Goal: Transaction & Acquisition: Purchase product/service

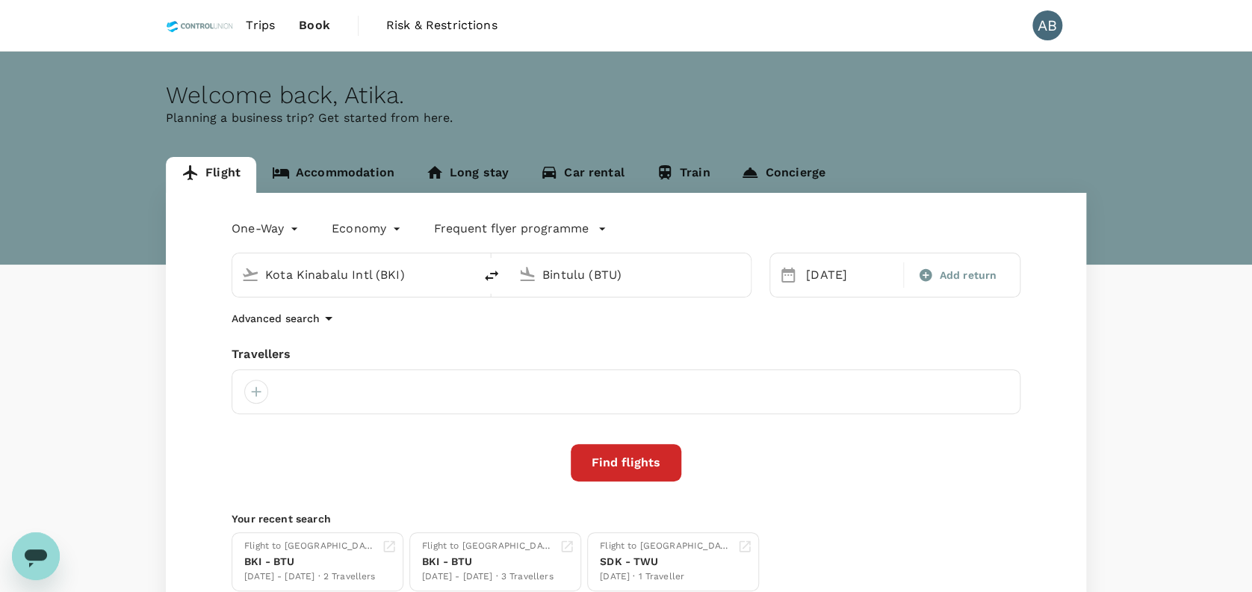
click at [616, 340] on div "One-Way oneway Economy economy Frequent flyer programme Kota Kinabalu Intl (BKI…" at bounding box center [626, 404] width 920 height 422
click at [509, 347] on div "Travellers" at bounding box center [626, 354] width 789 height 18
click at [394, 276] on input "Kota Kinabalu Intl (BKI)" at bounding box center [353, 274] width 177 height 23
click at [350, 341] on div "Bintulu BTU" at bounding box center [365, 365] width 344 height 79
type input "Bintulu (BTU)"
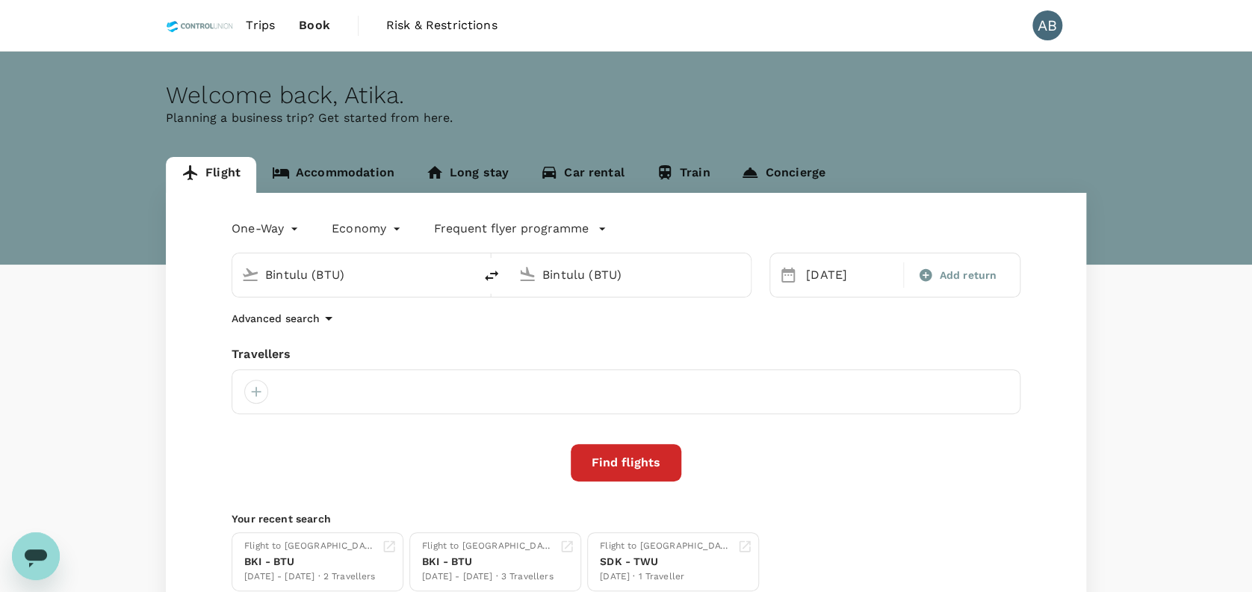
click at [656, 269] on input "Bintulu (BTU)" at bounding box center [630, 274] width 177 height 23
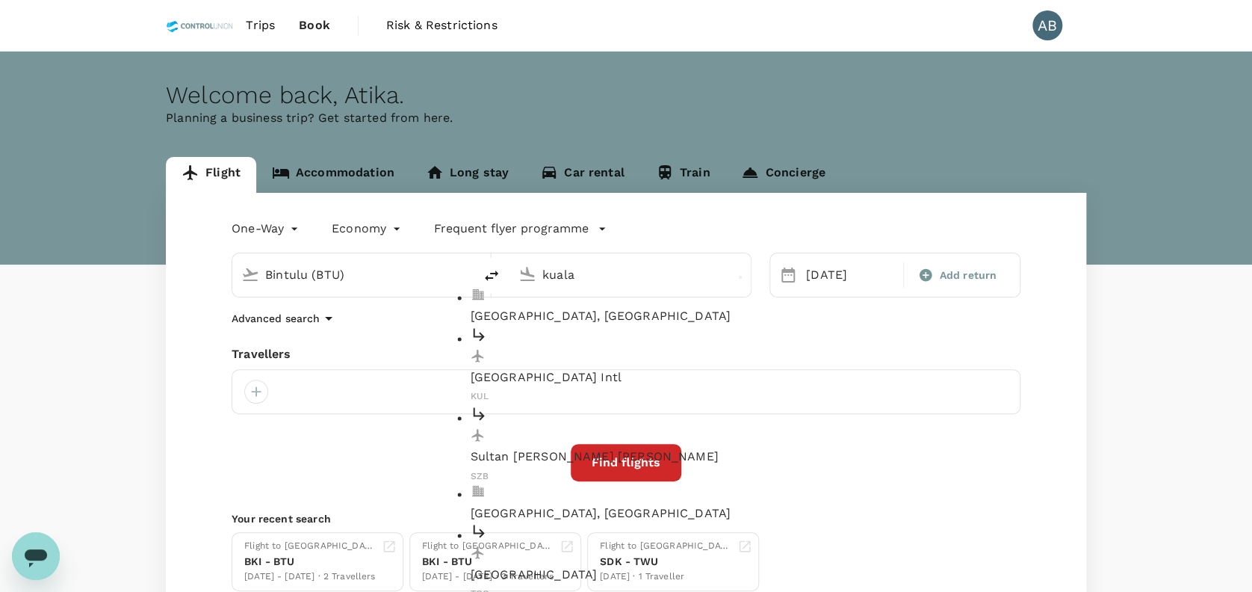
click at [651, 308] on p "Kuala Lumpur, Malaysia" at bounding box center [643, 317] width 344 height 18
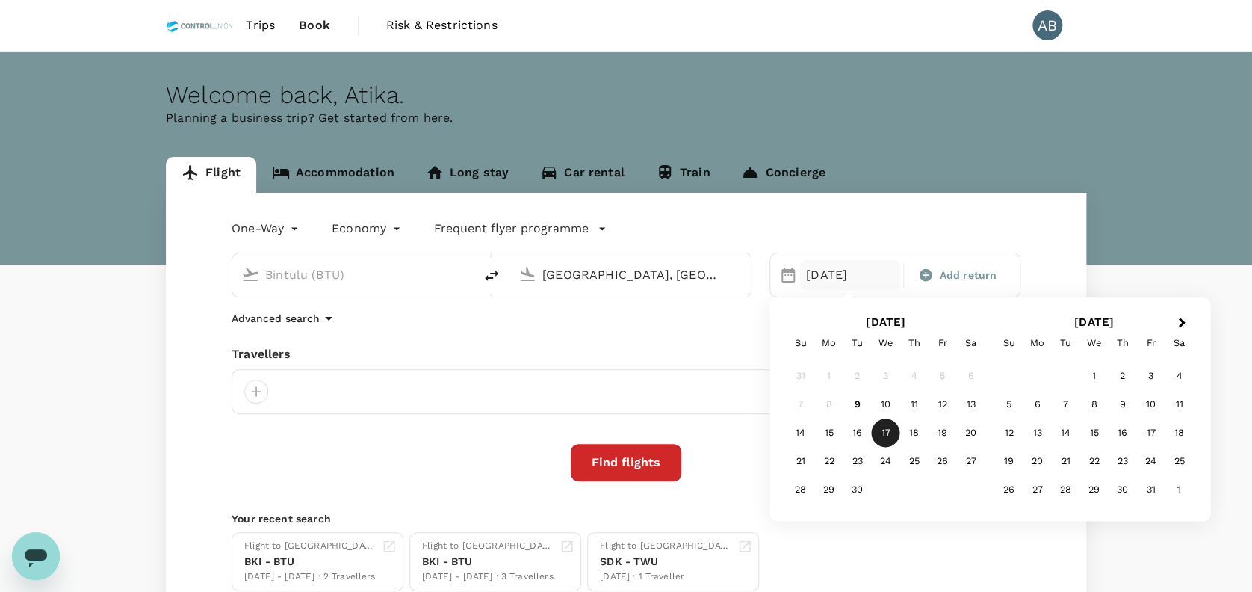
type input "Kuala Lumpur, Malaysia (any)"
click at [885, 426] on div "17" at bounding box center [886, 433] width 28 height 28
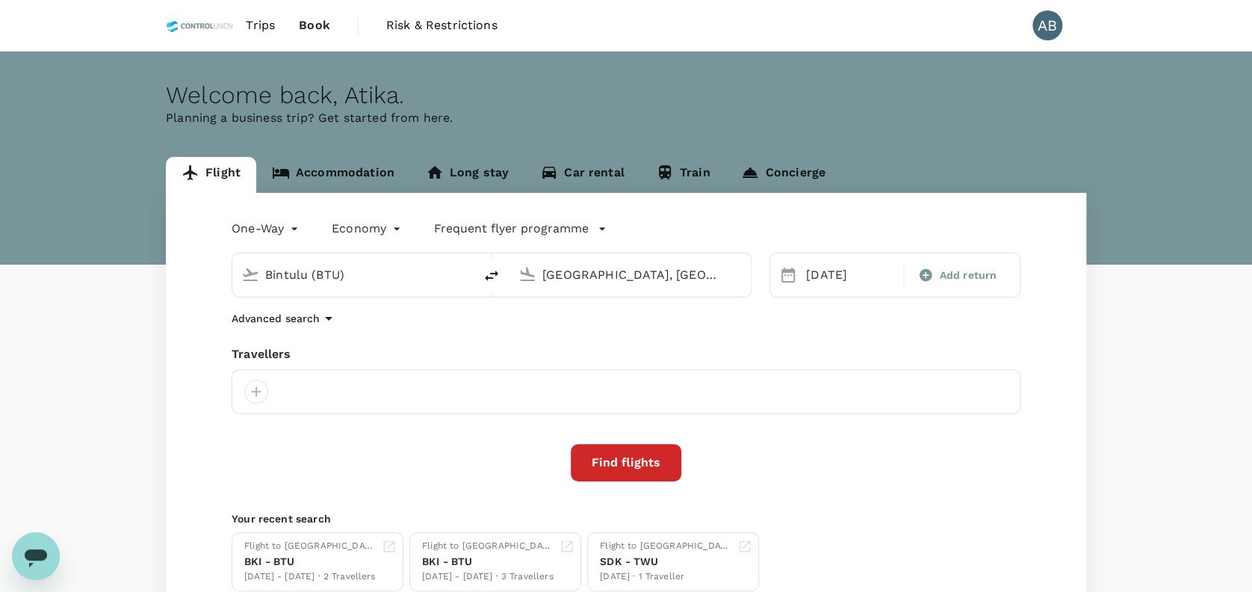
click at [735, 321] on div "Advanced search" at bounding box center [626, 318] width 789 height 18
click at [260, 384] on div at bounding box center [256, 392] width 24 height 24
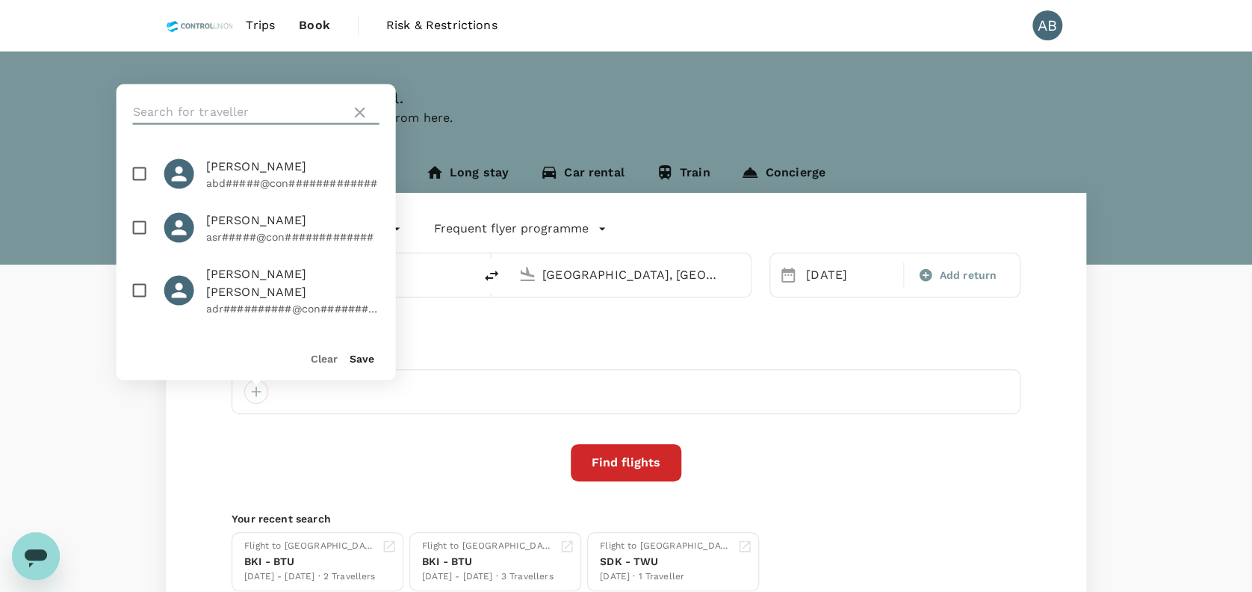
click at [266, 119] on input "text" at bounding box center [239, 112] width 212 height 24
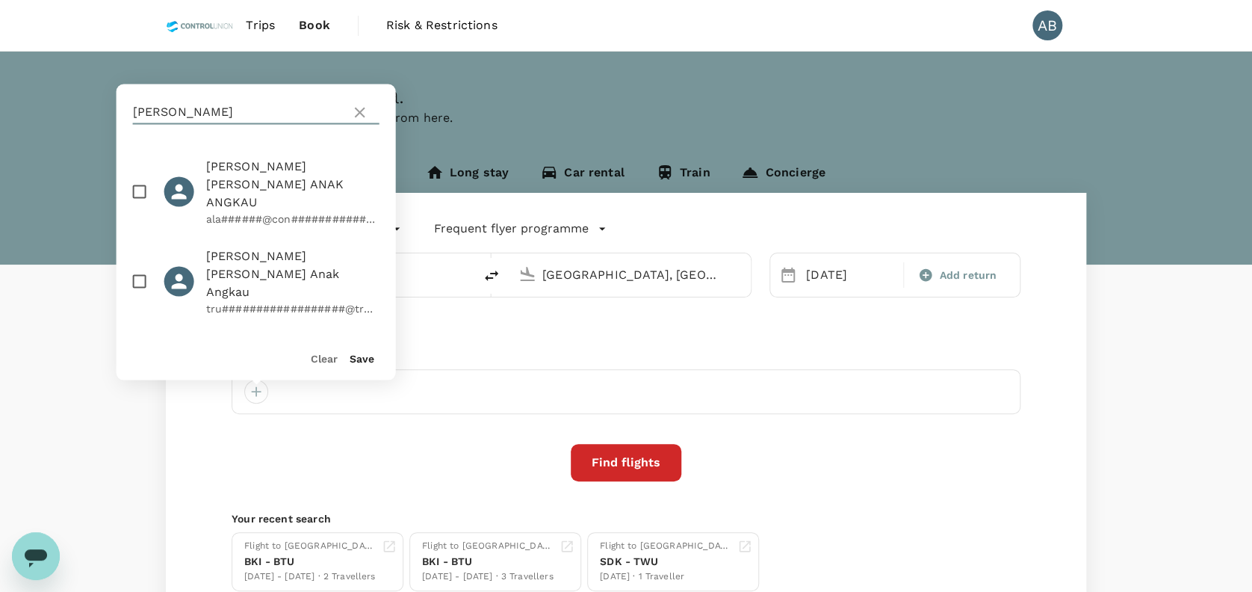
type input "aida"
drag, startPoint x: 146, startPoint y: 170, endPoint x: 192, endPoint y: 187, distance: 49.4
click at [144, 176] on input "checkbox" at bounding box center [139, 191] width 31 height 31
checkbox input "true"
click at [361, 355] on button "Save" at bounding box center [362, 358] width 25 height 12
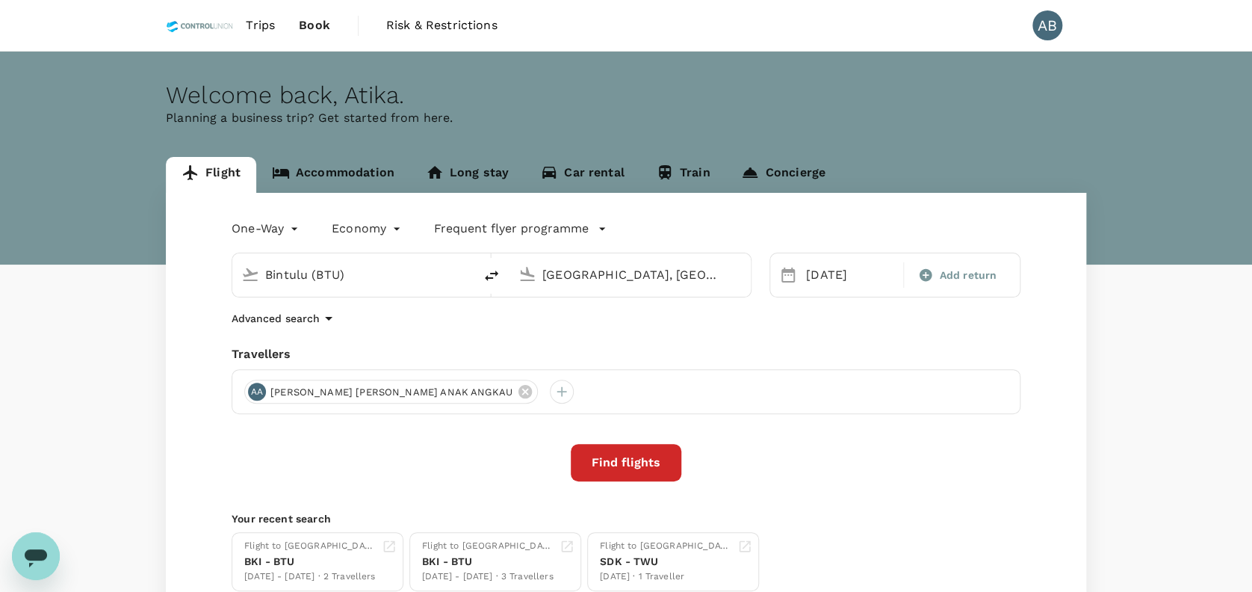
click at [470, 329] on div "One-Way oneway Economy economy Frequent flyer programme Bintulu (BTU) Kuala Lum…" at bounding box center [626, 404] width 920 height 422
click at [610, 333] on div "One-Way oneway Economy economy Frequent flyer programme Bintulu (BTU) Kuala Lum…" at bounding box center [626, 404] width 920 height 422
click at [630, 460] on button "Find flights" at bounding box center [626, 462] width 111 height 37
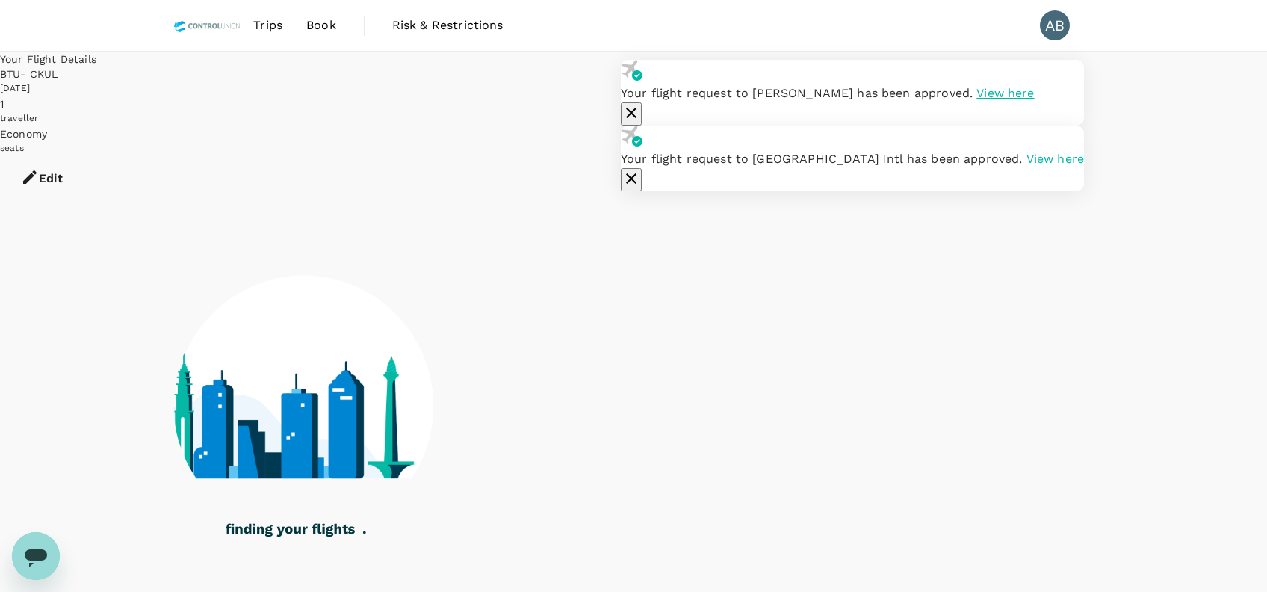
click at [640, 104] on icon "button" at bounding box center [631, 113] width 18 height 18
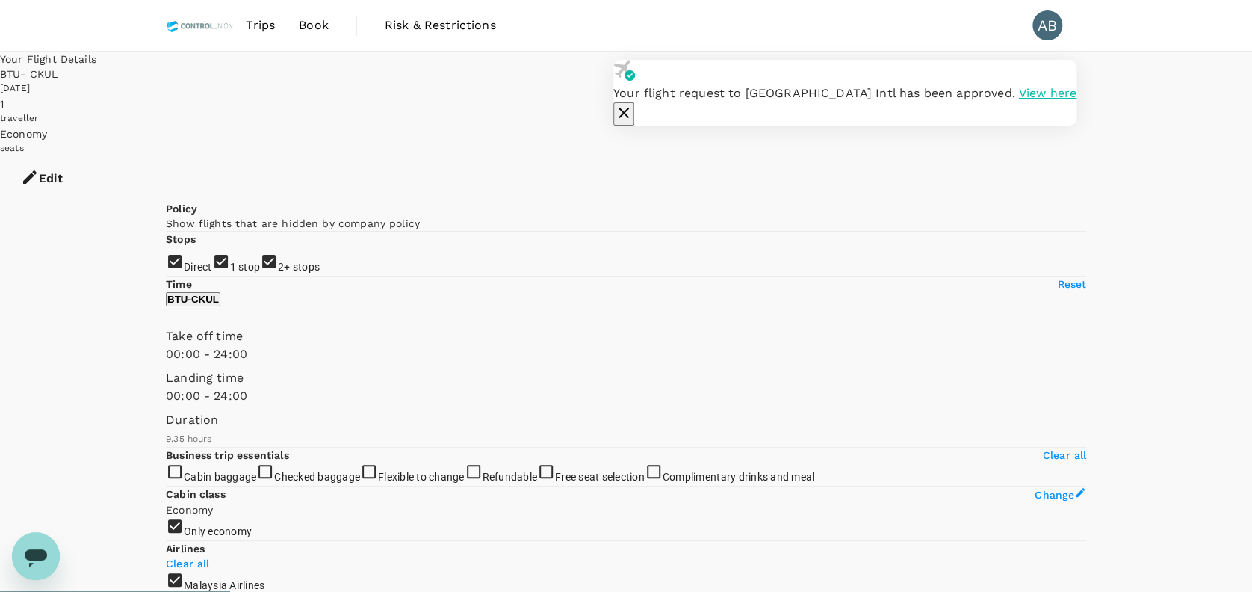
click at [633, 104] on icon "button" at bounding box center [624, 113] width 18 height 18
click at [1148, 78] on div "Your Flight Details BTU - CKUL 17 Sep 2025 1 traveller Economy seats Edit" at bounding box center [626, 126] width 1252 height 149
click at [171, 269] on input "1 stop" at bounding box center [626, 296] width 1252 height 592
checkbox input "false"
click at [173, 301] on input "2+ stops" at bounding box center [626, 296] width 1252 height 592
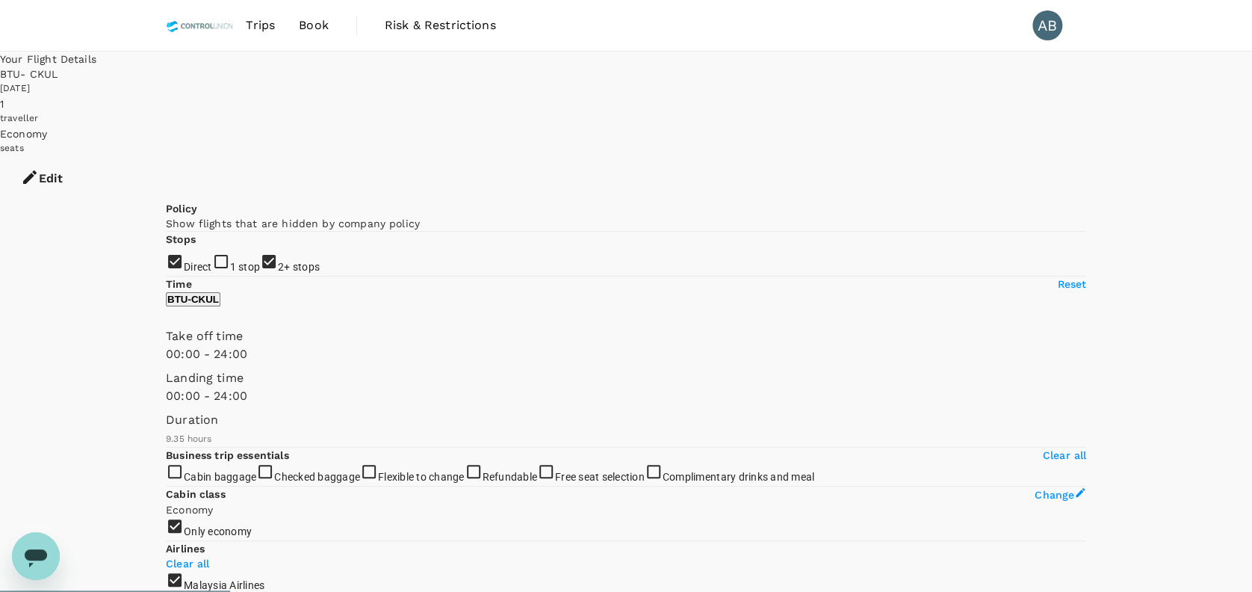
checkbox input "false"
type input "1565"
checkbox input "false"
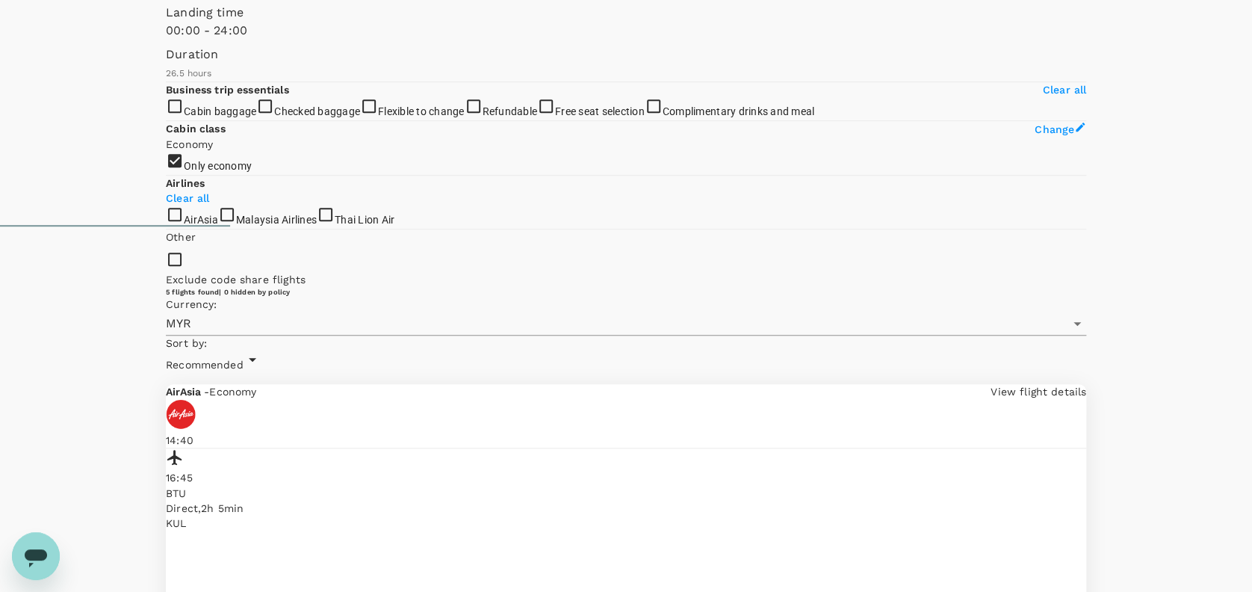
scroll to position [398, 0]
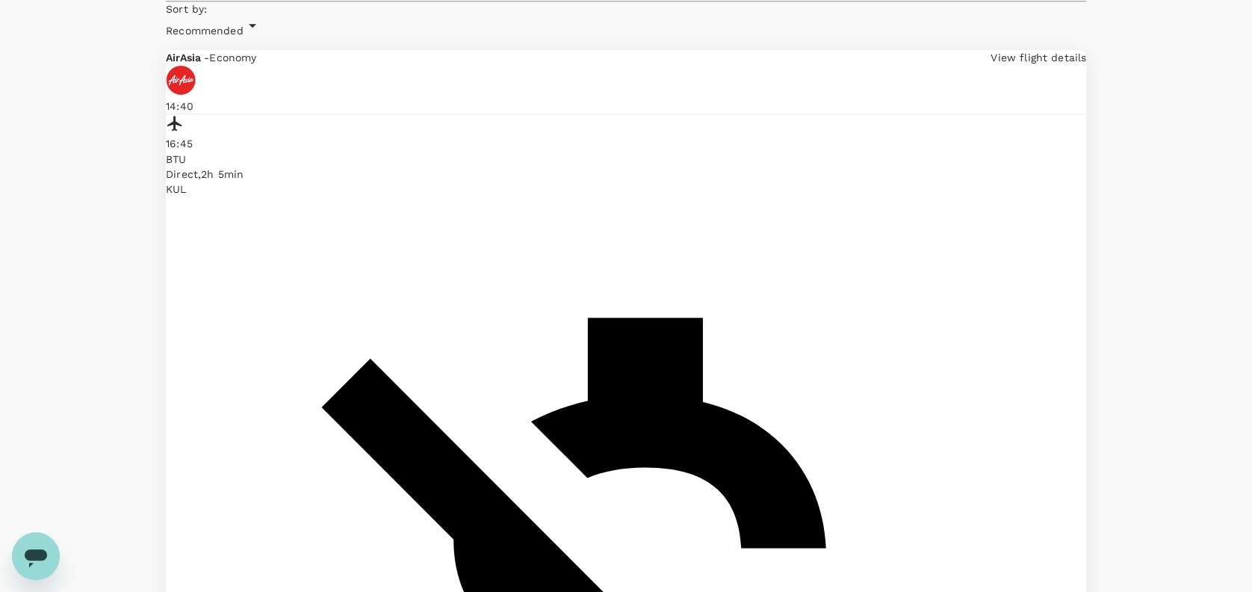
scroll to position [709, 0]
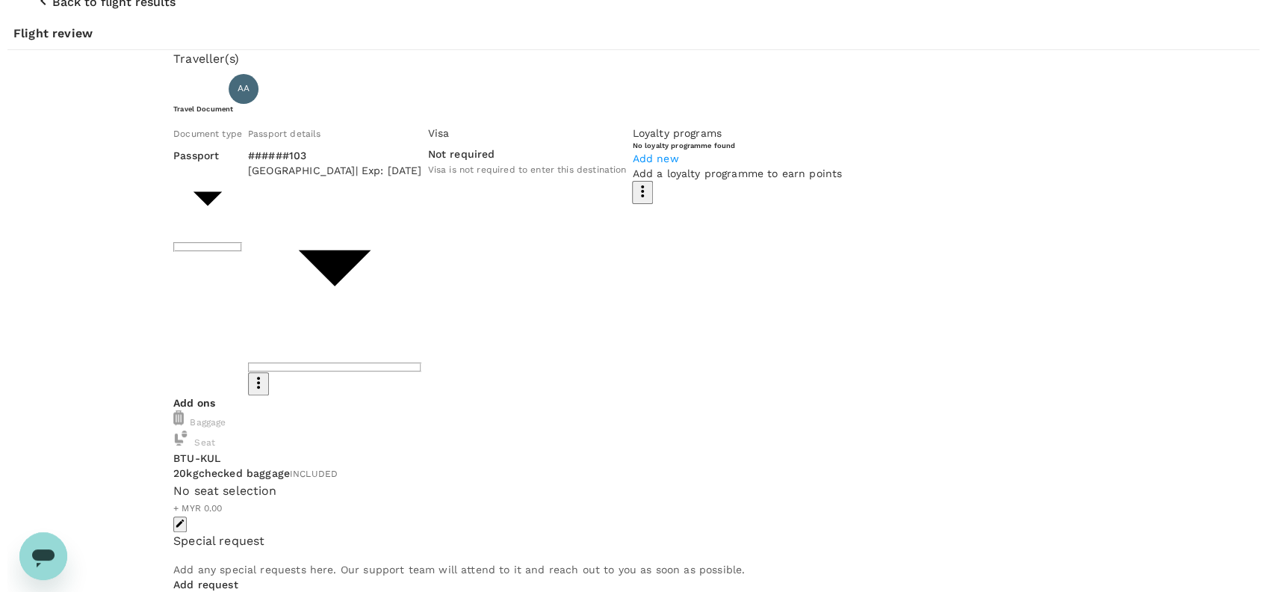
scroll to position [39, 0]
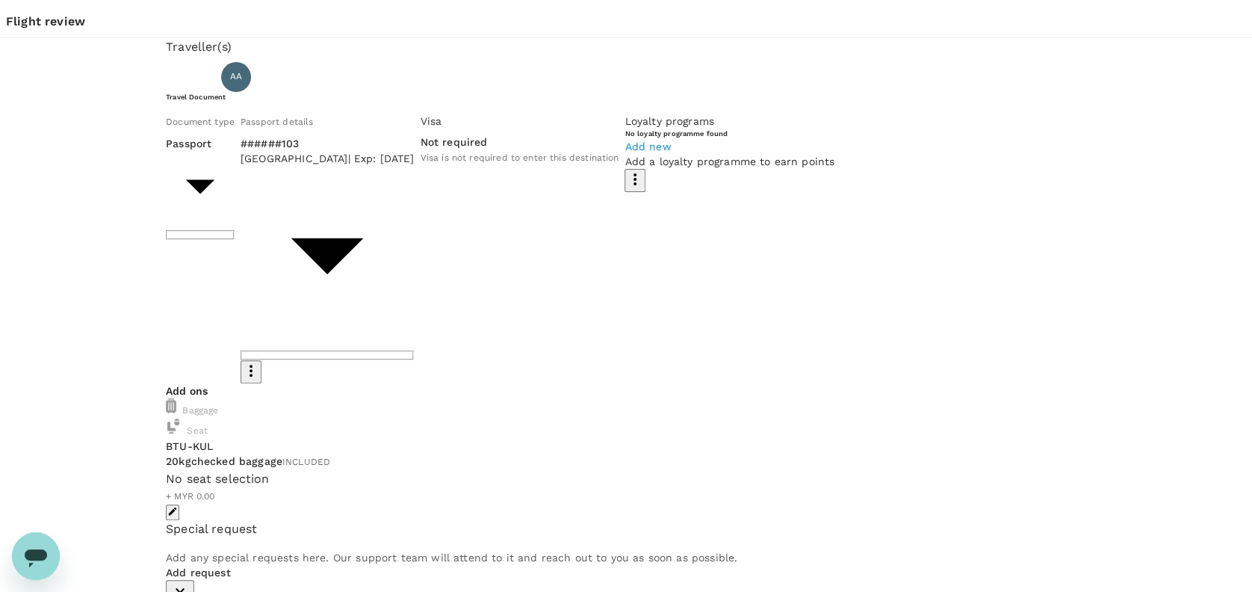
type input "9e254831-a140-43d4-90d9-f4bdc71b84d3"
paste textarea "Hi @Hariz / @Chathuranga, Requesting your approval for the flight below: PRJ NO…"
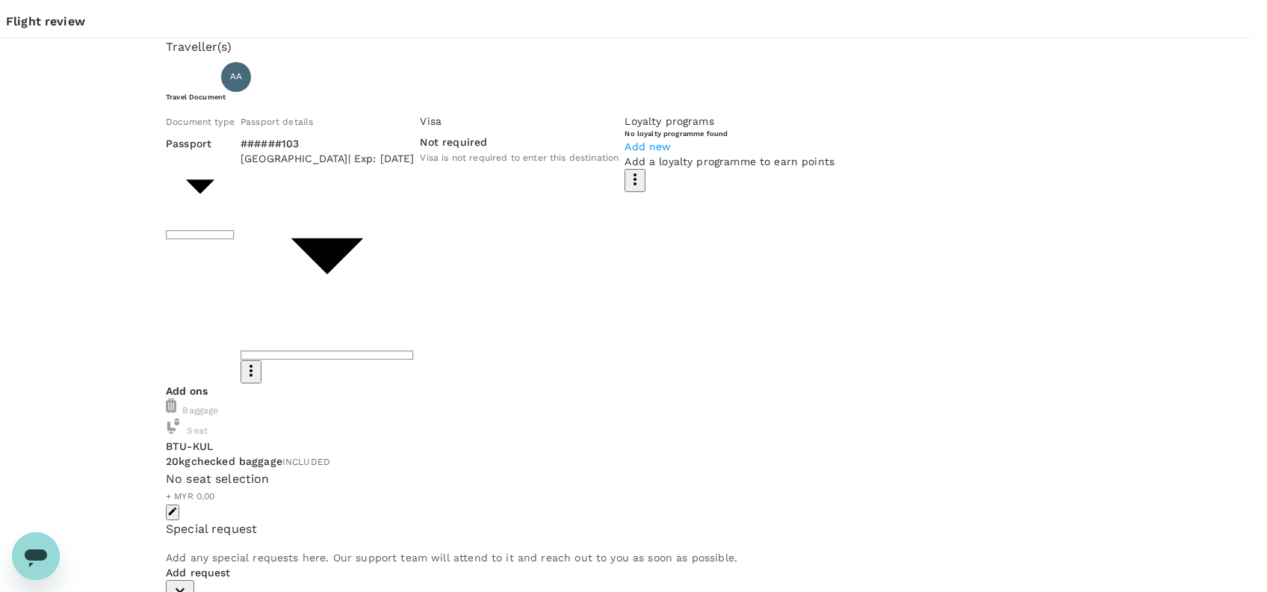
drag, startPoint x: 347, startPoint y: 298, endPoint x: 292, endPoint y: 295, distance: 54.6
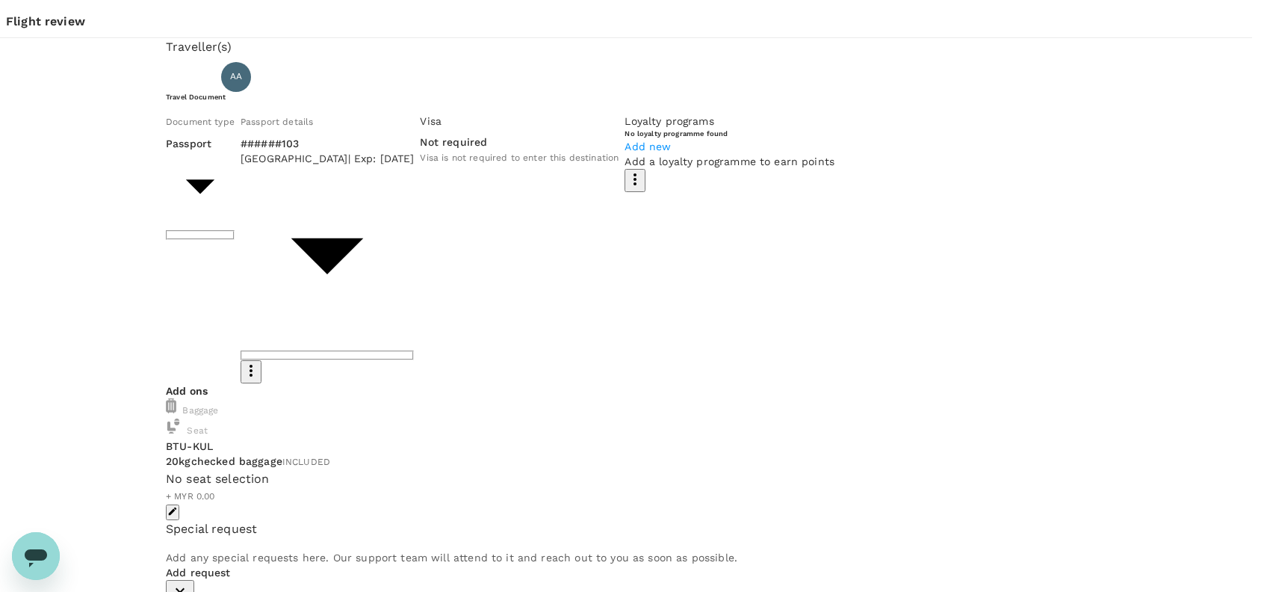
paste textarea "027"
drag, startPoint x: 533, startPoint y: 283, endPoint x: 557, endPoint y: 279, distance: 24.3
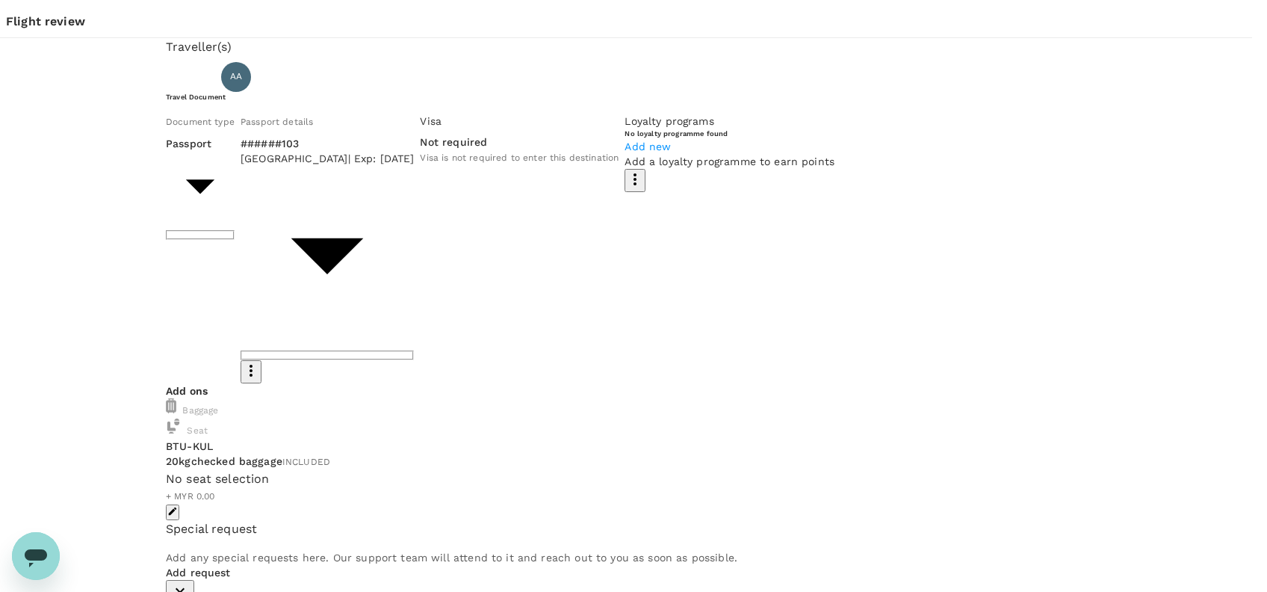
drag, startPoint x: 526, startPoint y: 276, endPoint x: 323, endPoint y: 273, distance: 203.2
paste textarea "Unitata"
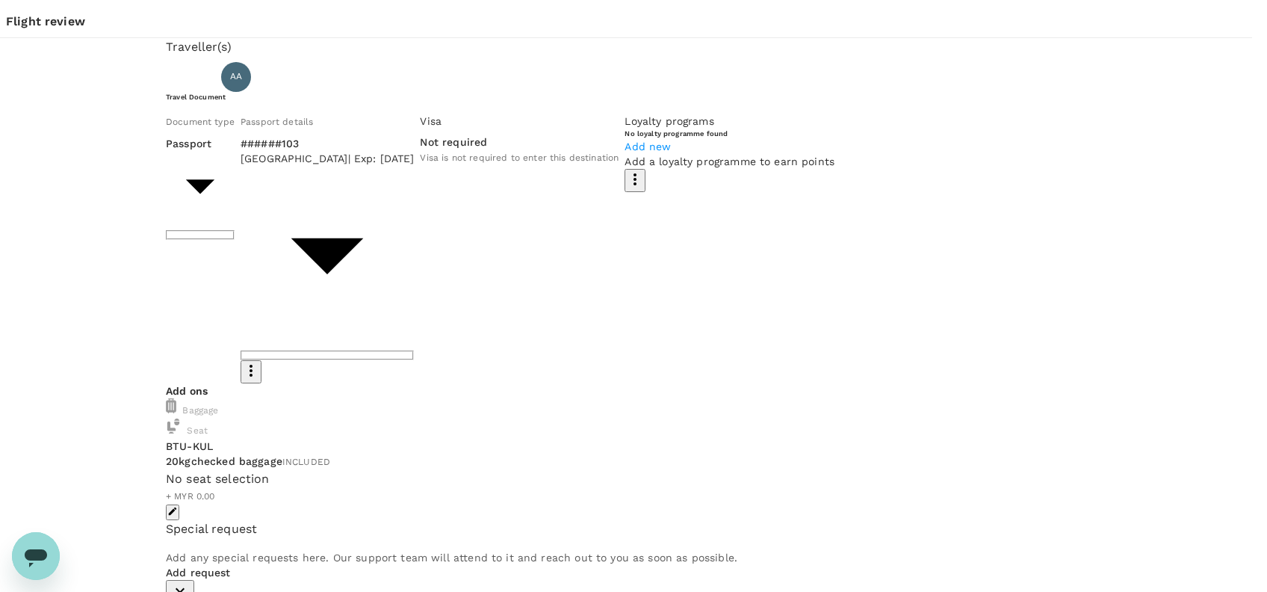
drag, startPoint x: 378, startPoint y: 289, endPoint x: 306, endPoint y: 287, distance: 71.8
paste textarea "SCC"
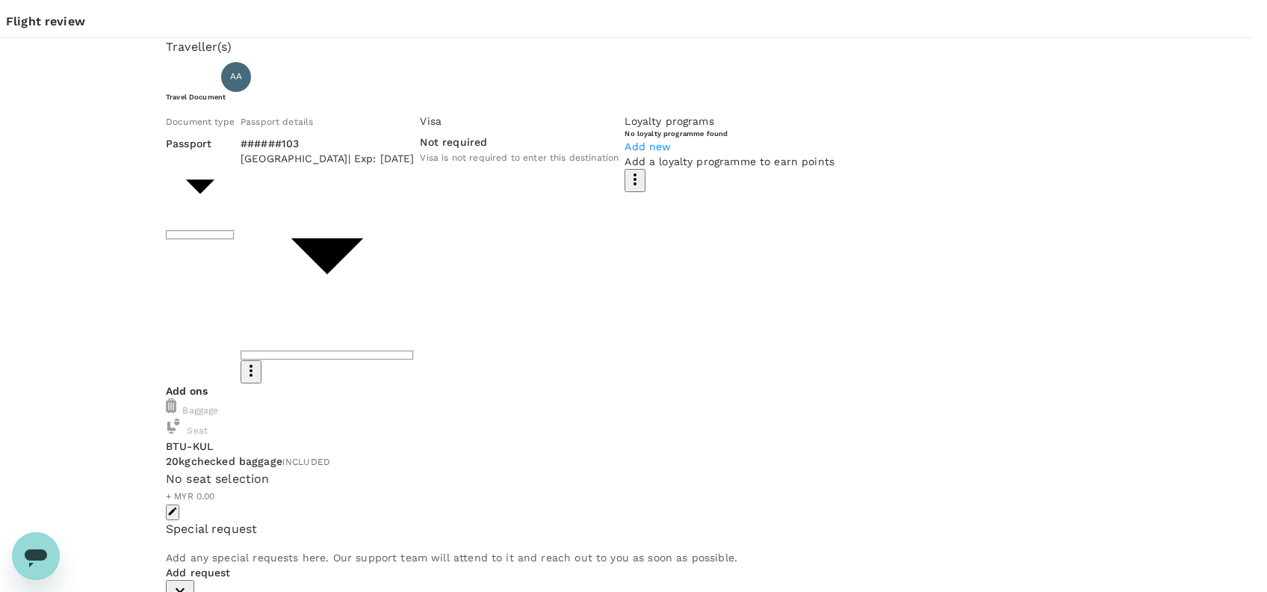
drag, startPoint x: 474, startPoint y: 269, endPoint x: 318, endPoint y: 267, distance: 156.1
drag, startPoint x: 375, startPoint y: 254, endPoint x: 381, endPoint y: 246, distance: 10.2
drag, startPoint x: 362, startPoint y: 273, endPoint x: 463, endPoint y: 261, distance: 101.5
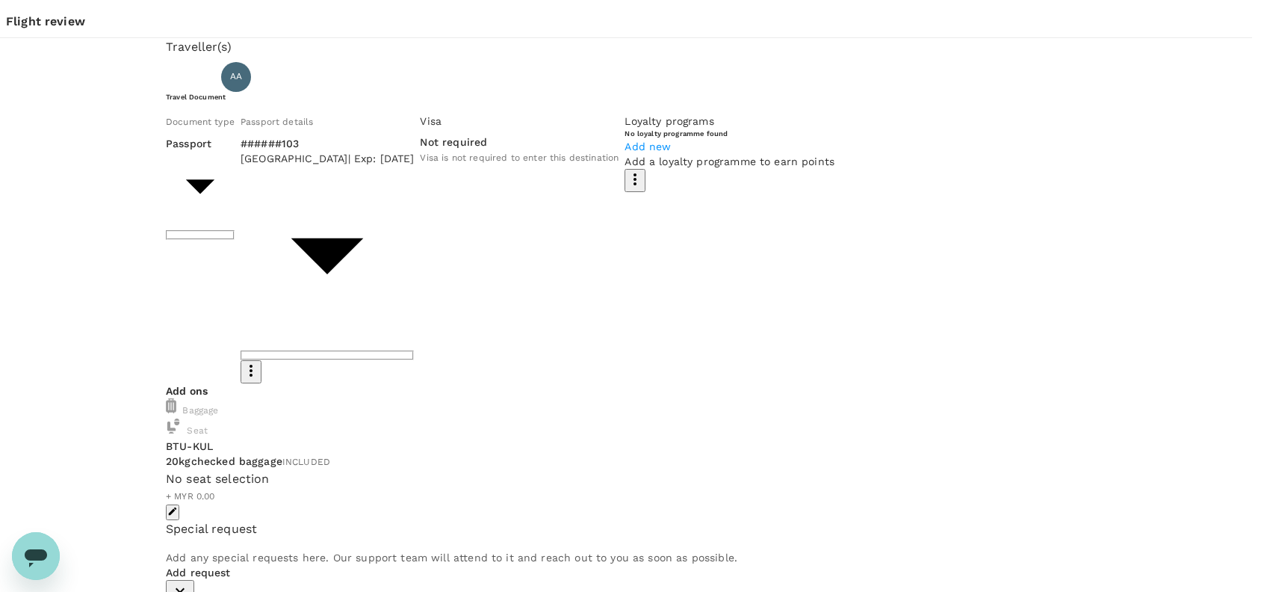
drag, startPoint x: 362, startPoint y: 285, endPoint x: 241, endPoint y: 285, distance: 121.0
drag, startPoint x: 350, startPoint y: 301, endPoint x: 209, endPoint y: 299, distance: 140.5
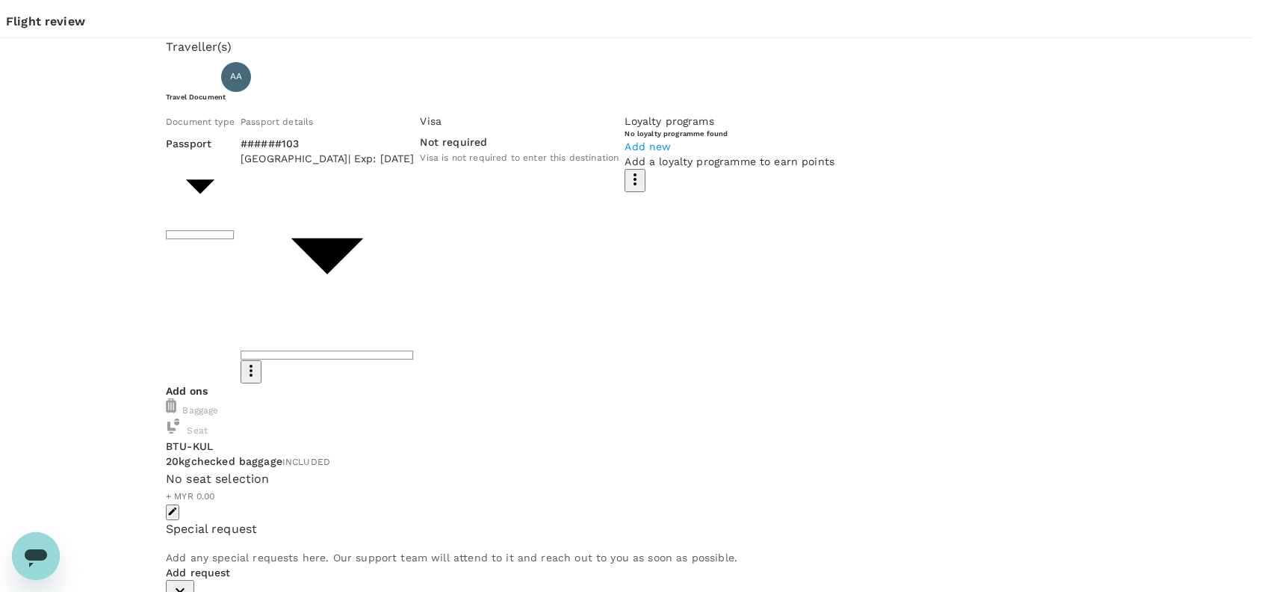
drag, startPoint x: 590, startPoint y: 297, endPoint x: 213, endPoint y: 238, distance: 381.7
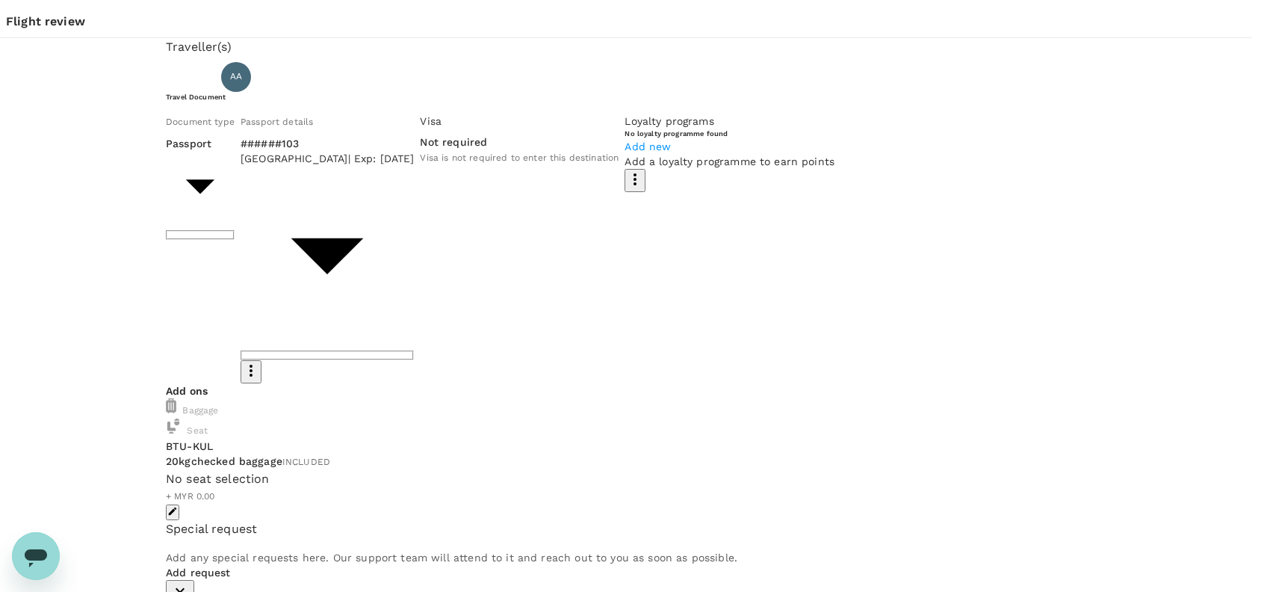
drag, startPoint x: 601, startPoint y: 281, endPoint x: 490, endPoint y: 263, distance: 112.0
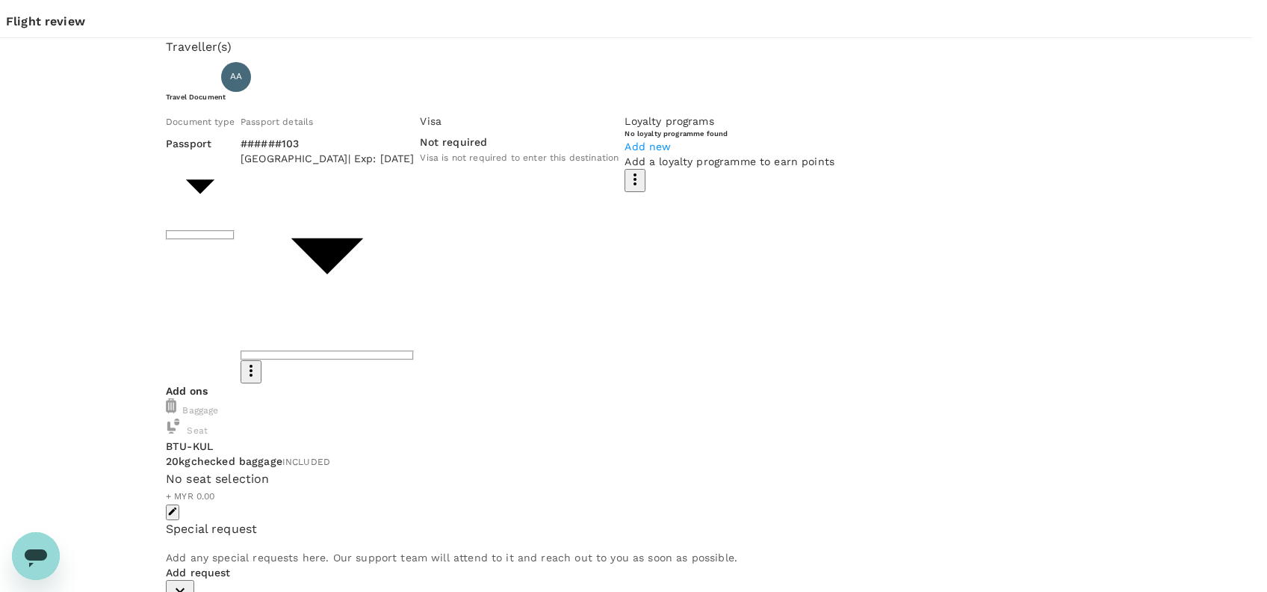
drag, startPoint x: 592, startPoint y: 278, endPoint x: 533, endPoint y: 270, distance: 59.5
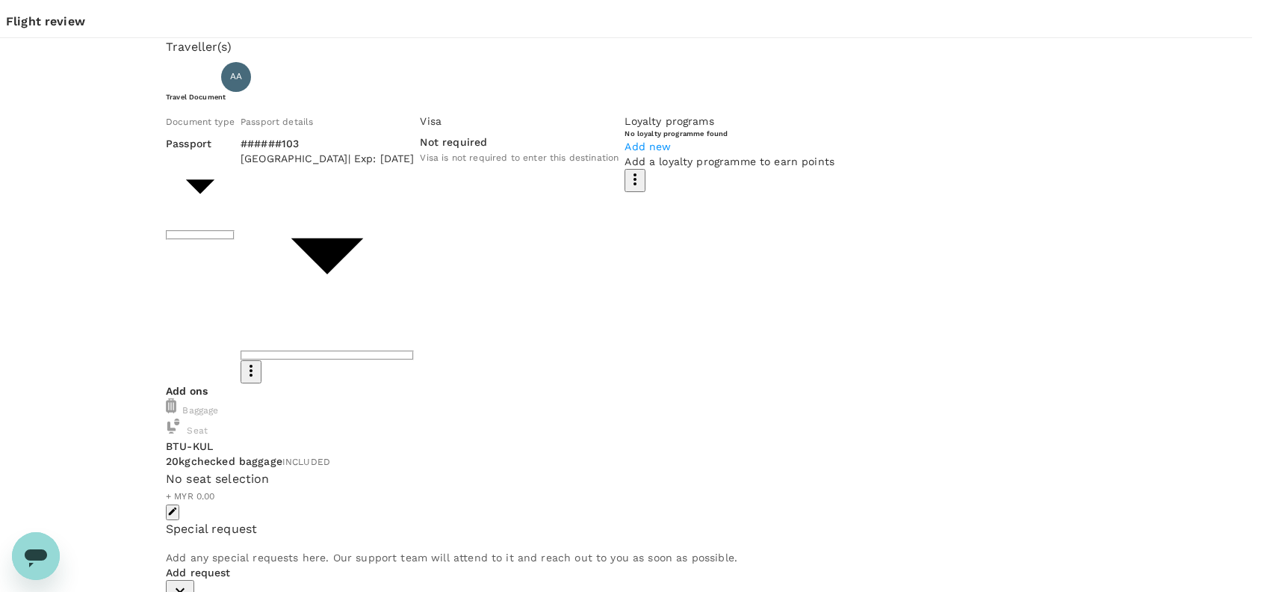
scroll to position [0, 0]
type textarea "Hi @Hariz / @Chathuranga, Requesting your approval for the flight below: PRJ NO…"
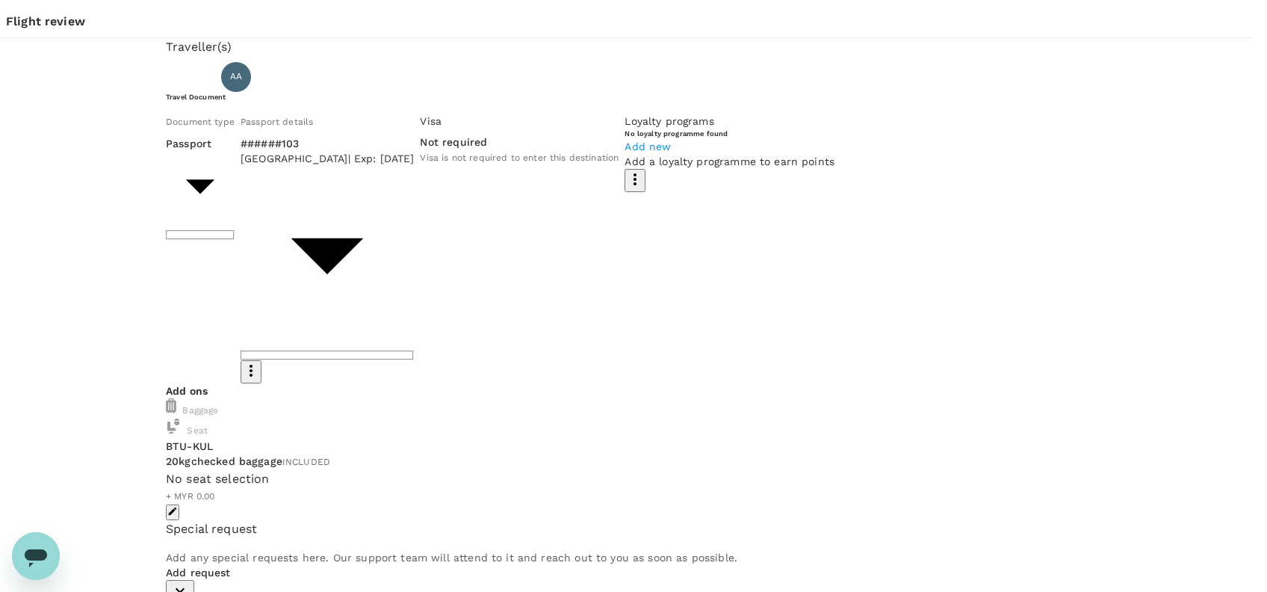
drag, startPoint x: 231, startPoint y: 245, endPoint x: 468, endPoint y: 340, distance: 255.1
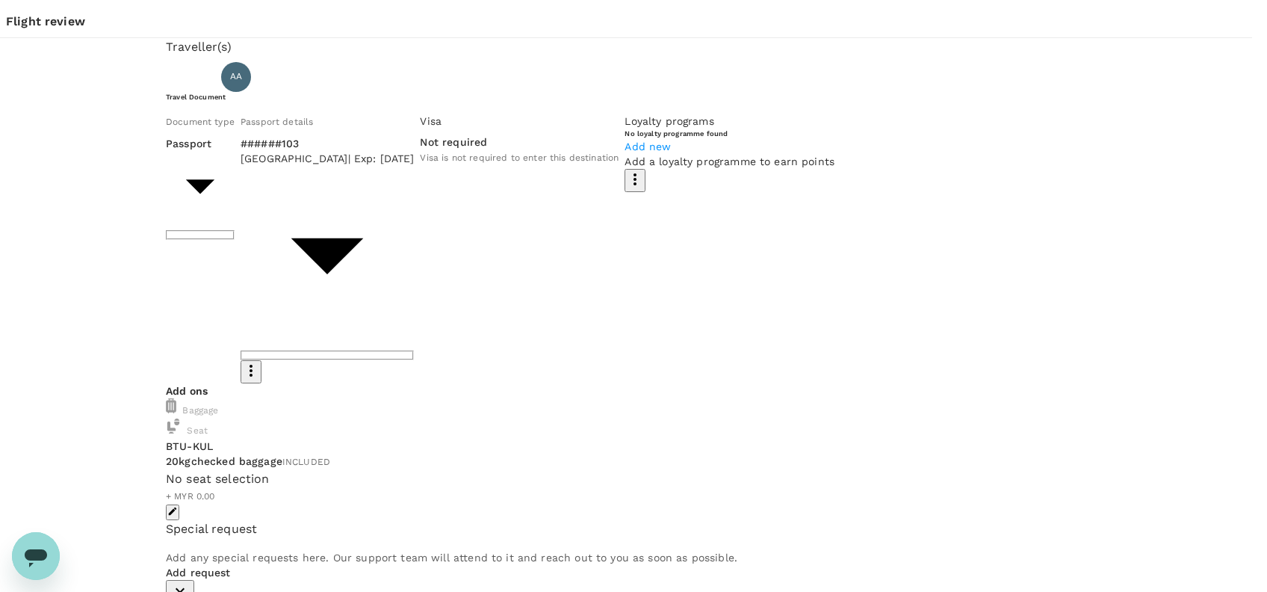
drag, startPoint x: 465, startPoint y: 294, endPoint x: 207, endPoint y: 232, distance: 265.1
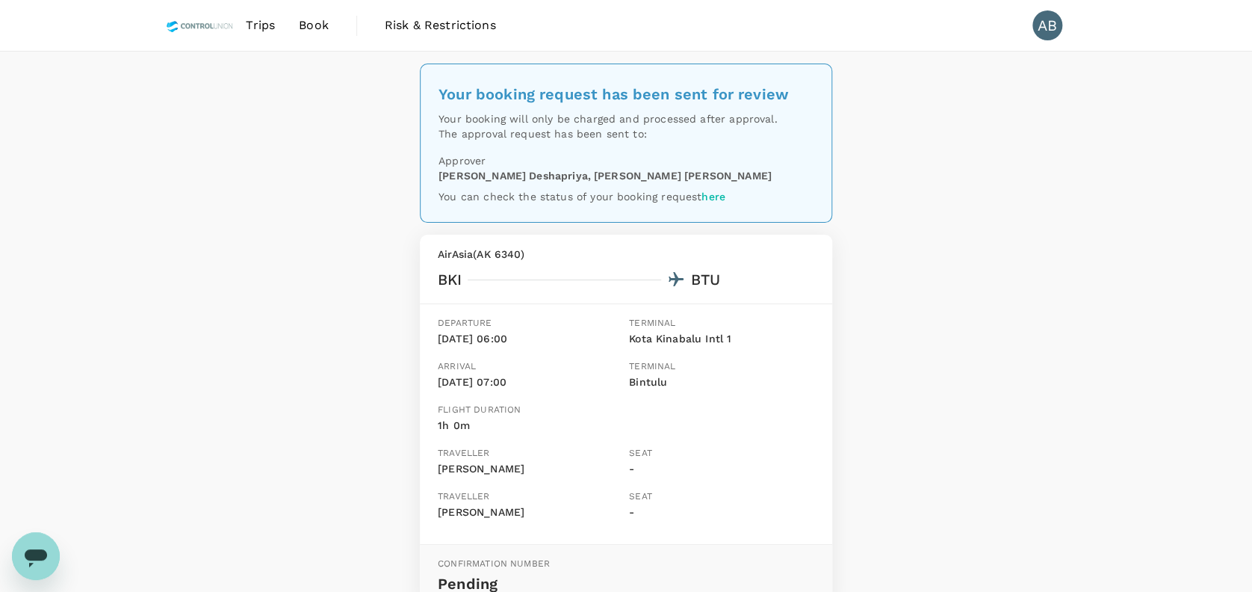
click at [948, 264] on div "Your booking request has been sent for review Your booking will only be charged…" at bounding box center [626, 571] width 1252 height 1038
click at [974, 335] on div "Your booking request has been sent for review Your booking will only be charged…" at bounding box center [626, 571] width 1252 height 1038
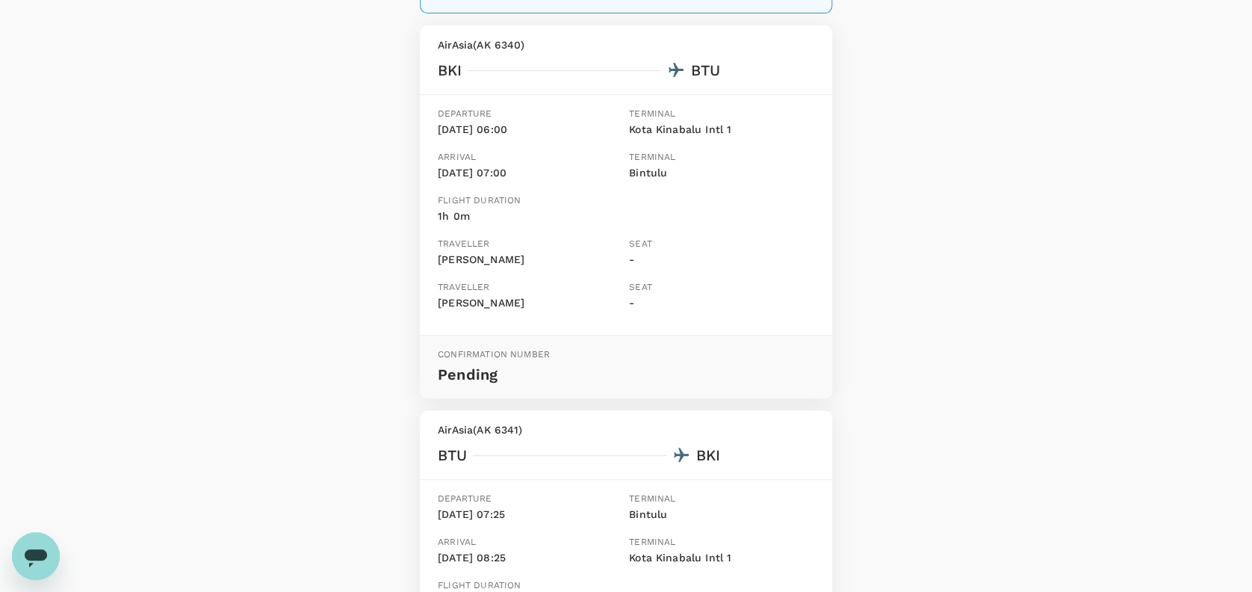
scroll to position [99, 0]
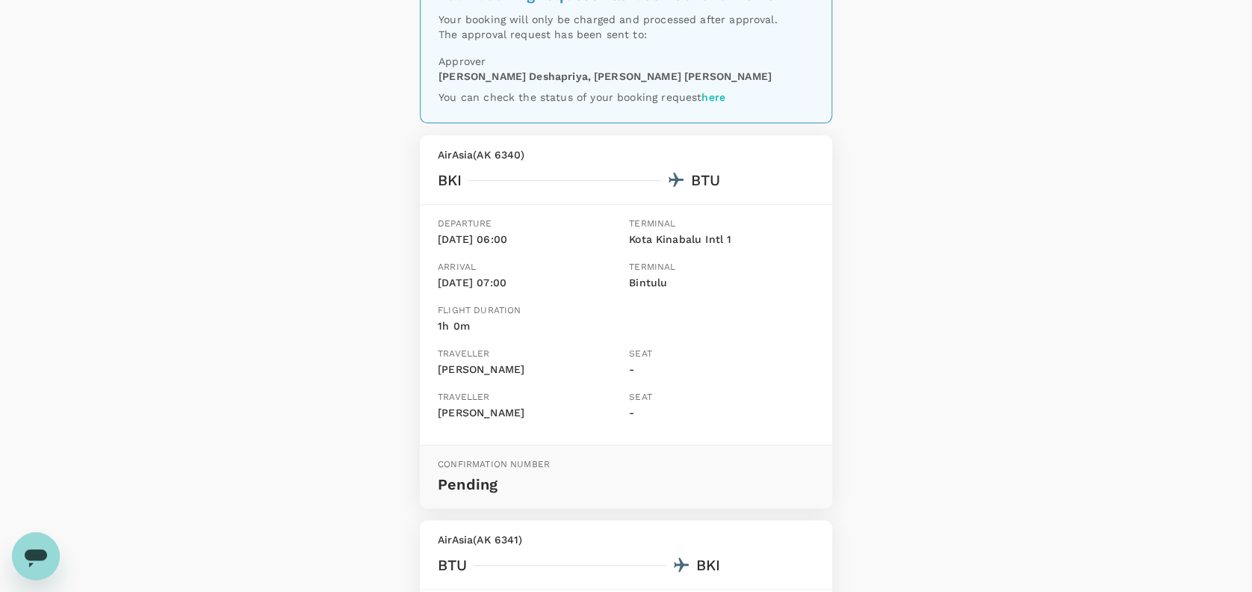
click at [1055, 245] on div "Your booking request has been sent for review Your booking will only be charged…" at bounding box center [626, 471] width 1252 height 1038
click at [1071, 211] on div "Your booking request has been sent for review Your booking will only be charged…" at bounding box center [626, 471] width 1252 height 1038
click at [1065, 142] on div "Your booking request has been sent for review Your booking will only be charged…" at bounding box center [626, 471] width 1252 height 1038
click at [1006, 188] on div "Your booking request has been sent for review Your booking will only be charged…" at bounding box center [626, 471] width 1252 height 1038
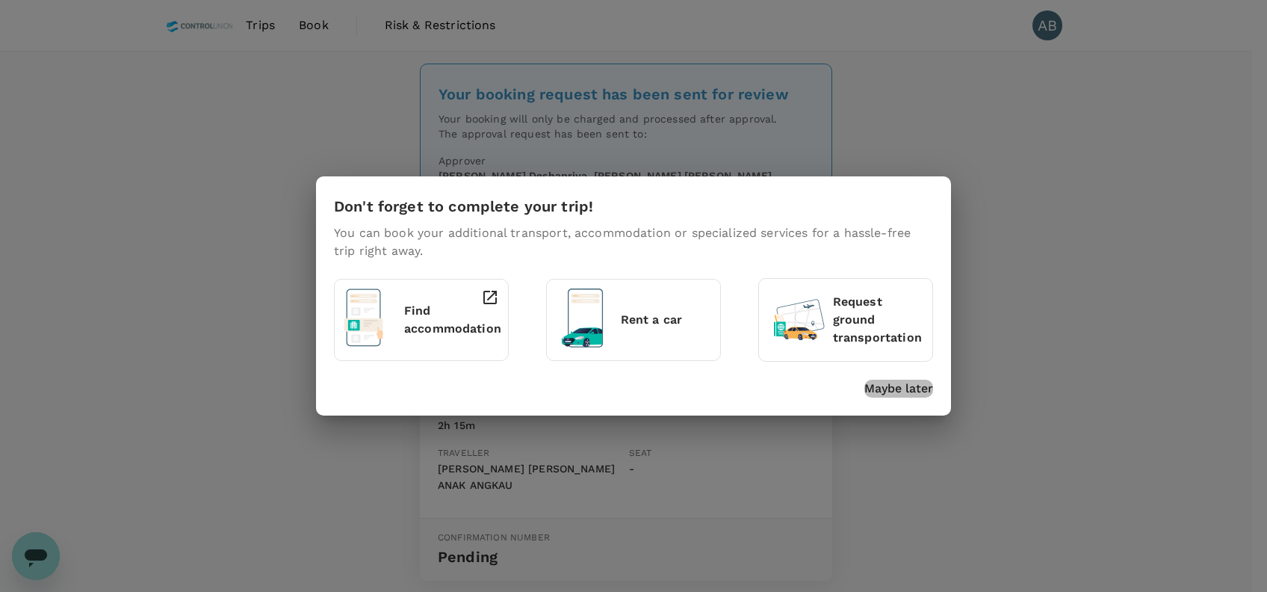
click at [892, 389] on p "Maybe later" at bounding box center [898, 389] width 69 height 18
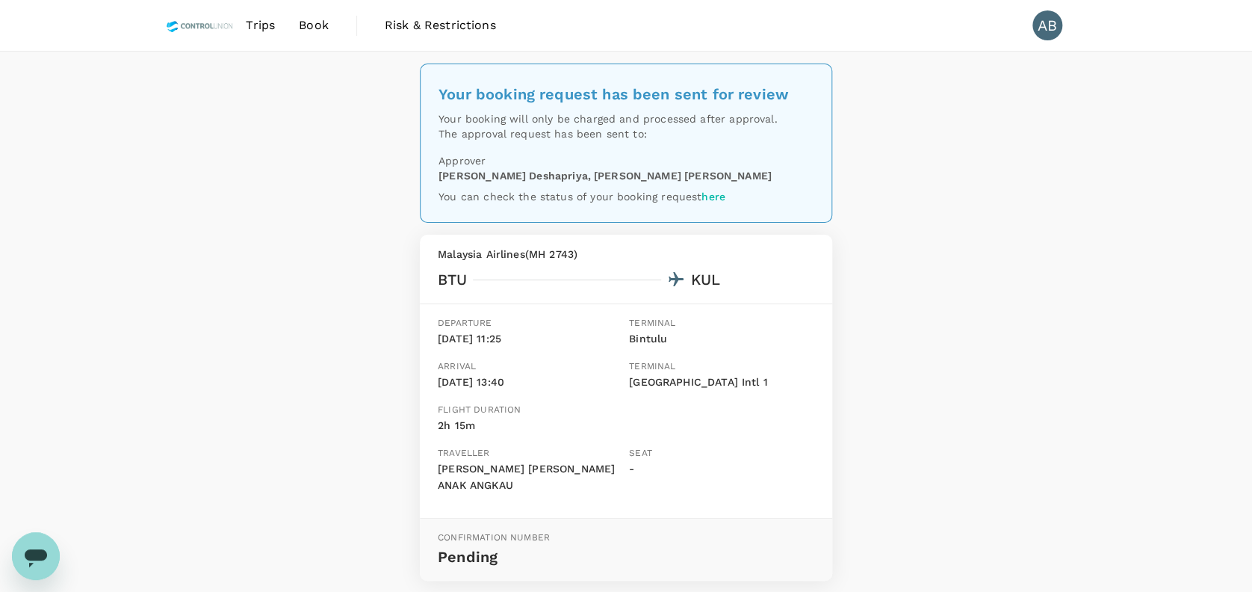
click at [988, 367] on div "Your booking request has been sent for review Your booking will only be charged…" at bounding box center [626, 365] width 1252 height 626
click at [1064, 225] on div "Your booking request has been sent for review Your booking will only be charged…" at bounding box center [626, 365] width 1252 height 626
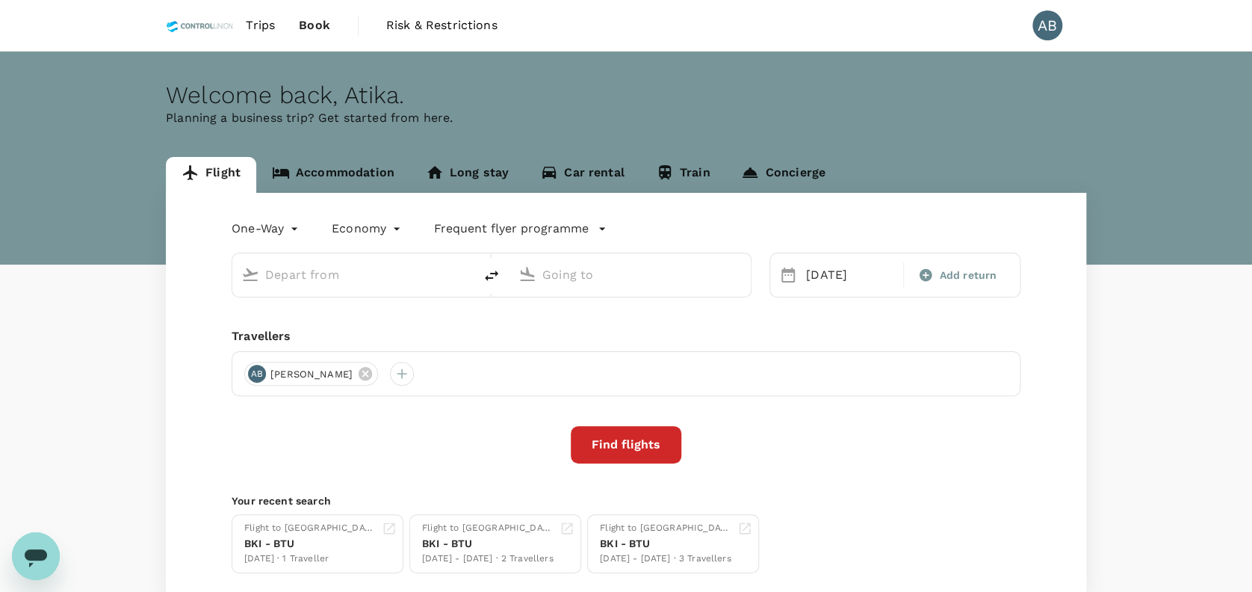
type input "Bintulu (BTU)"
type input "Kuala Lumpur, Malaysia (any)"
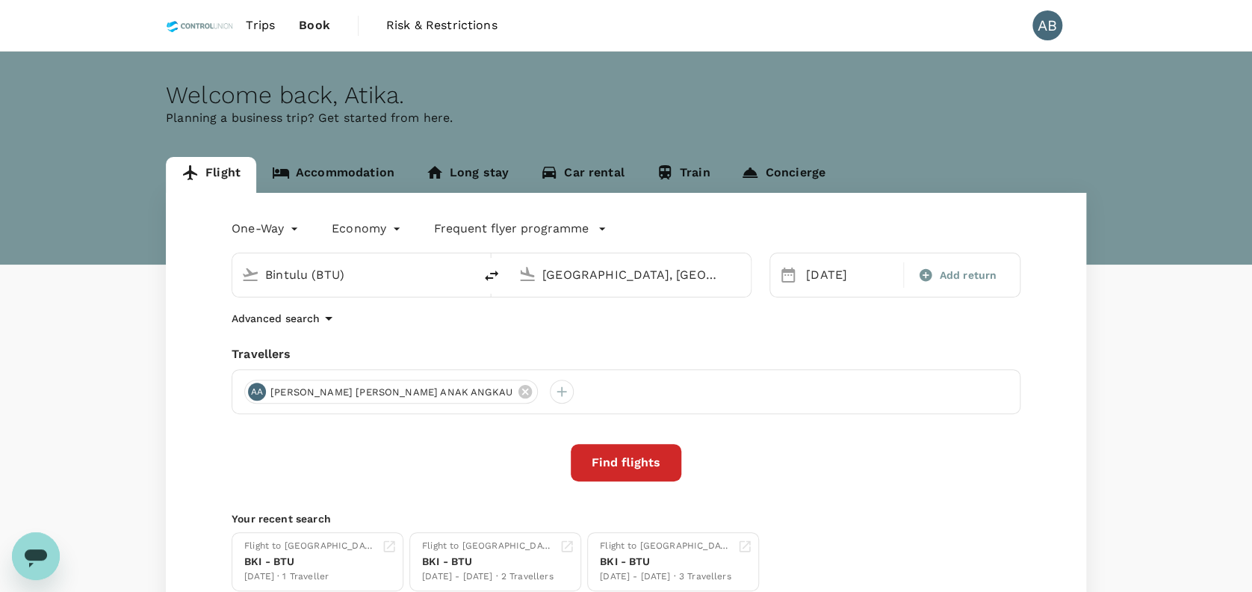
click at [355, 174] on link "Accommodation" at bounding box center [333, 175] width 154 height 36
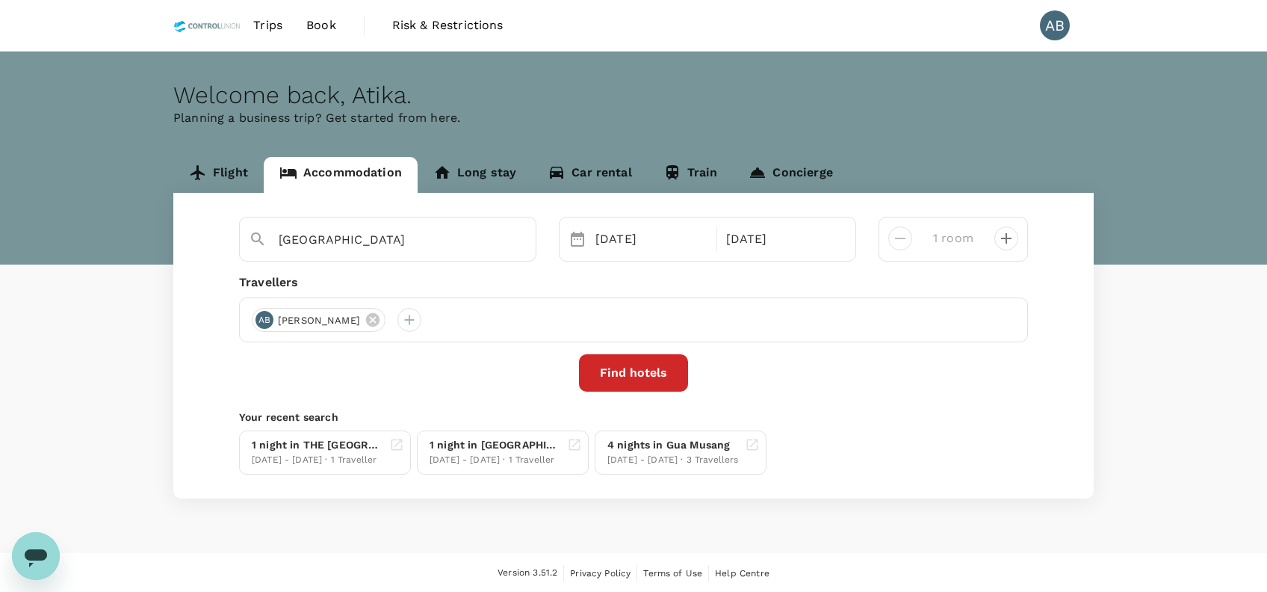
type input "Hotel 99 Sepang KLIA"
click at [228, 169] on link "Flight" at bounding box center [218, 175] width 90 height 36
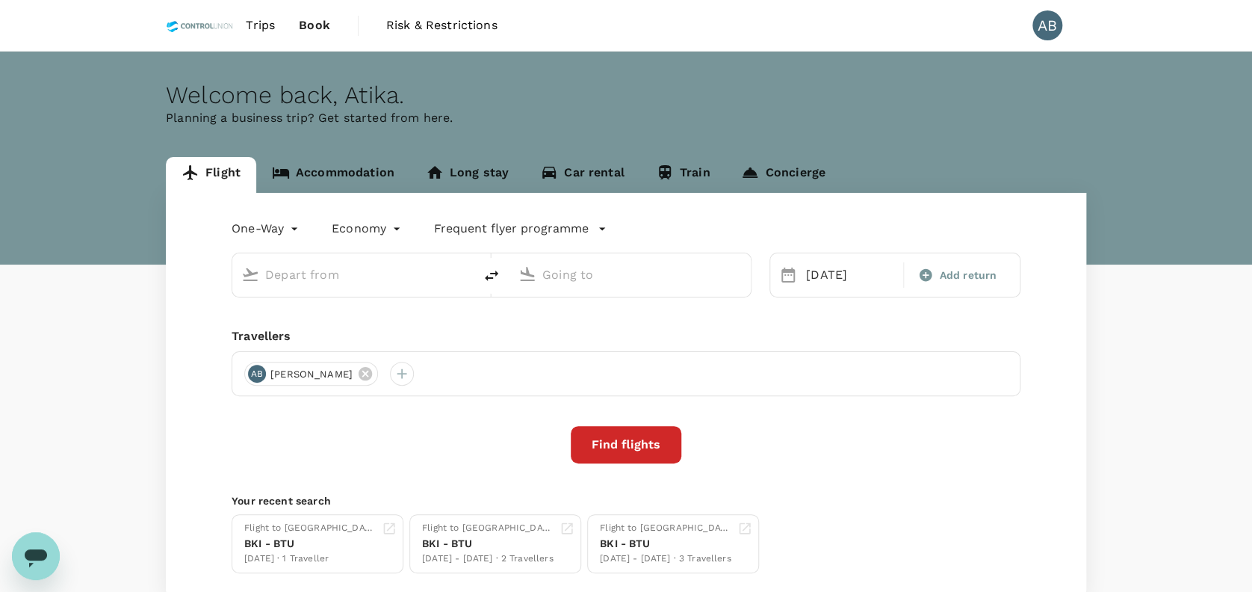
type input "Bintulu (BTU)"
type input "Kuala Lumpur, Malaysia (any)"
type input "Bintulu (BTU)"
type input "[GEOGRAPHIC_DATA], [GEOGRAPHIC_DATA] (any)"
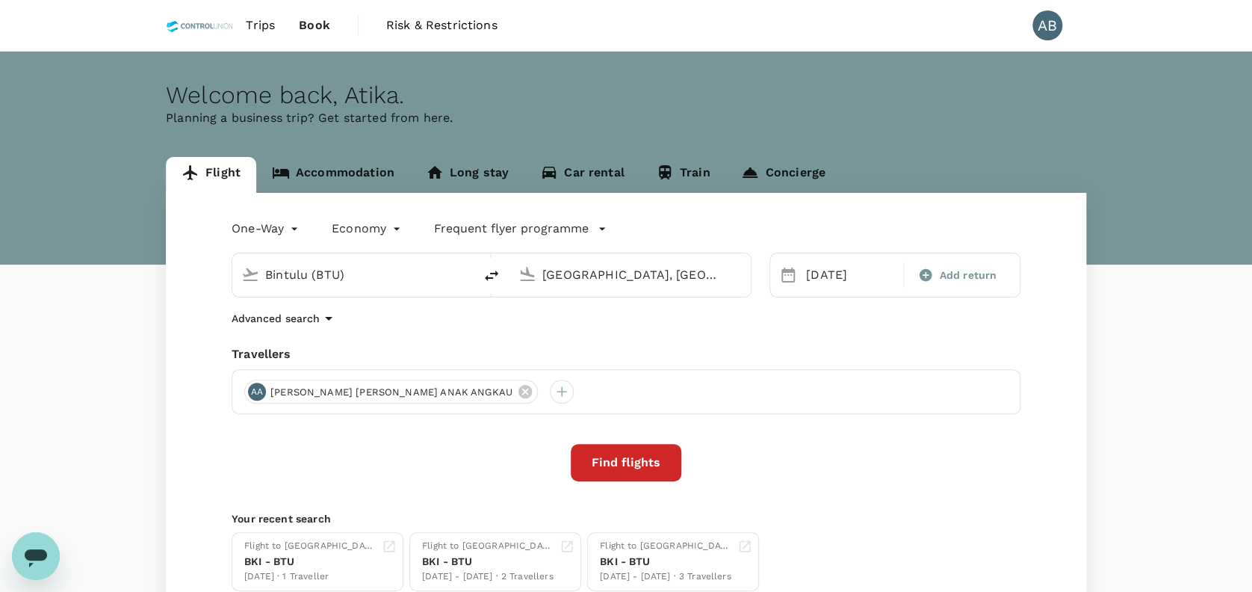
click at [639, 278] on input "[GEOGRAPHIC_DATA], [GEOGRAPHIC_DATA] (any)" at bounding box center [630, 274] width 177 height 23
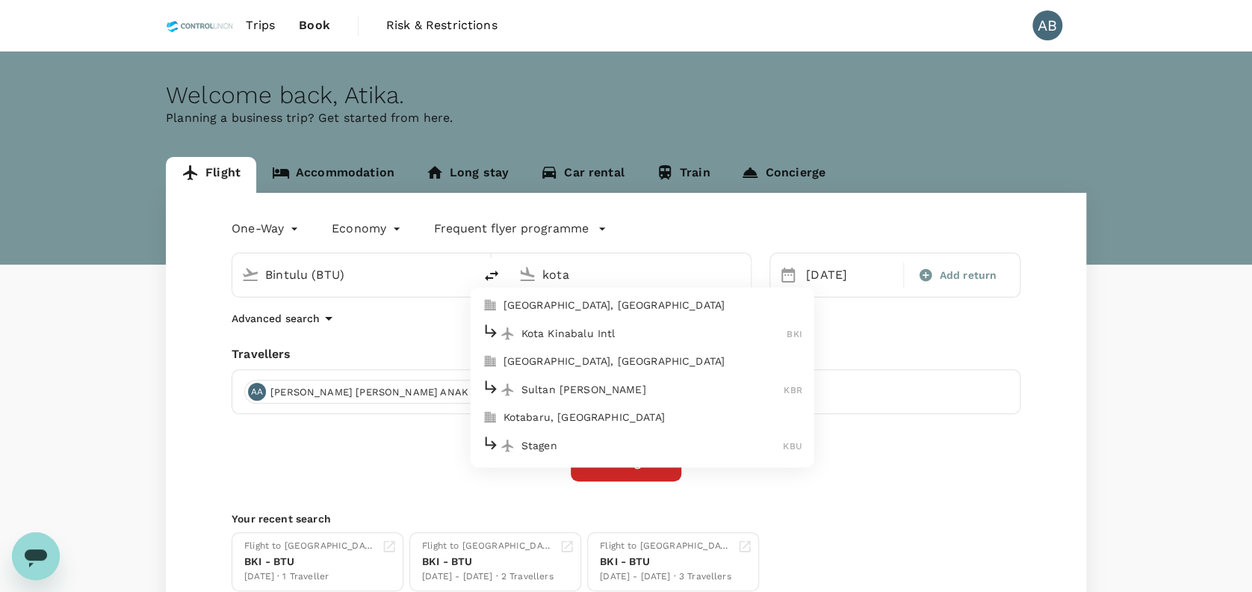
click at [755, 332] on p "Kota Kinabalu Intl" at bounding box center [654, 333] width 266 height 15
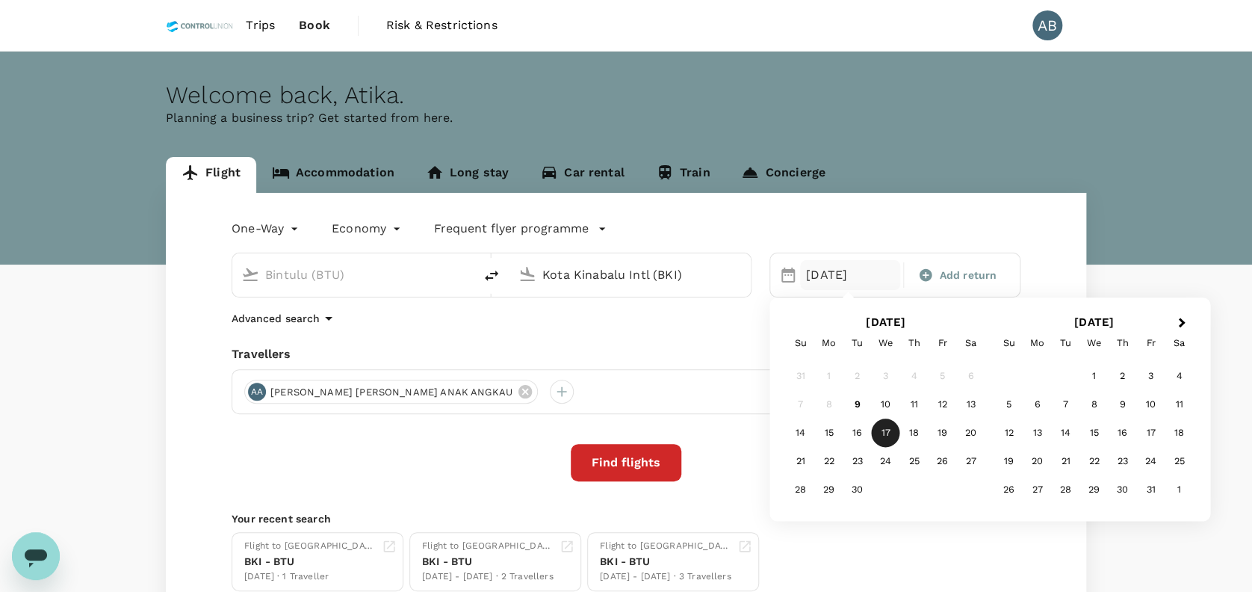
type input "Kota Kinabalu Intl (BKI)"
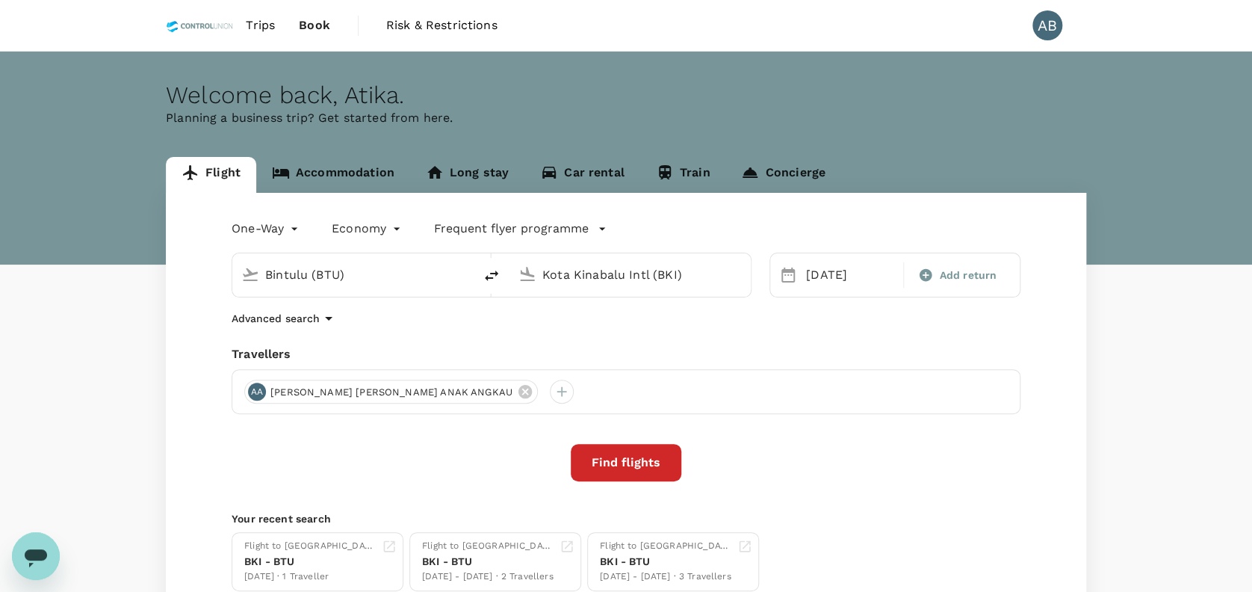
click at [670, 328] on div "One-Way oneway Economy economy Frequent flyer programme Bintulu (BTU) Kota Kina…" at bounding box center [626, 404] width 920 height 422
click at [825, 279] on div "17 Sep" at bounding box center [850, 275] width 100 height 30
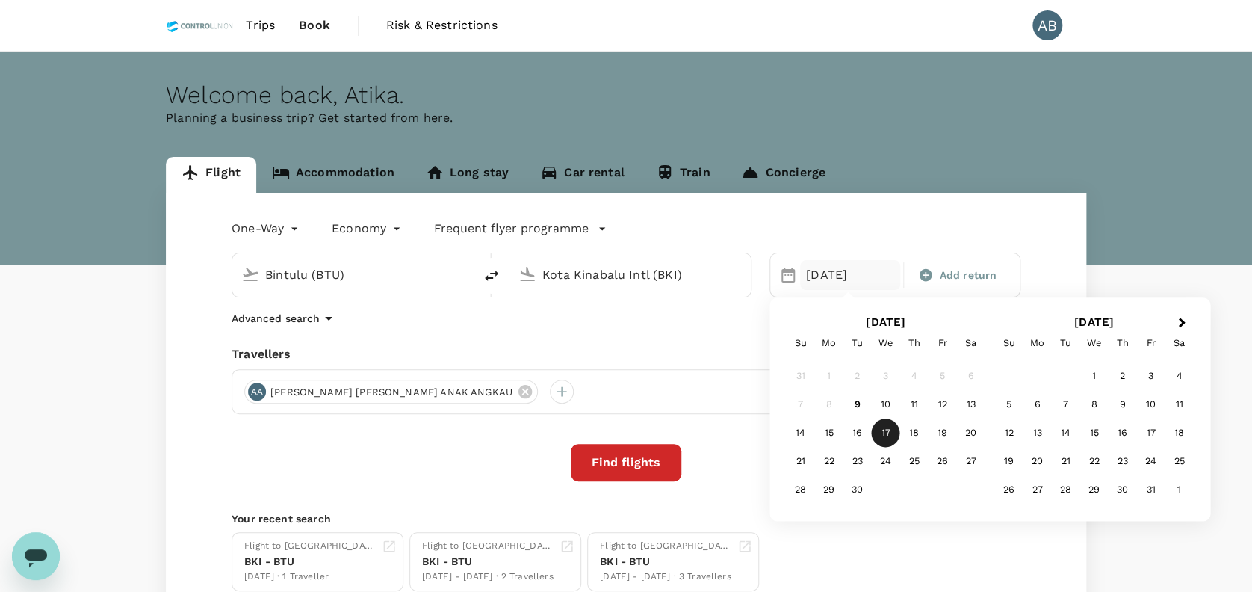
click at [808, 458] on div "21" at bounding box center [801, 461] width 28 height 28
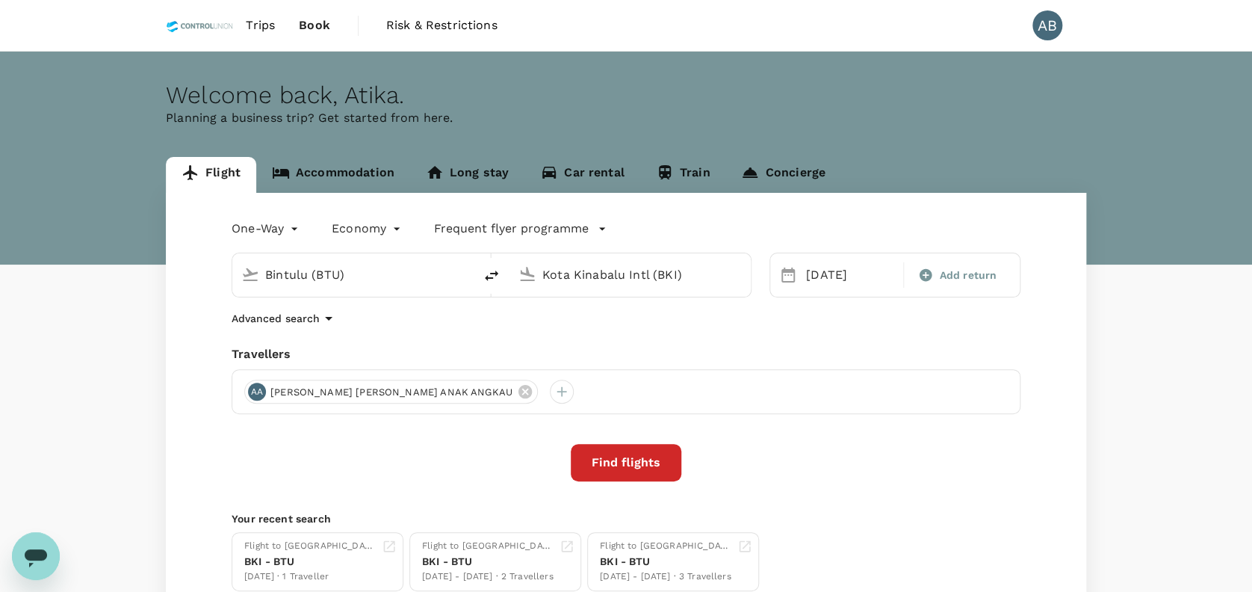
click at [802, 315] on div "Advanced search" at bounding box center [626, 318] width 789 height 18
click at [904, 312] on div "Advanced search" at bounding box center [626, 318] width 789 height 18
drag, startPoint x: 557, startPoint y: 335, endPoint x: 458, endPoint y: 323, distance: 99.3
click at [550, 334] on div "One-Way oneway Economy economy Frequent flyer programme Bintulu (BTU) Kota Kina…" at bounding box center [626, 404] width 920 height 422
click at [661, 346] on div "Travellers" at bounding box center [626, 354] width 789 height 18
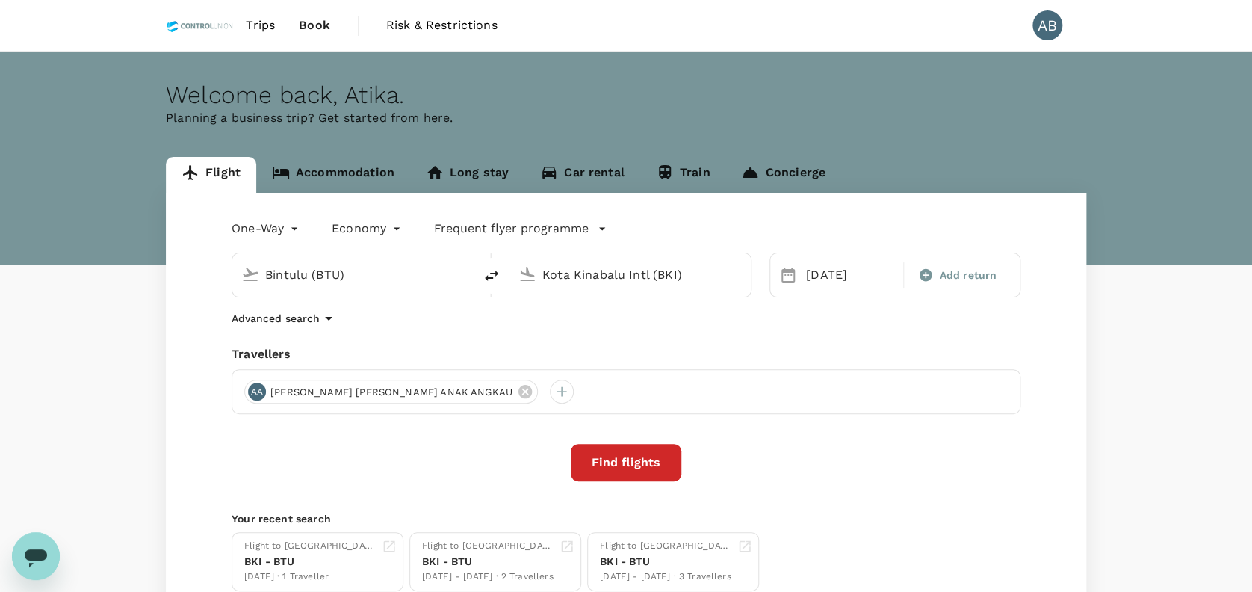
drag, startPoint x: 672, startPoint y: 344, endPoint x: 521, endPoint y: 354, distance: 151.3
click at [671, 343] on div "One-Way oneway Economy economy Frequent flyer programme Bintulu (BTU) Kota Kina…" at bounding box center [626, 404] width 920 height 422
click at [518, 388] on icon at bounding box center [524, 391] width 13 height 13
click at [249, 391] on div at bounding box center [256, 392] width 24 height 24
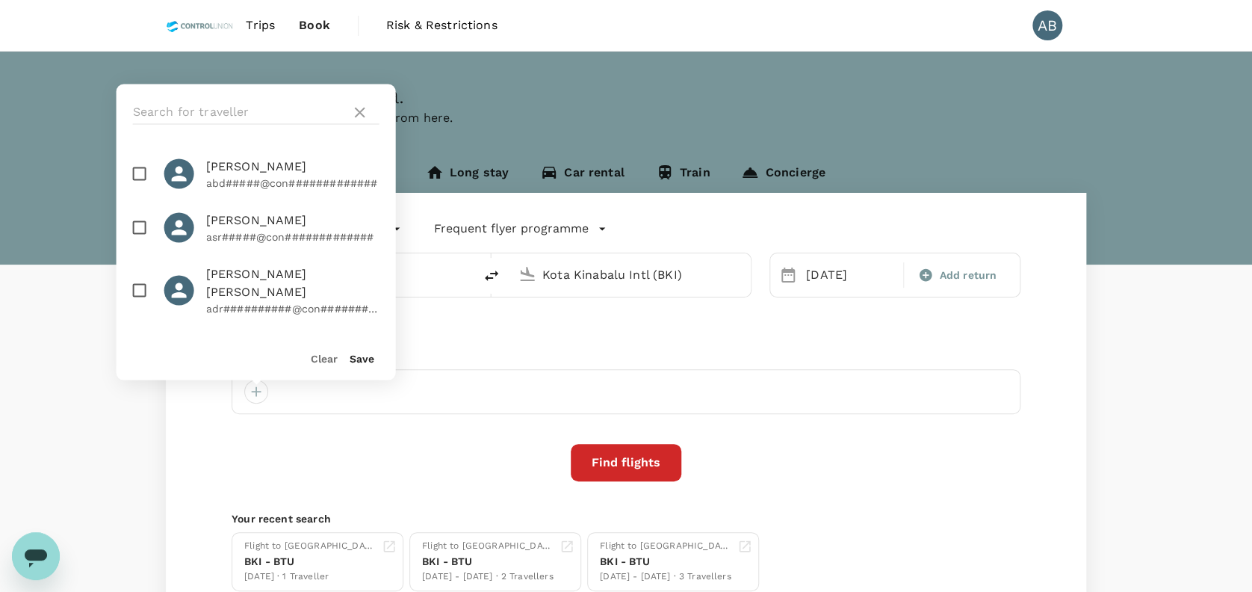
click at [141, 176] on input "checkbox" at bounding box center [139, 173] width 31 height 31
checkbox input "true"
drag, startPoint x: 348, startPoint y: 362, endPoint x: 400, endPoint y: 357, distance: 52.5
click at [351, 359] on div "Save" at bounding box center [356, 351] width 37 height 30
click at [352, 356] on button "Save" at bounding box center [362, 358] width 25 height 12
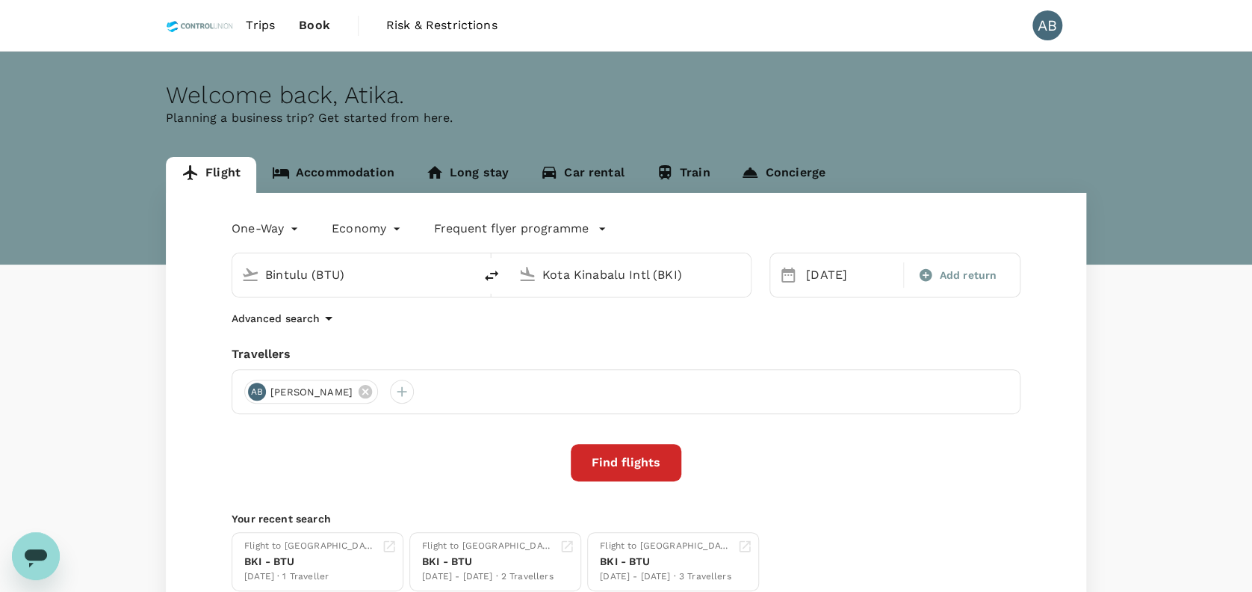
drag, startPoint x: 448, startPoint y: 347, endPoint x: 454, endPoint y: 341, distance: 7.9
click at [451, 346] on div "Travellers" at bounding box center [626, 354] width 789 height 18
click at [660, 466] on button "Find flights" at bounding box center [626, 462] width 111 height 37
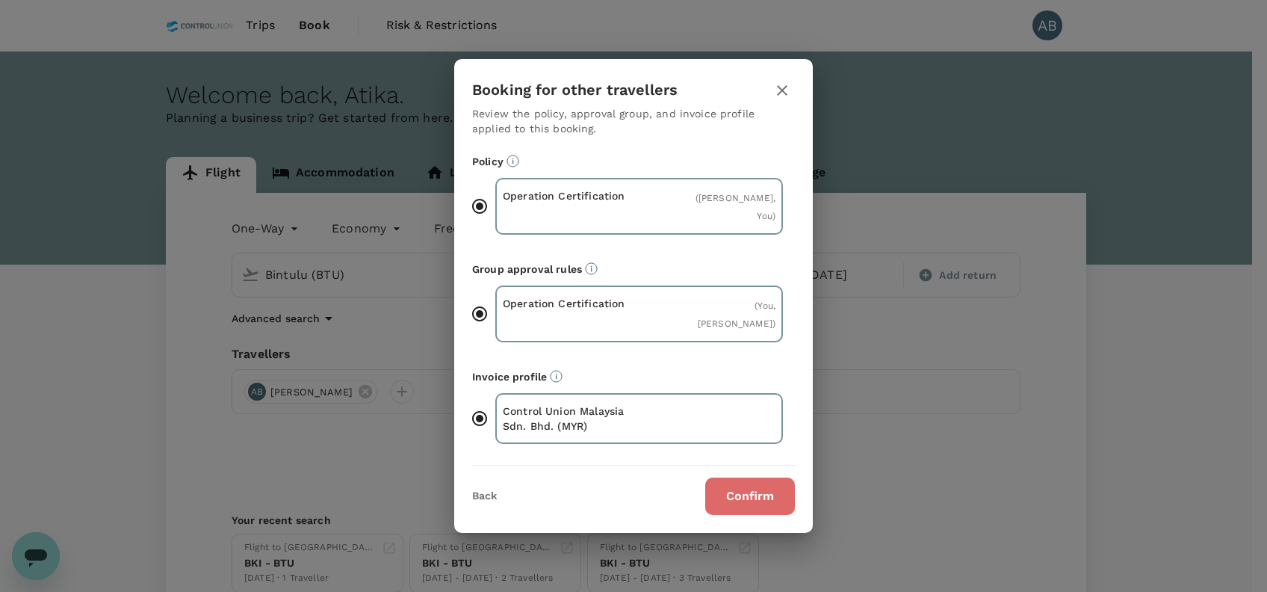
drag, startPoint x: 746, startPoint y: 491, endPoint x: 751, endPoint y: 445, distance: 46.5
click at [747, 490] on button "Confirm" at bounding box center [750, 495] width 90 height 37
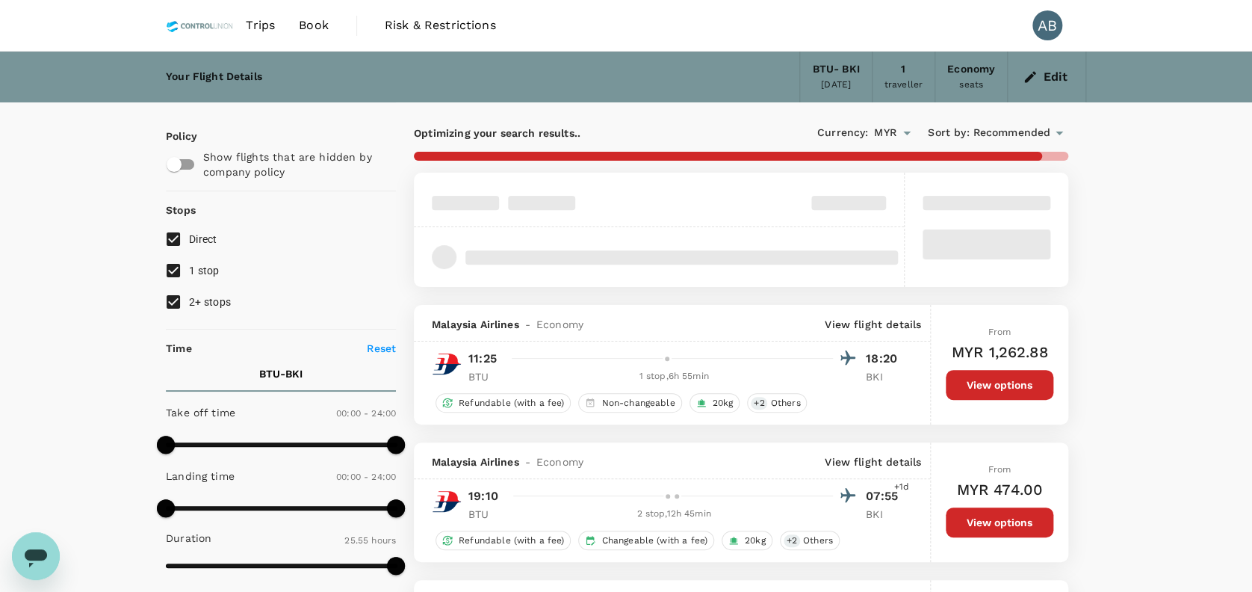
checkbox input "false"
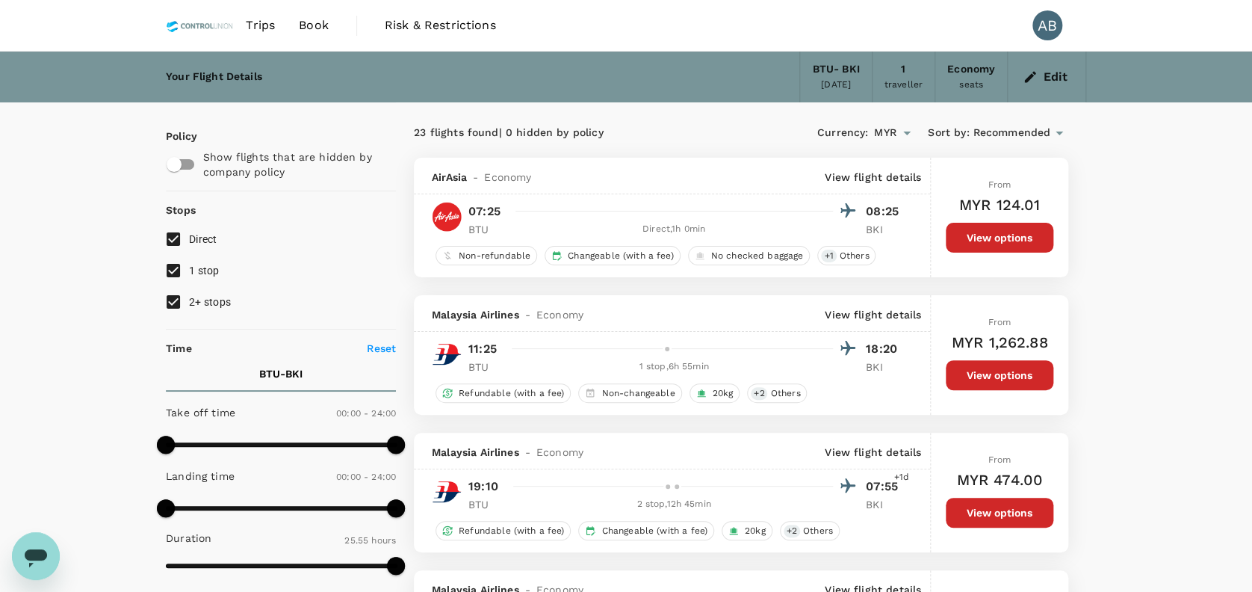
click at [1005, 245] on button "View options" at bounding box center [1000, 238] width 108 height 30
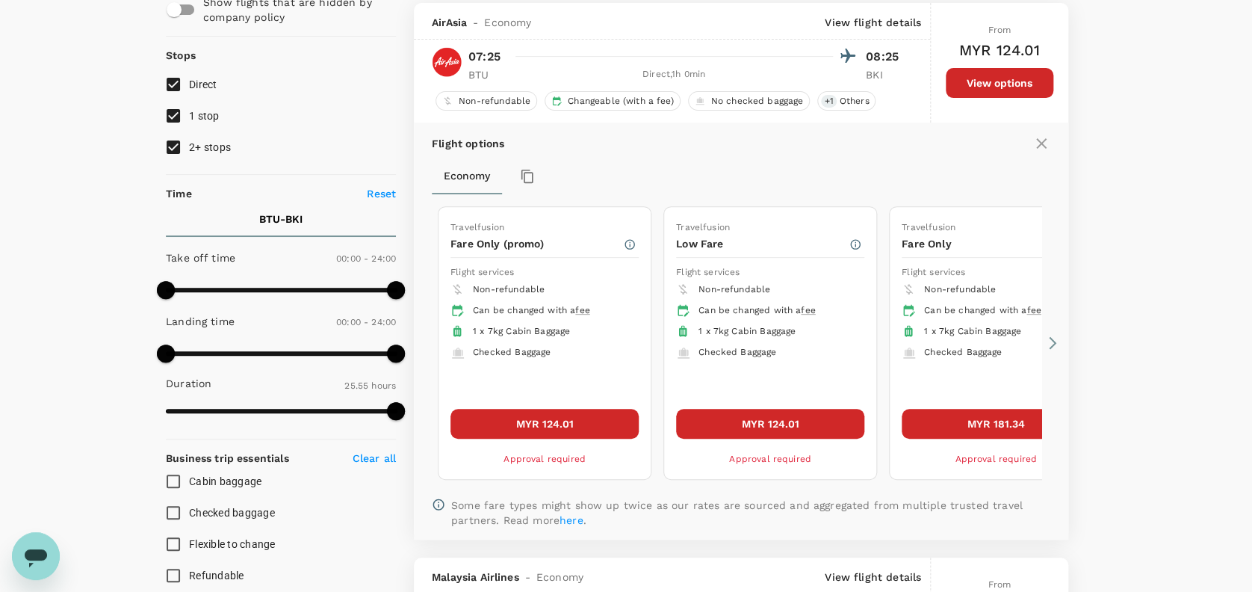
scroll to position [157, 0]
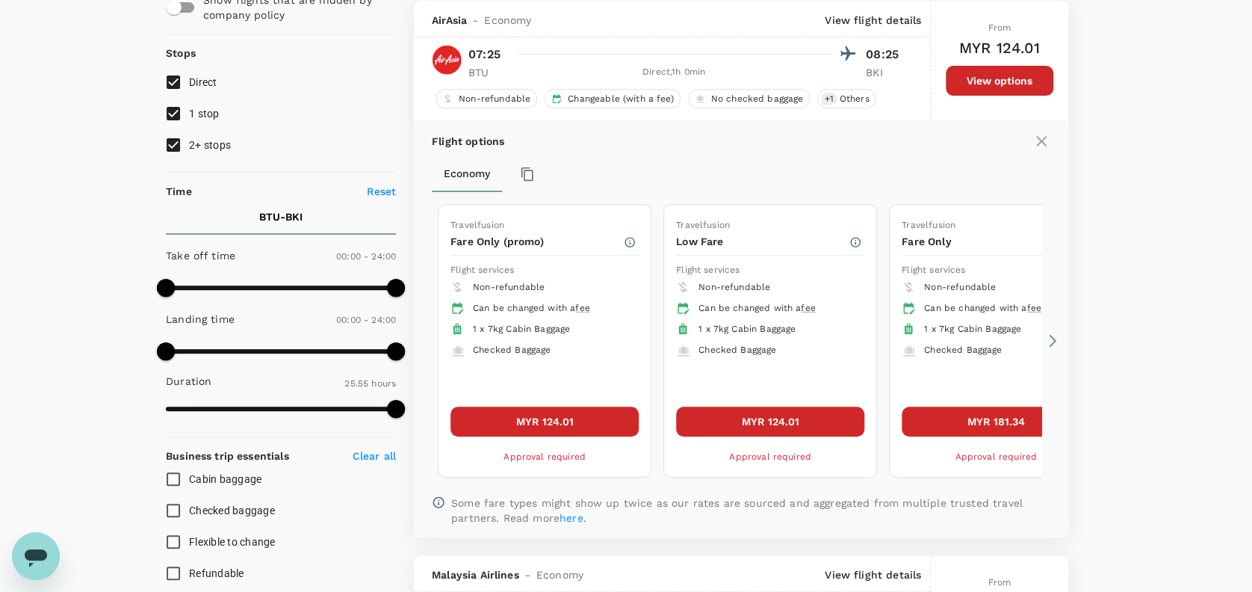
click at [554, 412] on button "MYR 124.01" at bounding box center [544, 421] width 188 height 30
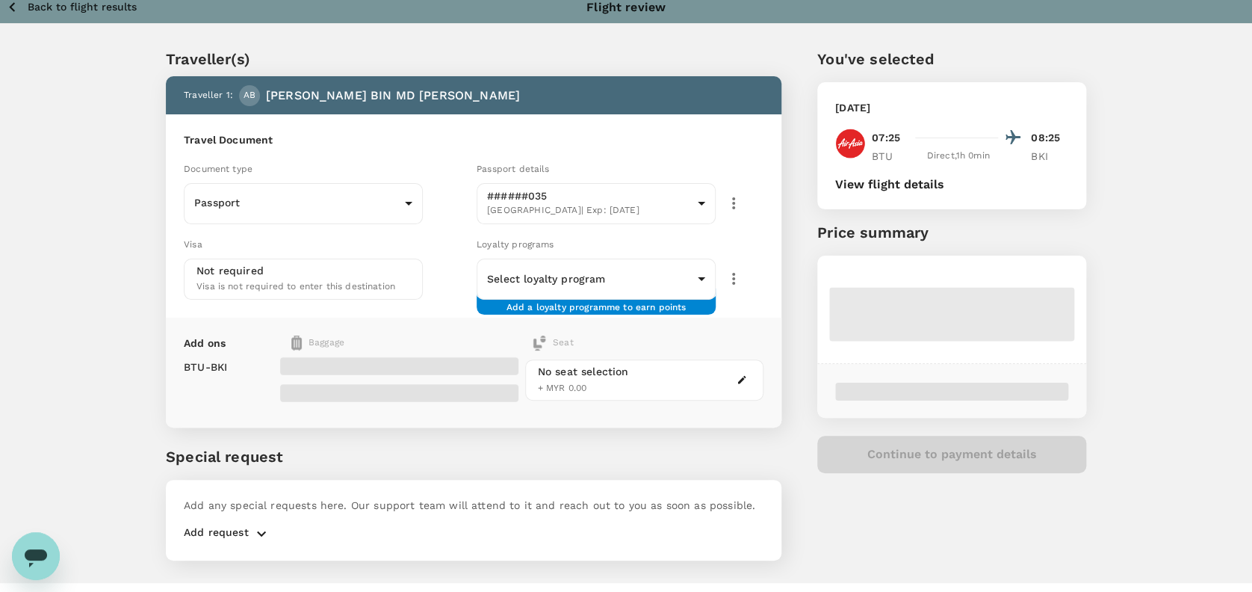
scroll to position [39, 0]
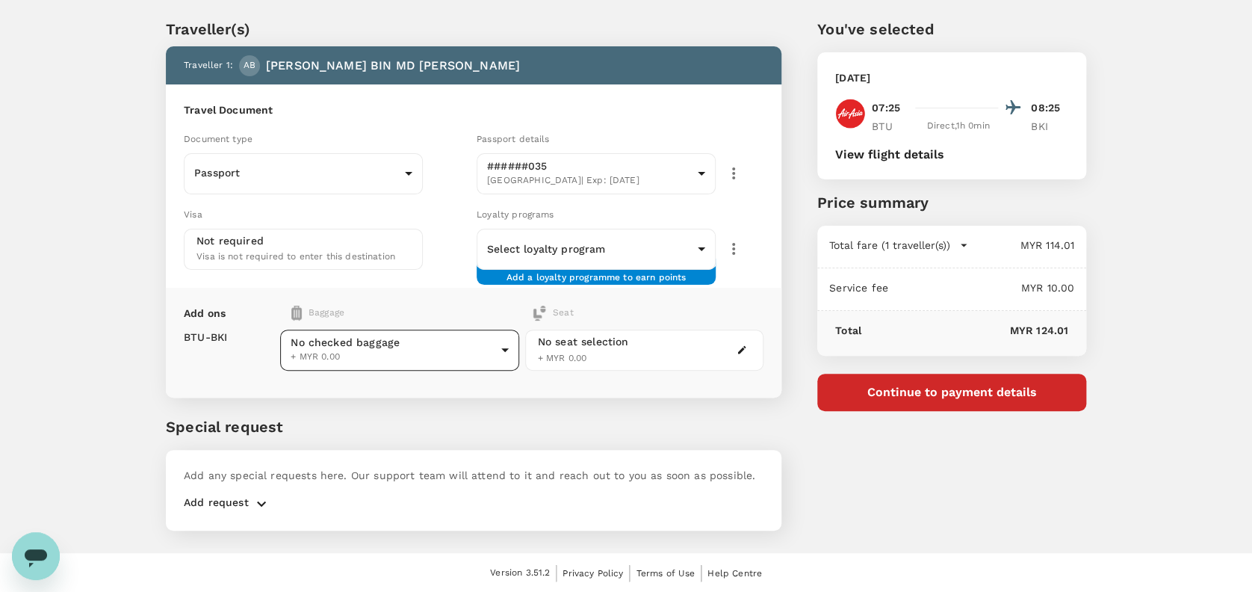
click at [427, 344] on body "Back to flight results Flight review Traveller(s) Traveller 1 : AB ABD HAMID BI…" at bounding box center [626, 277] width 1252 height 632
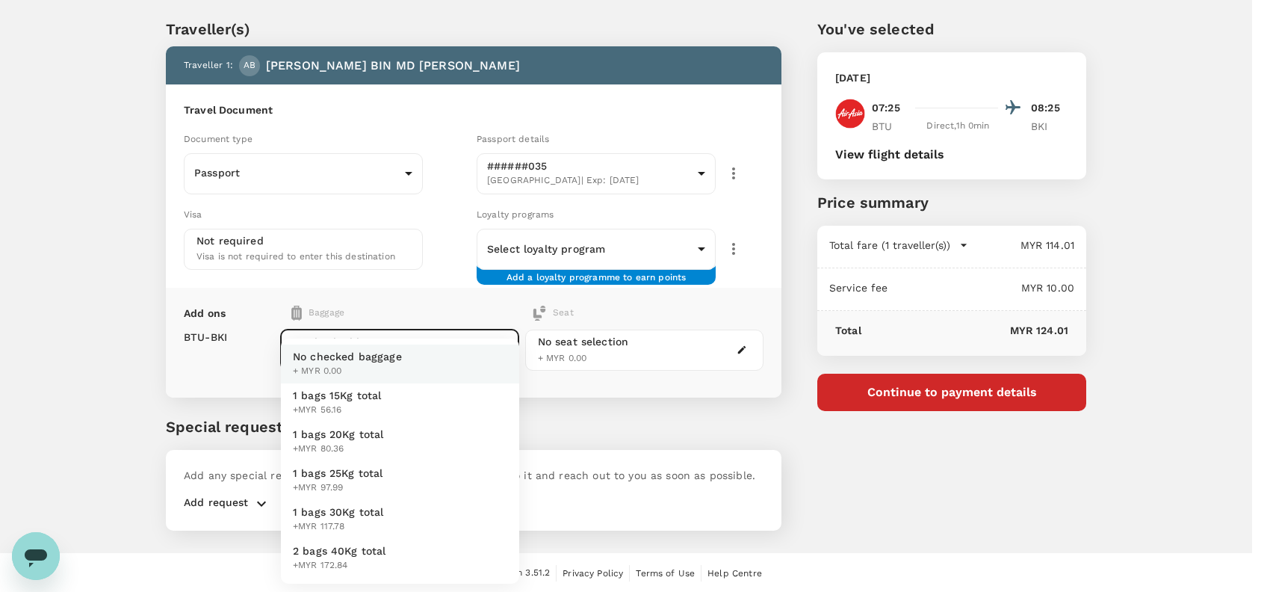
click at [353, 433] on span "1 bags 20Kg total" at bounding box center [338, 434] width 91 height 15
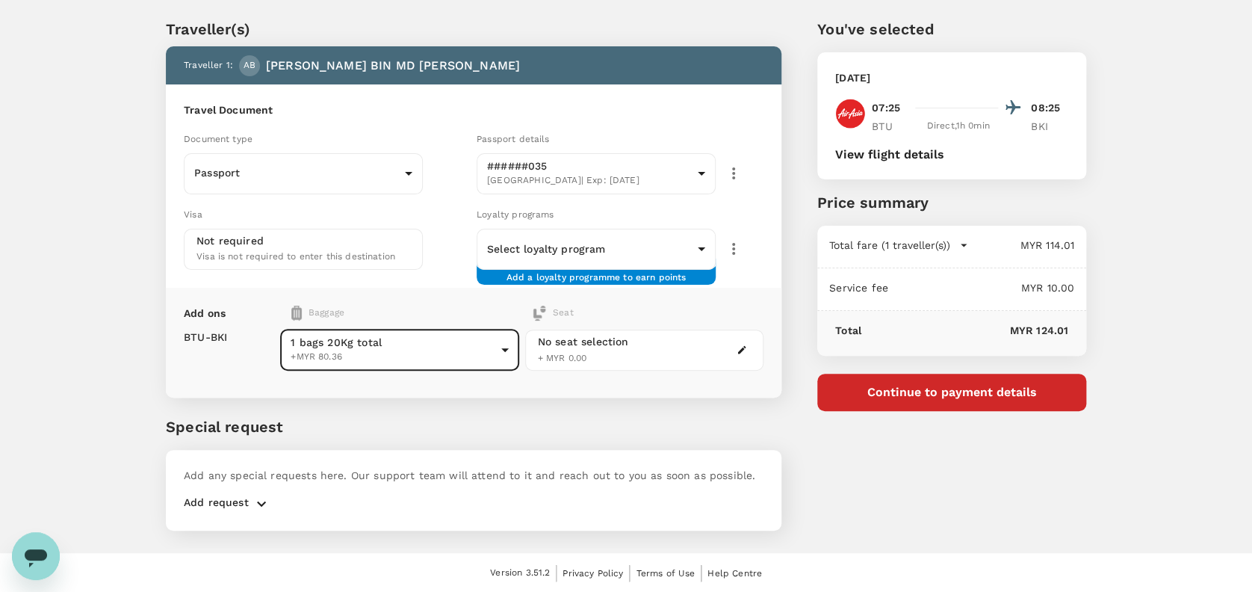
click at [438, 278] on div "Travel Document Document type Passport Passport ​ Passport details ######035 Ma…" at bounding box center [474, 185] width 616 height 203
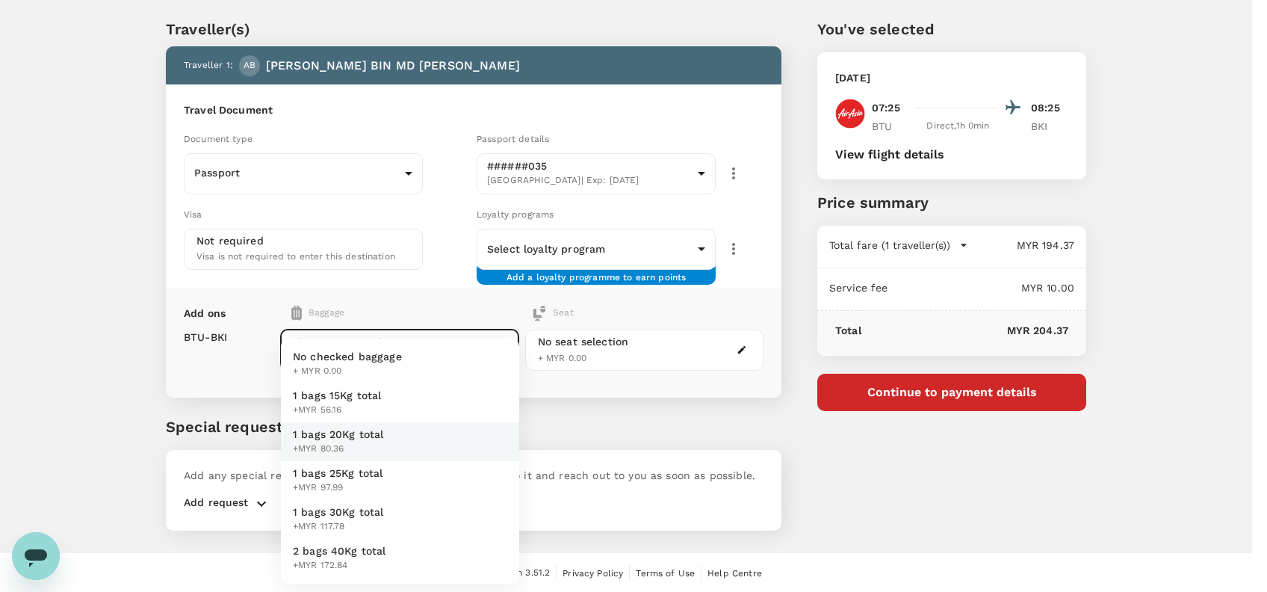
click at [496, 350] on body "Back to flight results Flight review Traveller(s) Traveller 1 : AB ABD HAMID BI…" at bounding box center [633, 277] width 1267 height 632
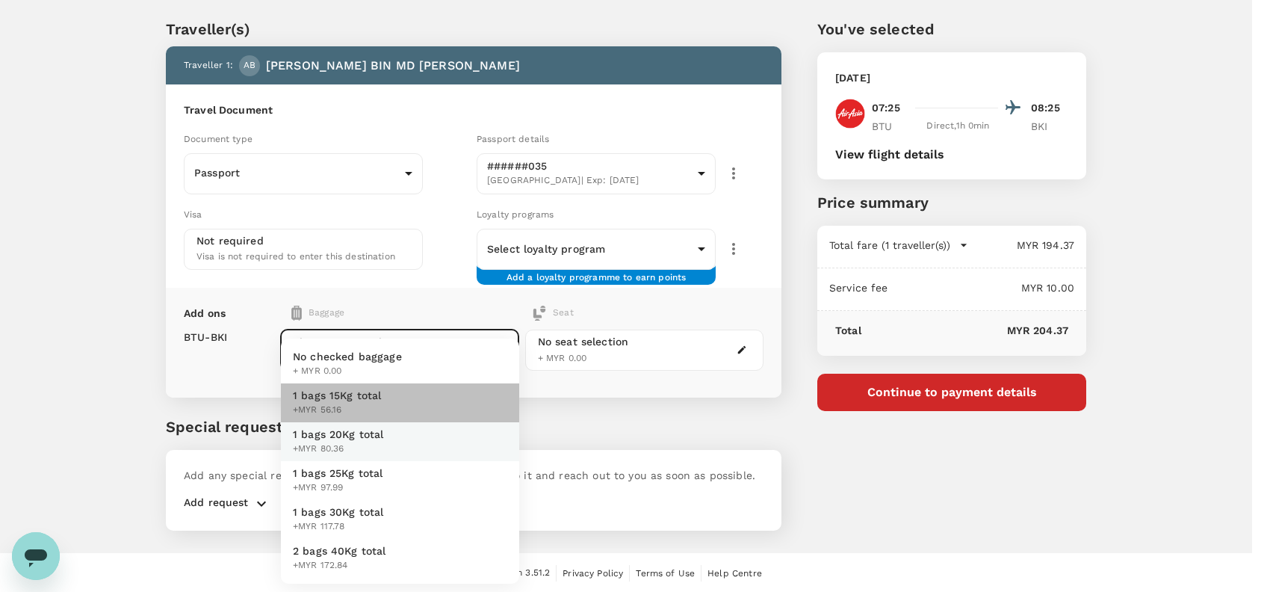
click at [376, 400] on span "1 bags 15Kg total" at bounding box center [337, 395] width 89 height 15
type input "1 - 56.16"
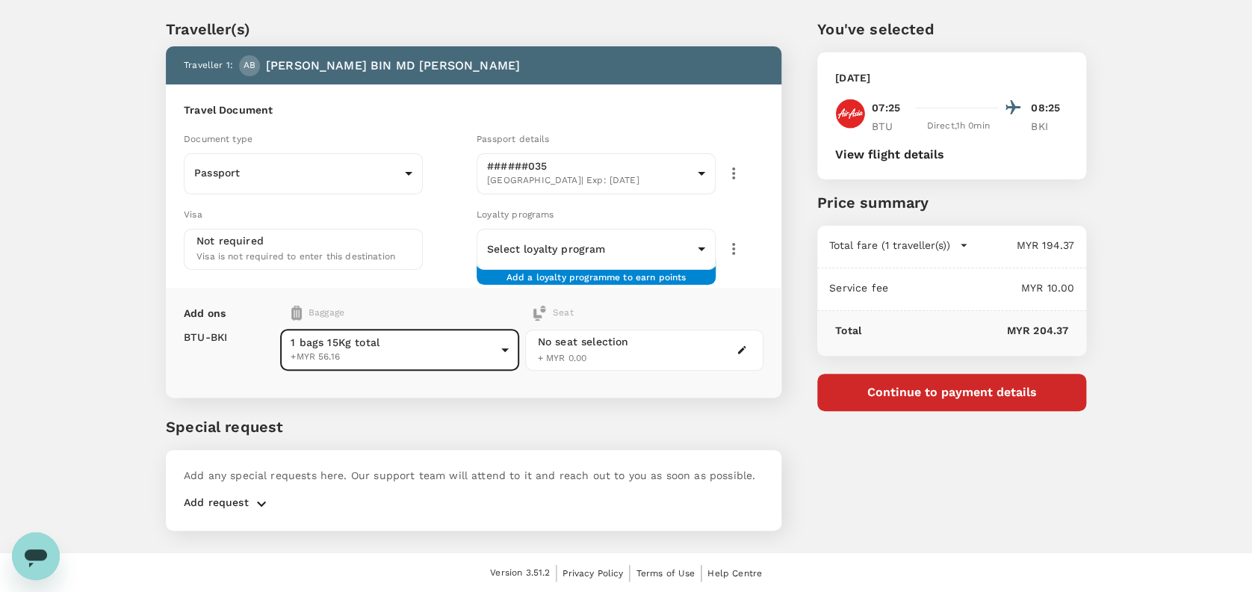
click at [454, 279] on div "Travel Document Document type Passport Passport ​ Passport details ######035 Ma…" at bounding box center [474, 185] width 616 height 203
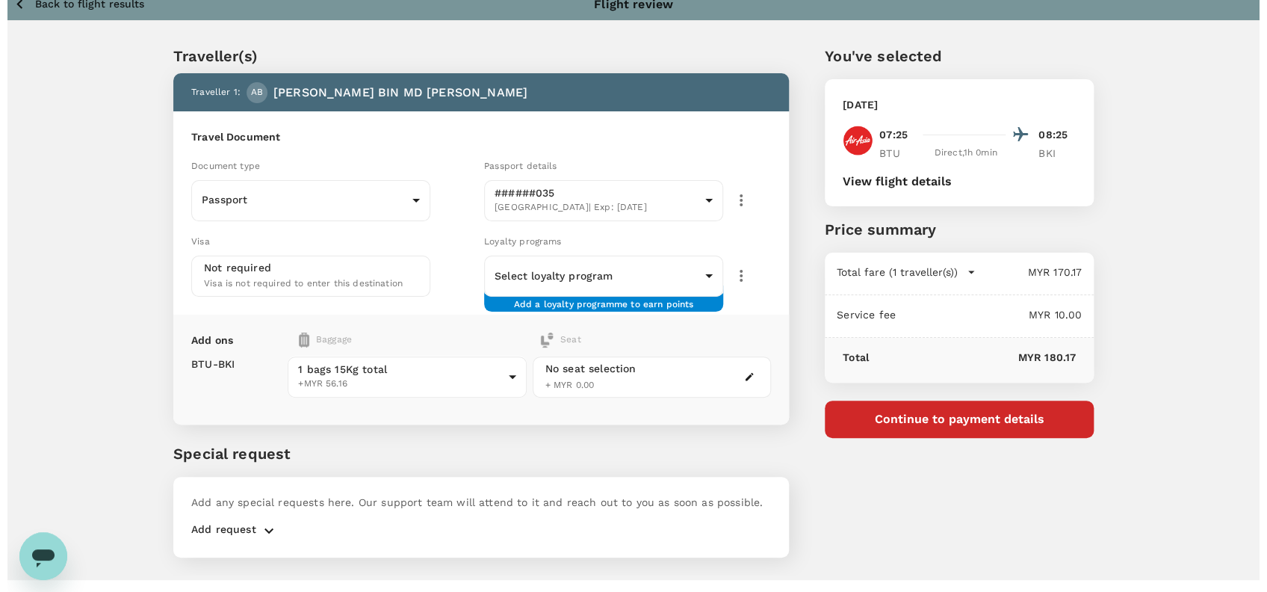
scroll to position [0, 0]
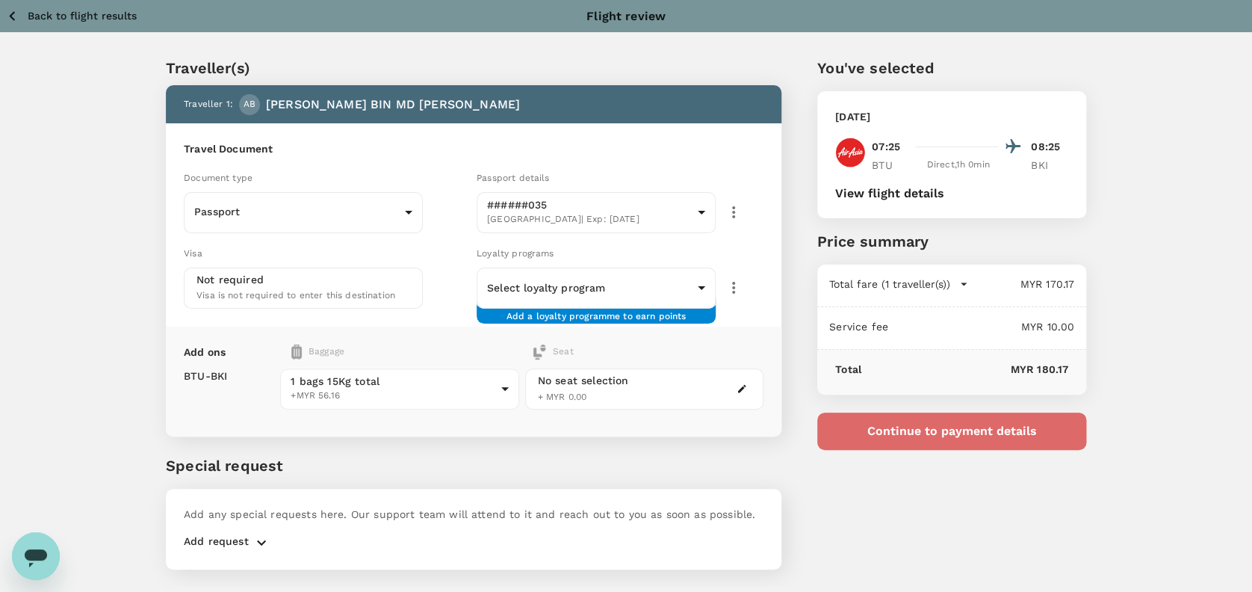
click at [1005, 429] on button "Continue to payment details" at bounding box center [951, 430] width 269 height 37
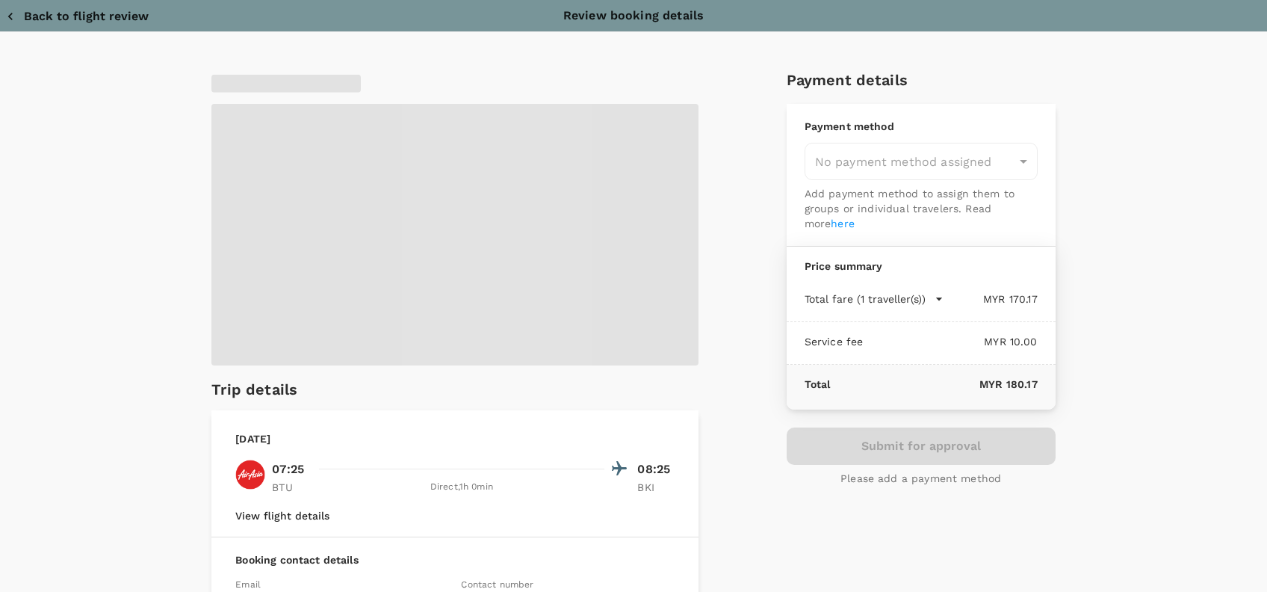
type input "9e254831-a140-43d4-90d9-f4bdc71b84d3"
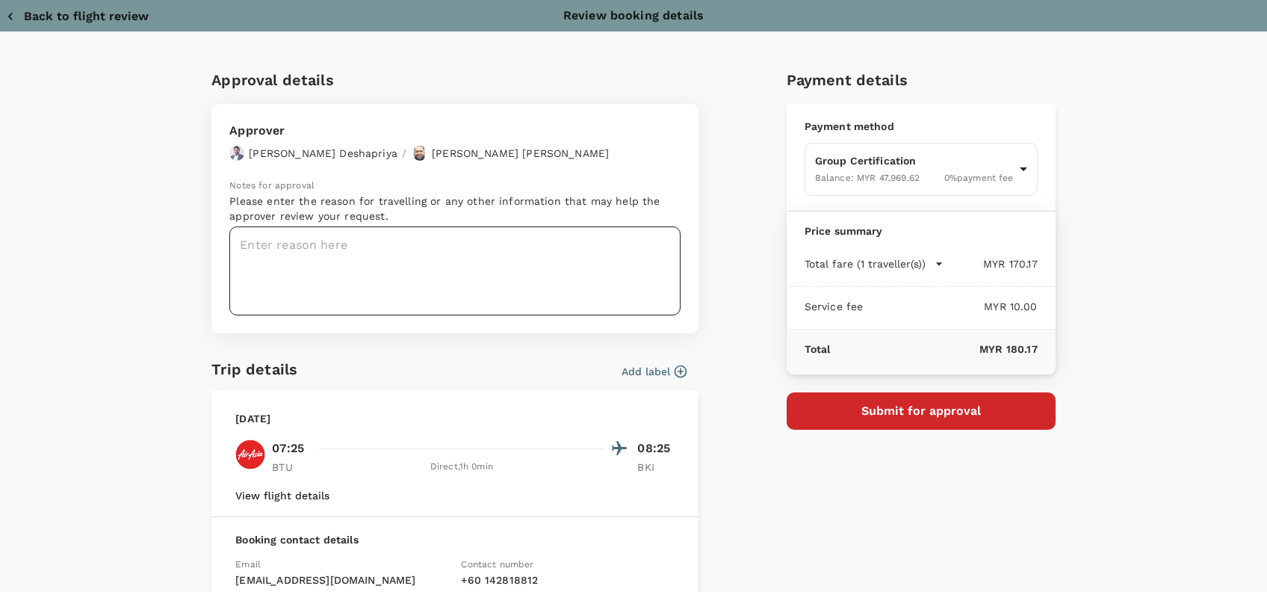
click at [277, 247] on textarea at bounding box center [454, 270] width 451 height 89
click at [319, 244] on textarea at bounding box center [454, 270] width 451 height 89
paste textarea "Hi @Hariz / @Chathuranga, Requesting your approval for the flight below: PRJ NO…"
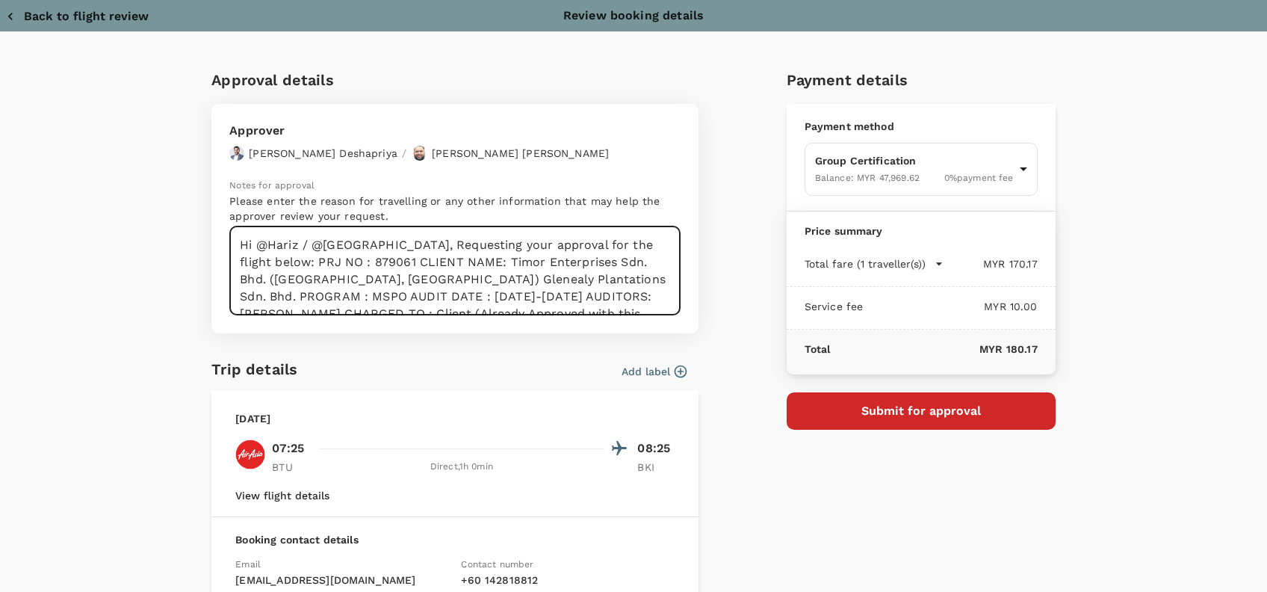
scroll to position [57, 0]
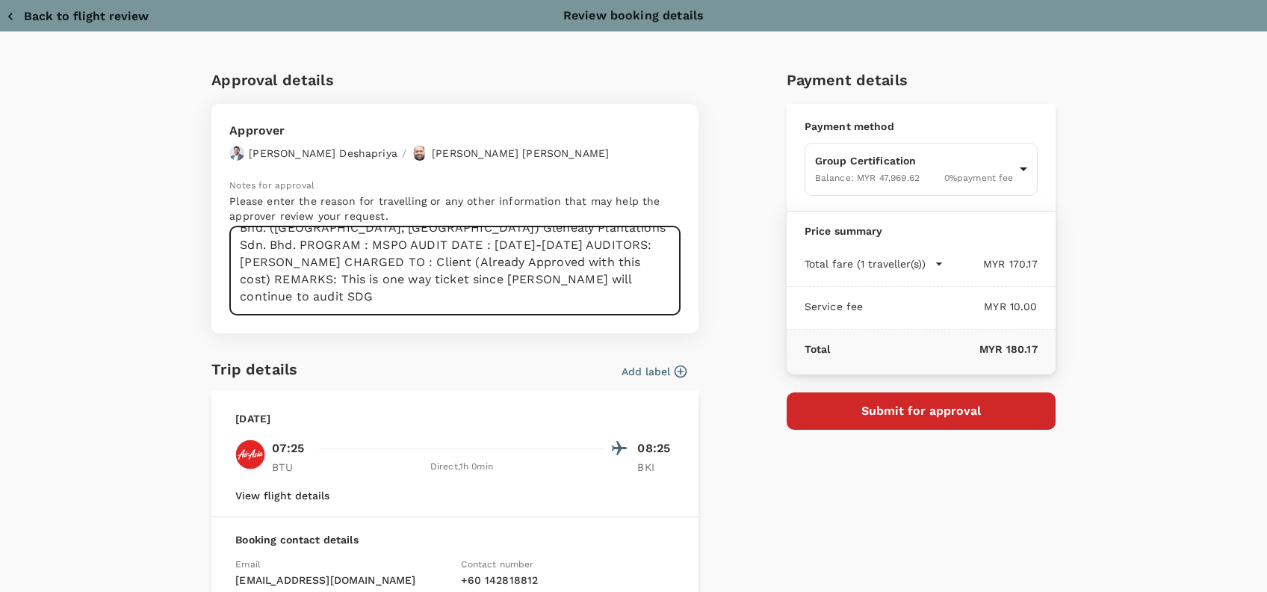
click at [514, 291] on textarea "Hi @Hariz / @Chathuranga, Requesting your approval for the flight below: PRJ NO…" at bounding box center [454, 270] width 451 height 89
click at [560, 275] on textarea "Hi @Hariz / @Chathuranga, Requesting your approval for the flight below: PRJ NO…" at bounding box center [454, 270] width 451 height 89
click at [634, 258] on textarea "Hi @Hariz / @Chathuranga, Requesting your approval for the flight below: PRJ NO…" at bounding box center [454, 270] width 451 height 89
click at [512, 285] on textarea "Hi @Hariz / @Chathuranga, Requesting your approval for the flight below: PRJ NO…" at bounding box center [454, 270] width 451 height 89
drag, startPoint x: 597, startPoint y: 278, endPoint x: 299, endPoint y: 269, distance: 298.2
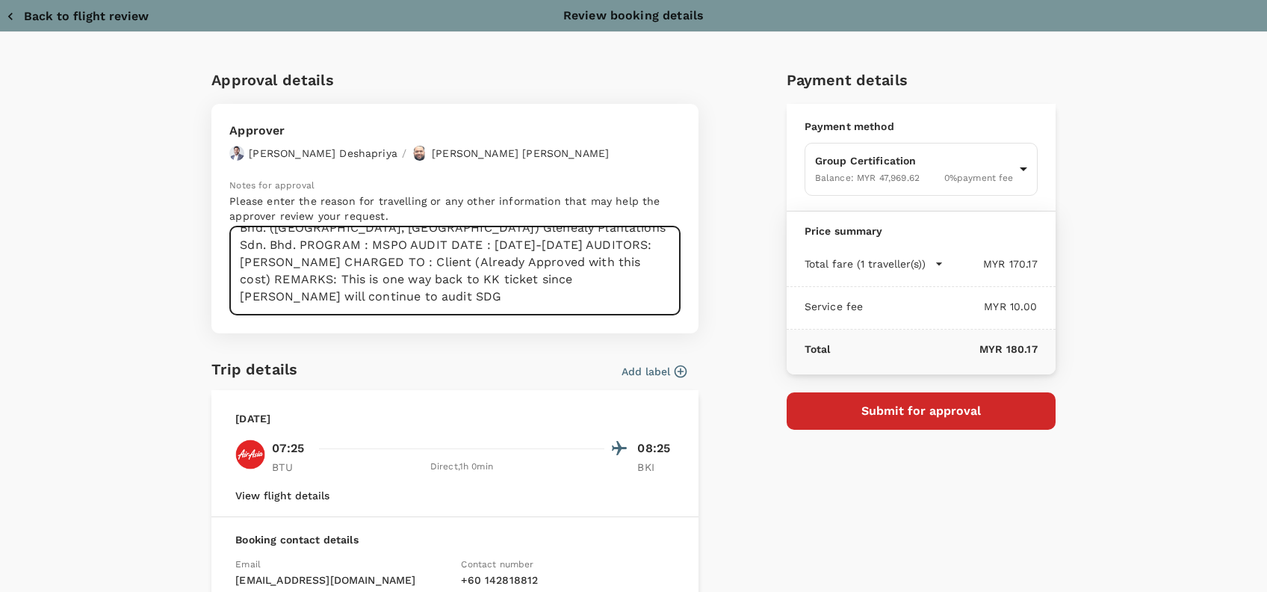
click at [299, 269] on textarea "Hi @Hariz / @Chathuranga, Requesting your approval for the flight below: PRJ NO…" at bounding box center [454, 270] width 451 height 89
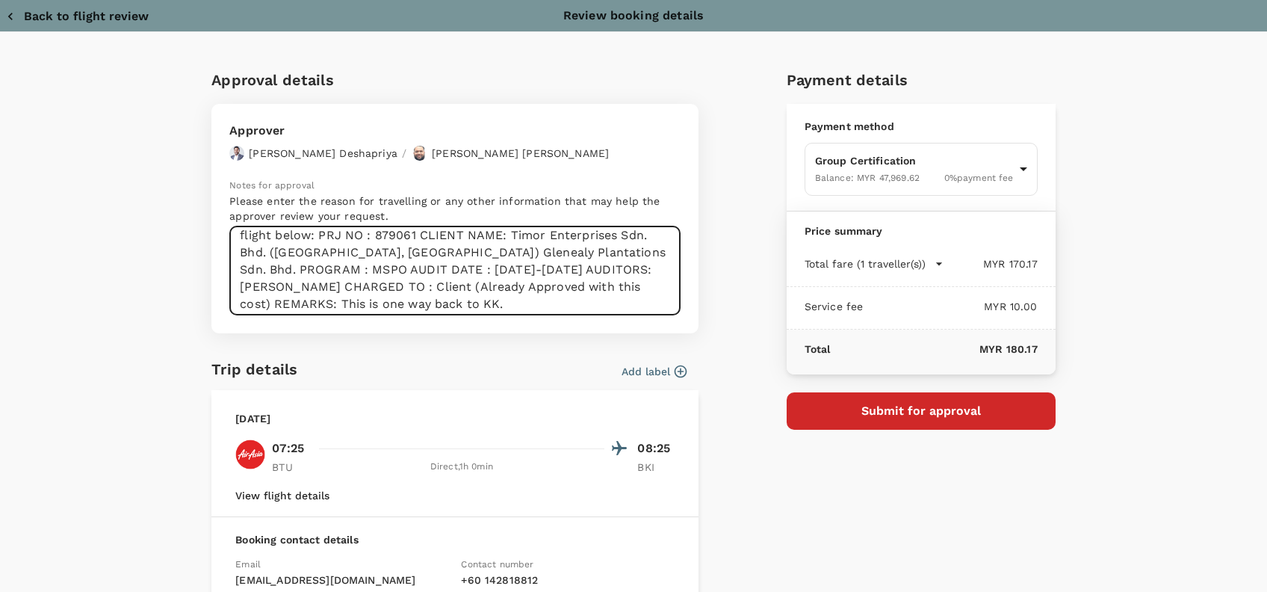
scroll to position [0, 0]
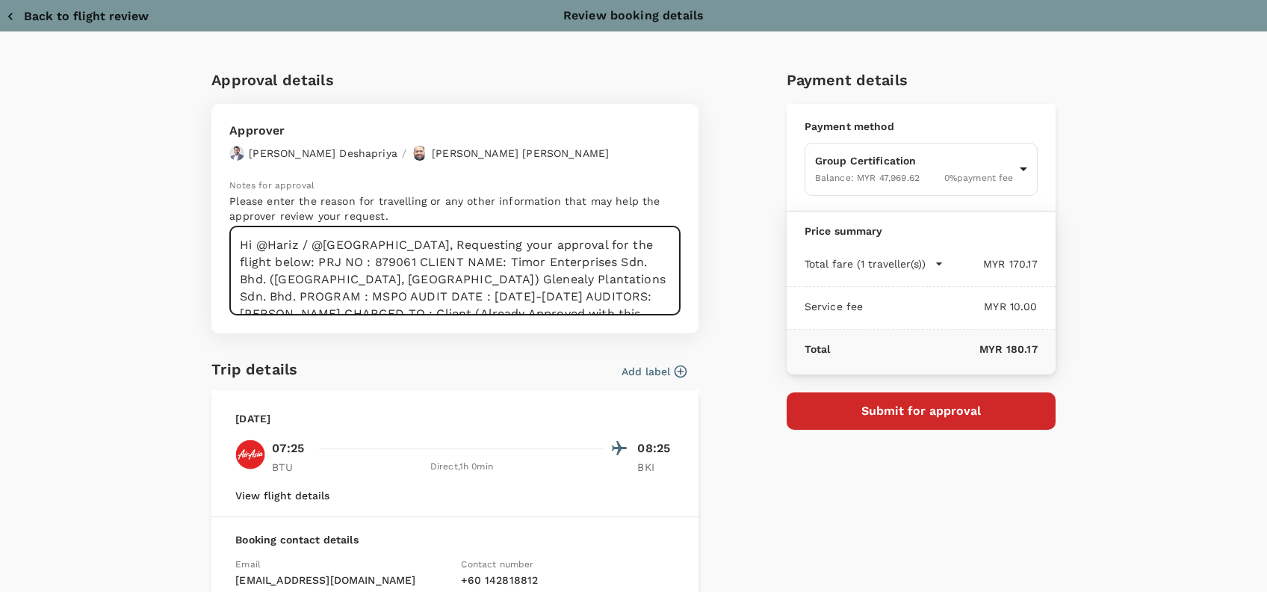
drag, startPoint x: 398, startPoint y: 246, endPoint x: 432, endPoint y: 246, distance: 33.6
click at [399, 246] on textarea "Hi @Hariz / @Chathuranga, Requesting your approval for the flight below: PRJ NO…" at bounding box center [454, 270] width 451 height 89
drag, startPoint x: 509, startPoint y: 261, endPoint x: 536, endPoint y: 260, distance: 26.9
click at [510, 261] on textarea "Hi @Hariz / @Chathuranga, Requesting your approval for the flight below: PRJ NO…" at bounding box center [454, 270] width 451 height 89
click at [430, 241] on textarea "Hi @Hariz / @Chathuranga, Requesting your approval for the flight below: PRJ NO…" at bounding box center [454, 270] width 451 height 89
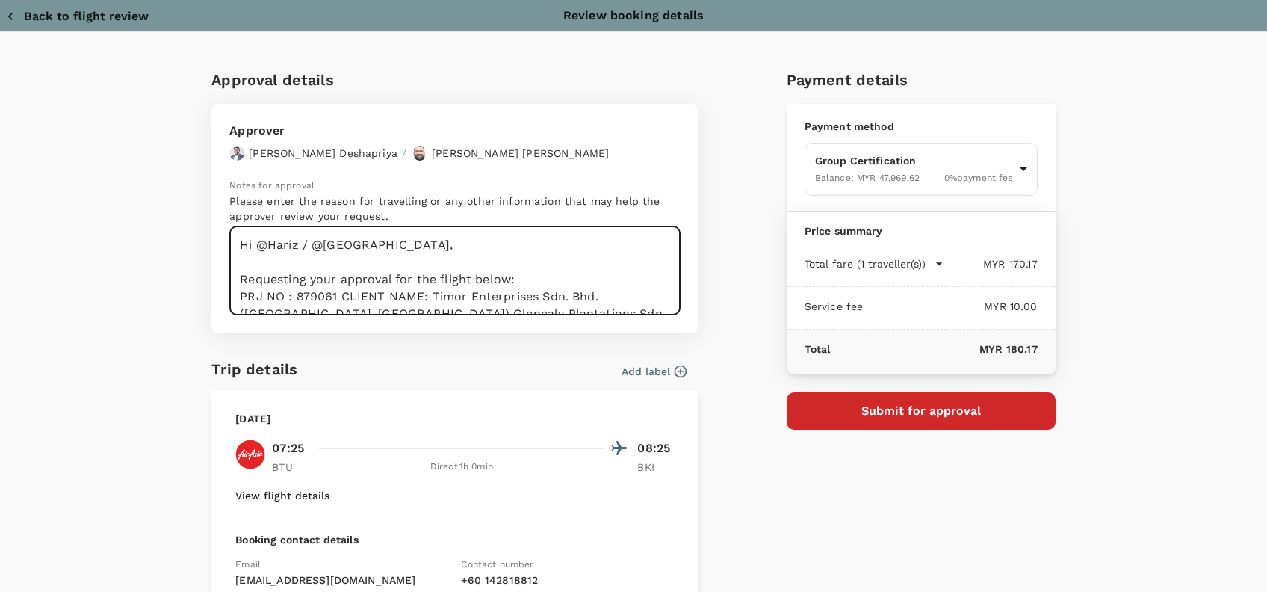
click at [419, 289] on textarea "Hi @Hariz / @Chathuranga, Requesting your approval for the flight below: PRJ NO…" at bounding box center [454, 270] width 451 height 89
drag, startPoint x: 335, startPoint y: 295, endPoint x: 346, endPoint y: 295, distance: 11.2
click at [341, 294] on textarea "Hi @Hariz / @Chathuranga, Requesting your approval for the flight below: PRJ NO…" at bounding box center [454, 270] width 451 height 89
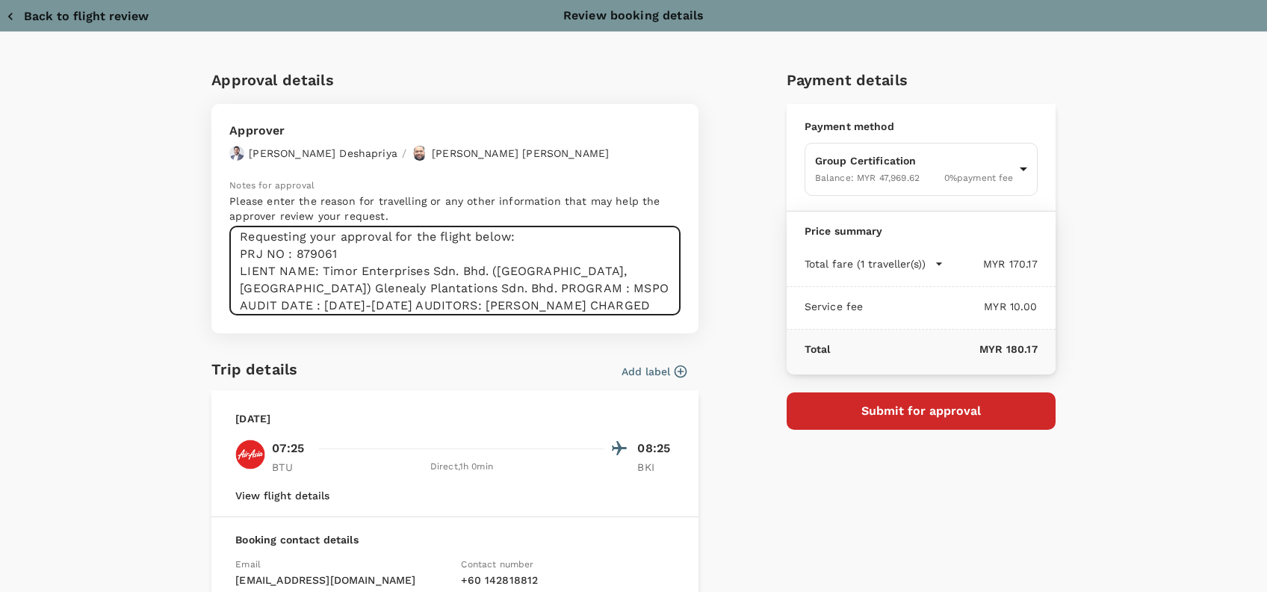
scroll to position [83, 0]
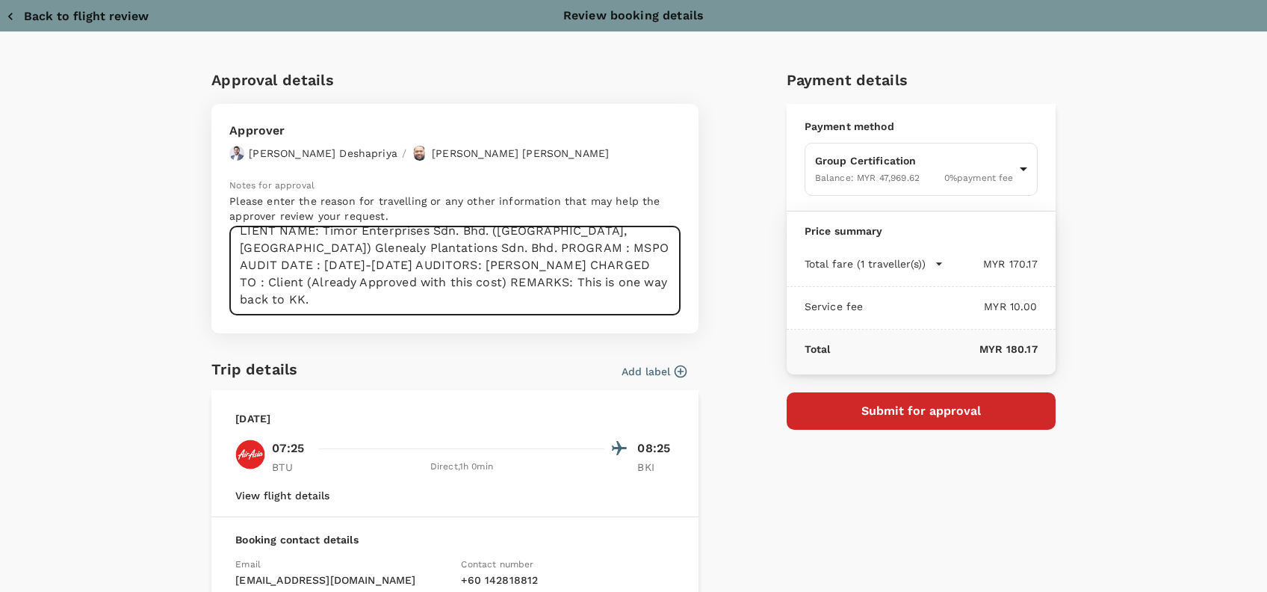
click at [440, 249] on textarea "Hi @Hariz / @Chathuranga, Requesting your approval for the flight below: PRJ NO…" at bounding box center [454, 270] width 451 height 89
click at [508, 264] on textarea "Hi @Hariz / @Chathuranga, Requesting your approval for the flight below: PRJ NO…" at bounding box center [454, 270] width 451 height 89
click at [455, 235] on textarea "Hi @Hariz / @Chathuranga, Requesting your approval for the flight below: PRJ NO…" at bounding box center [454, 270] width 451 height 89
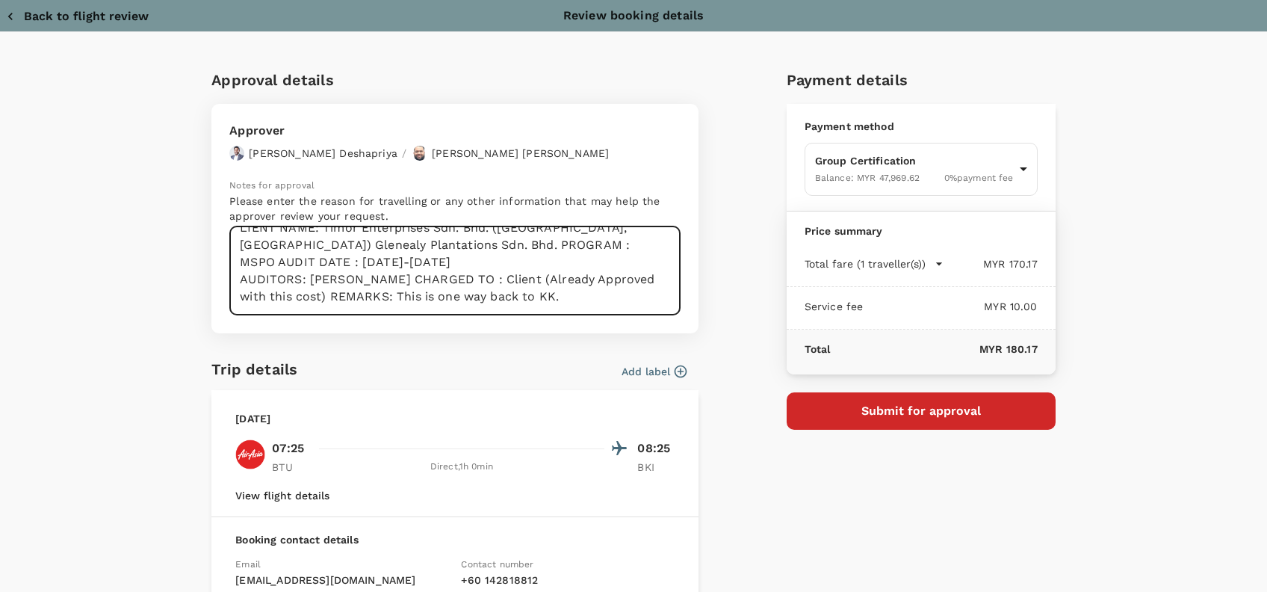
scroll to position [120, 0]
drag, startPoint x: 519, startPoint y: 273, endPoint x: 510, endPoint y: 273, distance: 9.0
click at [517, 273] on textarea "Hi @Hariz / @Chathuranga, Requesting your approval for the flight below: PRJ NO…" at bounding box center [454, 270] width 451 height 89
click at [344, 246] on textarea "Hi @Hariz / @Chathuranga, Requesting your approval for the flight below: PRJ NO…" at bounding box center [454, 270] width 451 height 89
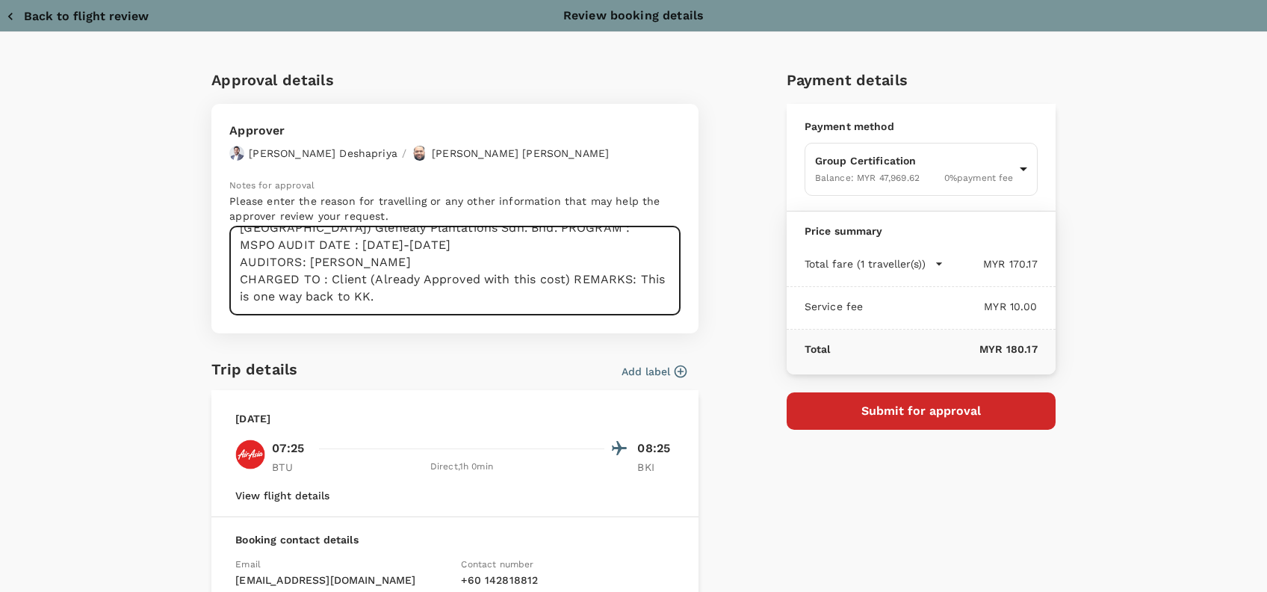
click at [465, 275] on textarea "Hi @Hariz / @Chathuranga, Requesting your approval for the flight below: PRJ NO…" at bounding box center [454, 270] width 451 height 89
click at [421, 266] on textarea "Hi @Hariz / @Chathuranga, Requesting your approval for the flight below: PRJ NO…" at bounding box center [454, 270] width 451 height 89
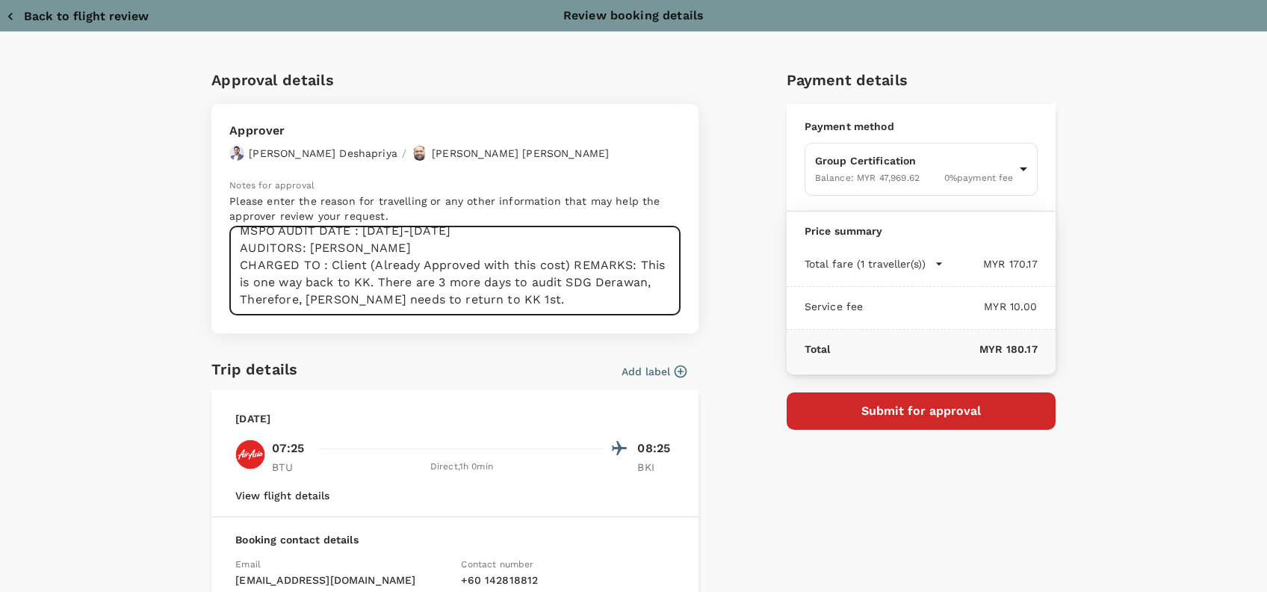
scroll to position [149, 0]
click at [568, 279] on textarea "Hi @Hariz / @Chathuranga, Requesting your approval for the flight below: PRJ NO…" at bounding box center [454, 270] width 451 height 89
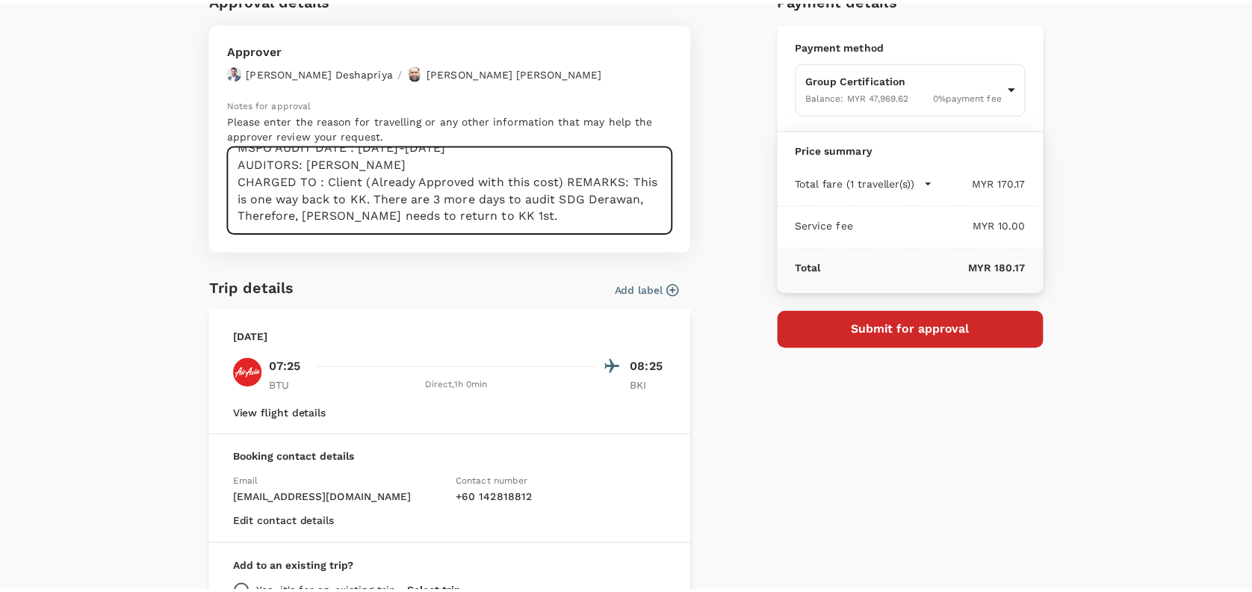
scroll to position [99, 0]
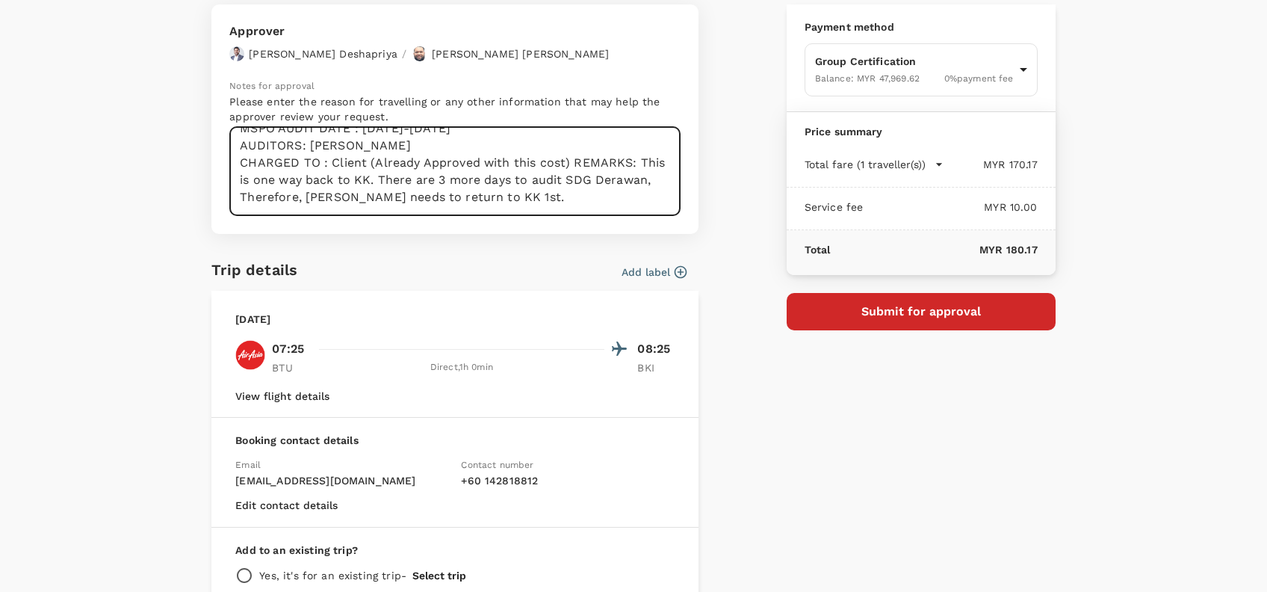
type textarea "Hi @Hariz / @Chathuranga, Requesting your approval for the flight below: PRJ NO…"
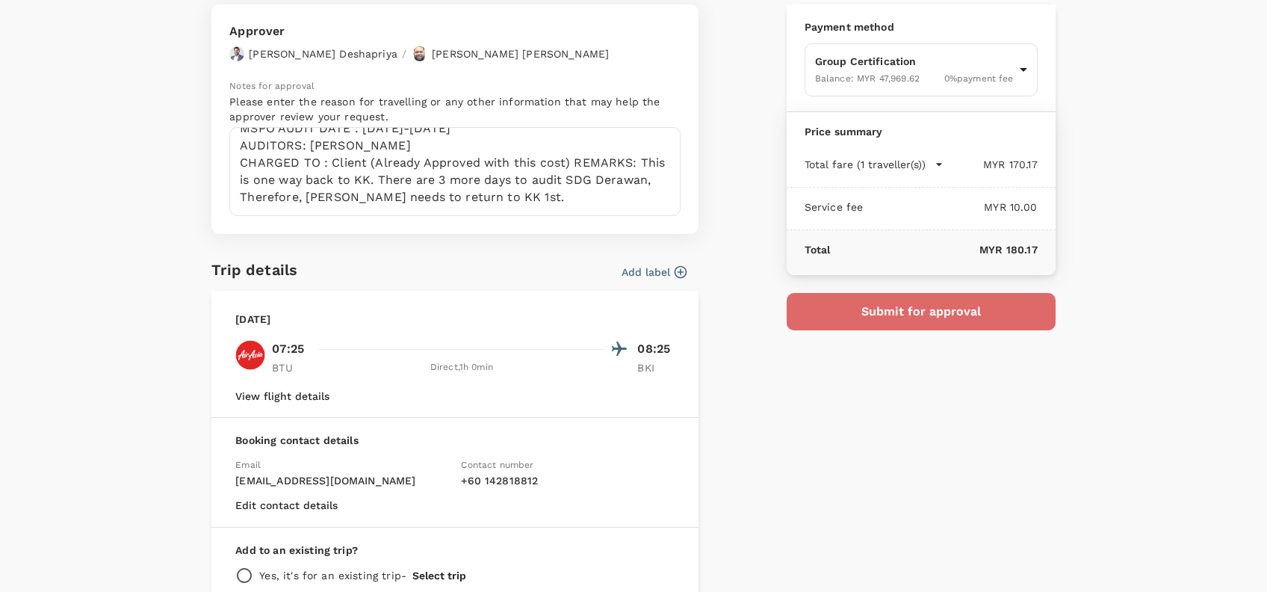
click at [973, 319] on button "Submit for approval" at bounding box center [921, 311] width 269 height 37
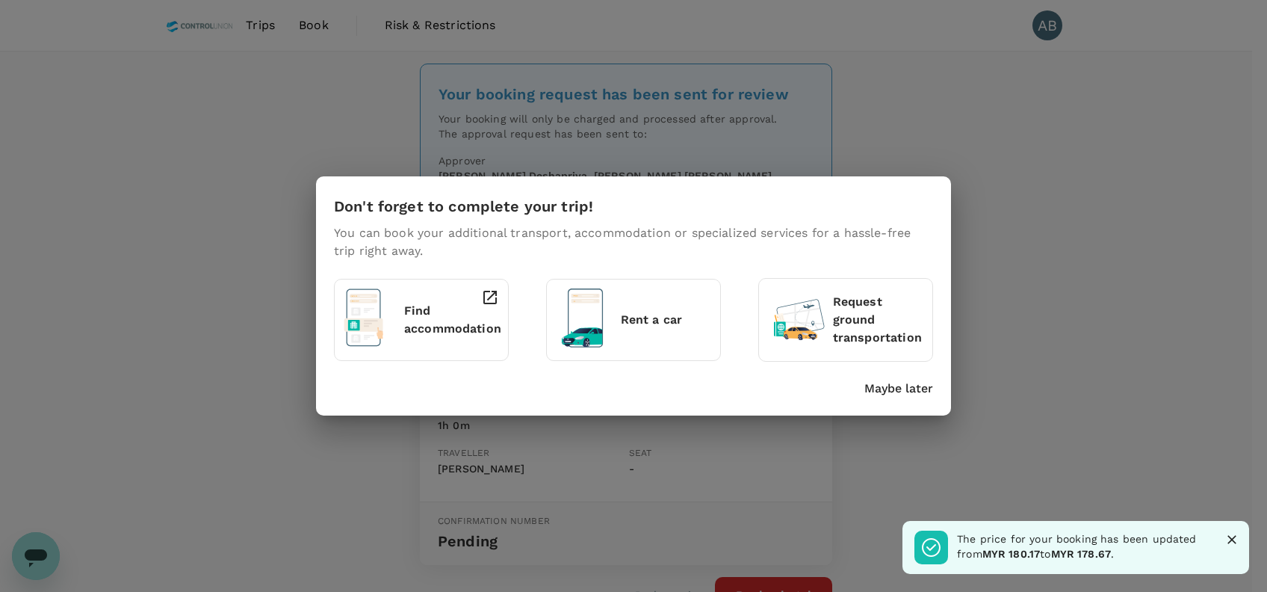
drag, startPoint x: 911, startPoint y: 384, endPoint x: 930, endPoint y: 377, distance: 20.1
click at [911, 385] on p "Maybe later" at bounding box center [898, 389] width 69 height 18
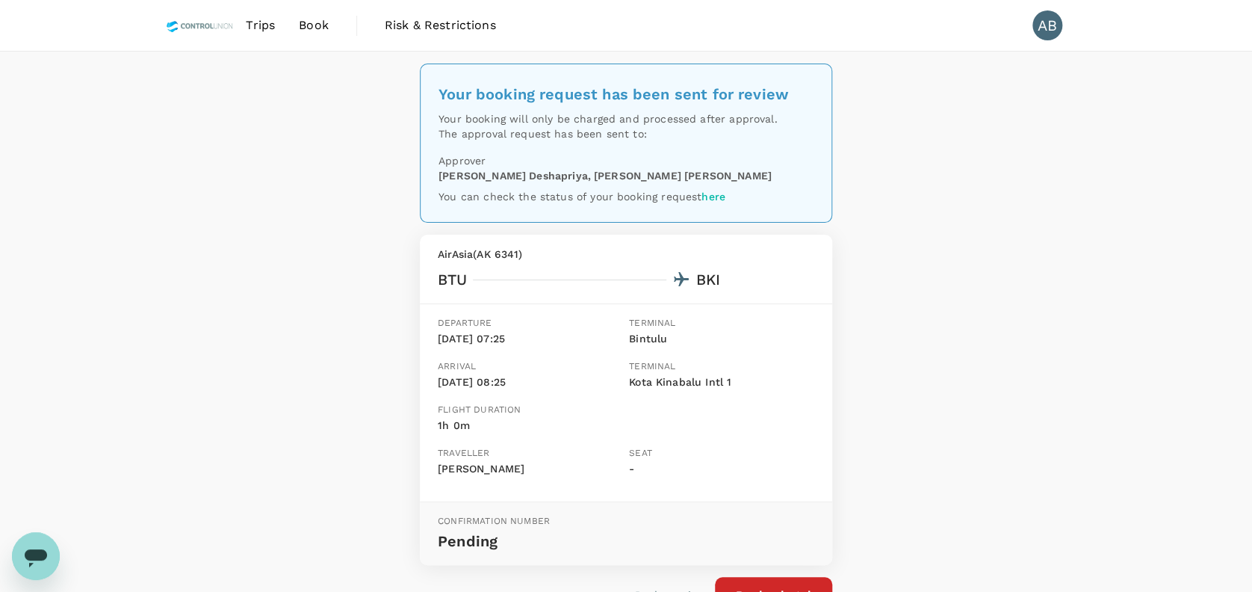
click at [1110, 366] on div "Your booking request has been sent for review Your booking will only be charged…" at bounding box center [626, 357] width 1252 height 610
drag, startPoint x: 1058, startPoint y: 251, endPoint x: 1056, endPoint y: 232, distance: 18.8
click at [1058, 251] on div "Your booking request has been sent for review Your booking will only be charged…" at bounding box center [626, 357] width 1252 height 610
click at [974, 132] on div "Your booking request has been sent for review Your booking will only be charged…" at bounding box center [626, 357] width 1252 height 610
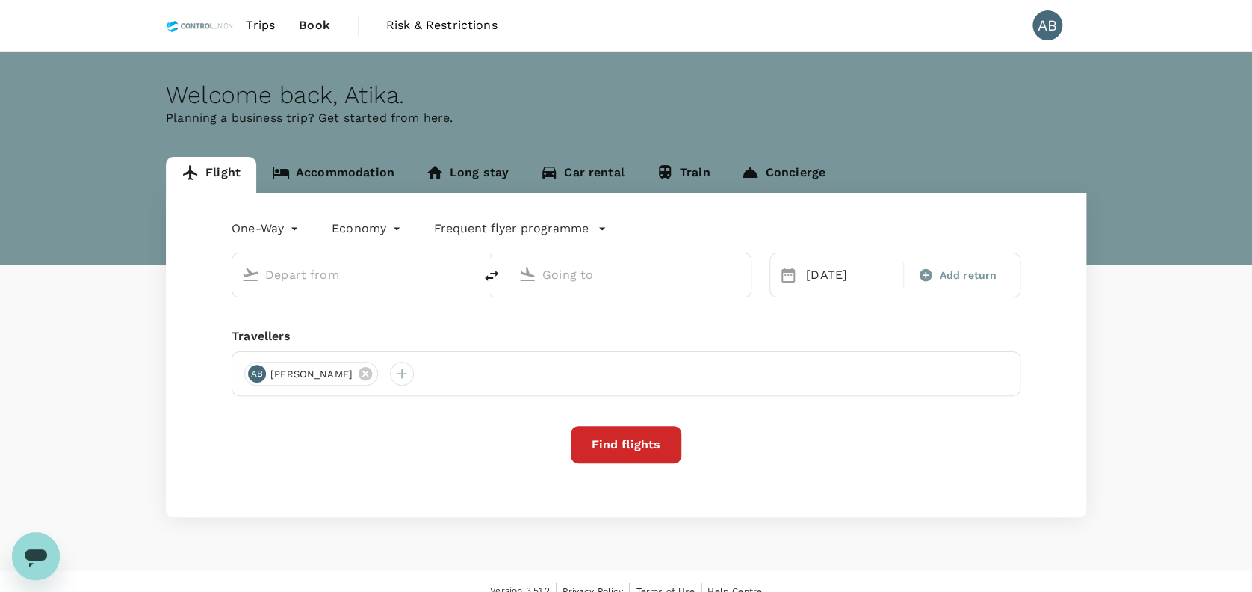
drag, startPoint x: 512, startPoint y: 108, endPoint x: 529, endPoint y: 92, distance: 23.3
click at [512, 108] on div "Welcome back , [GEOGRAPHIC_DATA] ." at bounding box center [626, 95] width 920 height 28
type input "Bintulu (BTU)"
type input "Kota Kinabalu Intl (BKI)"
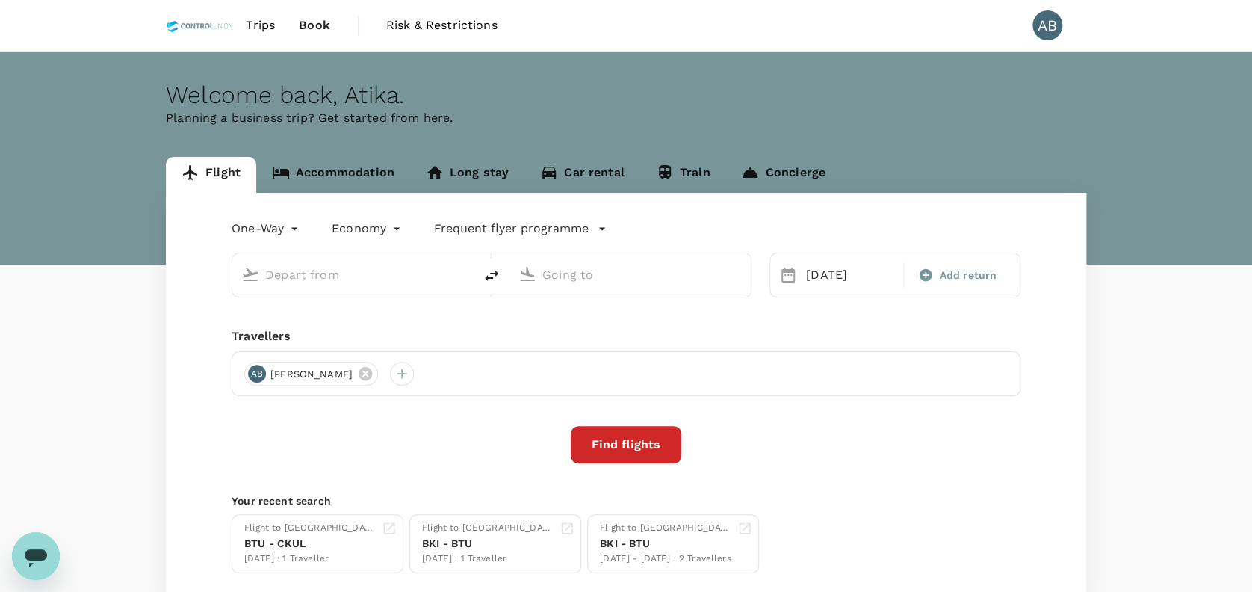
type input "Bintulu (BTU)"
type input "Kota Kinabalu Intl (BKI)"
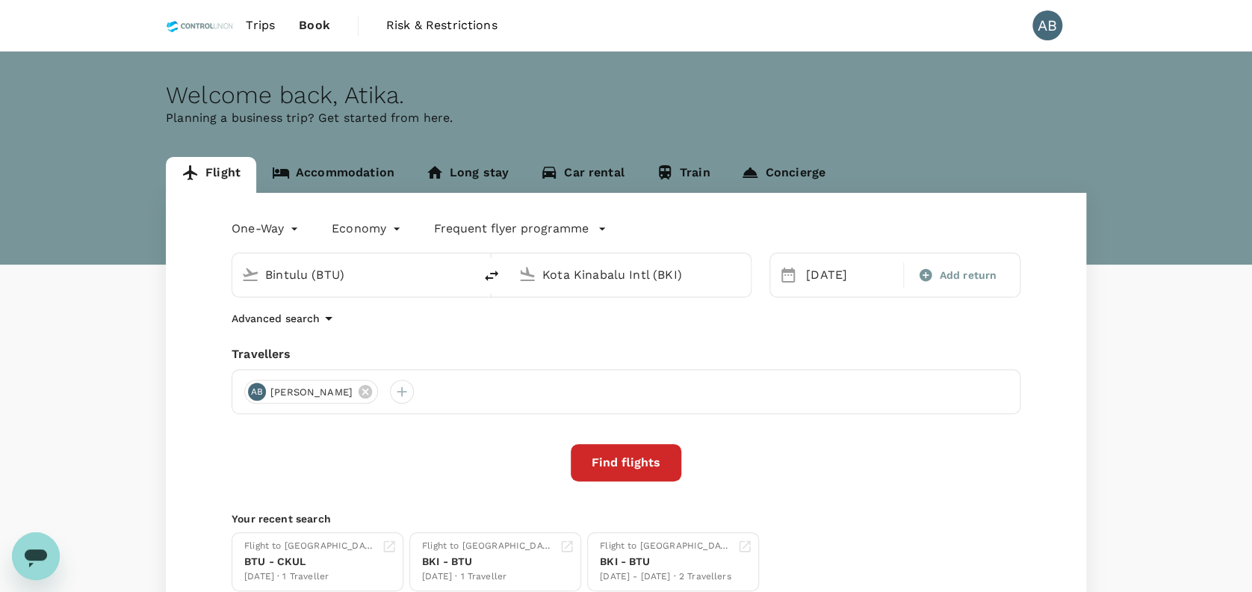
click at [323, 278] on input "Bintulu (BTU)" at bounding box center [353, 274] width 177 height 23
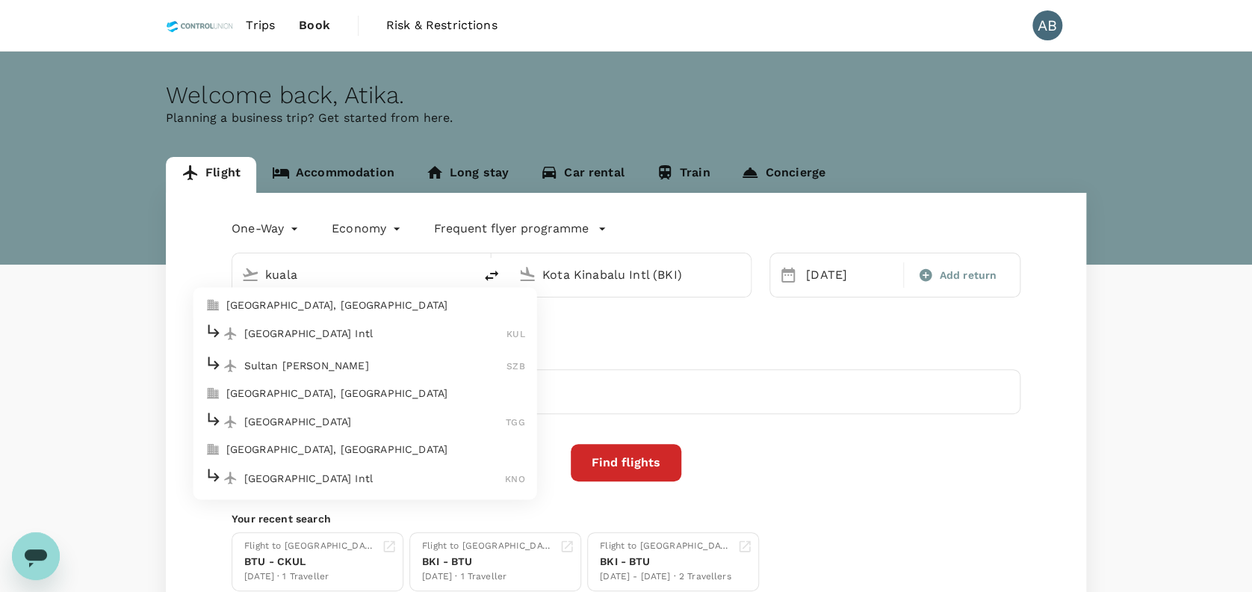
click at [380, 304] on p "[GEOGRAPHIC_DATA], [GEOGRAPHIC_DATA]" at bounding box center [375, 305] width 299 height 15
type input "[GEOGRAPHIC_DATA], [GEOGRAPHIC_DATA] (any)"
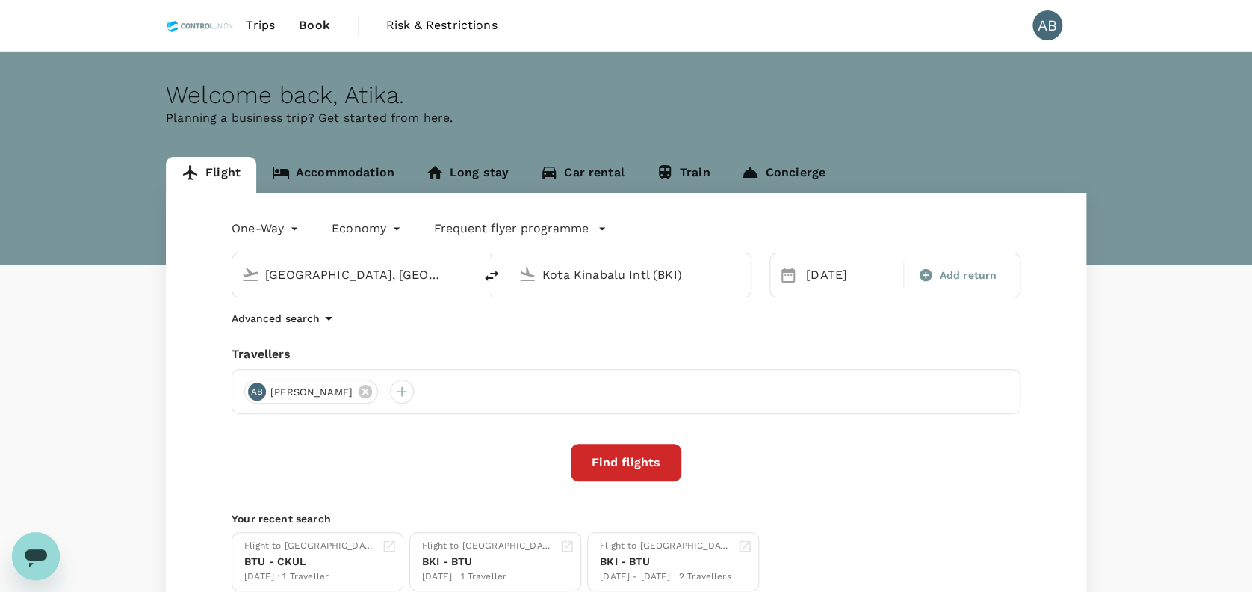
click at [632, 276] on input "Kota Kinabalu Intl (BKI)" at bounding box center [630, 274] width 177 height 23
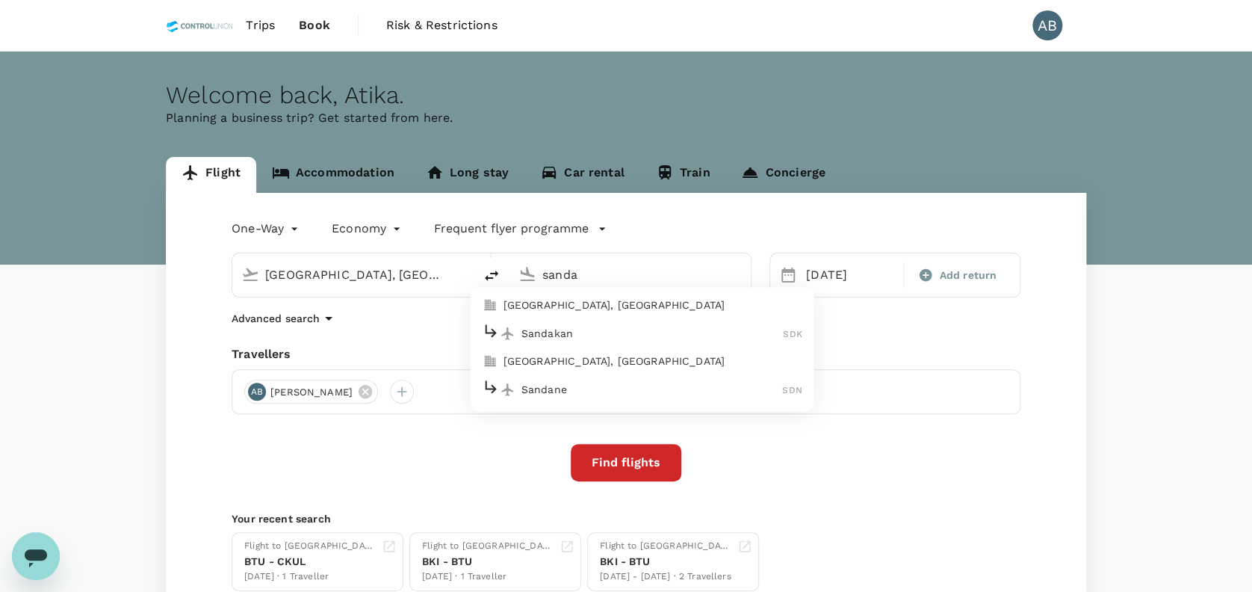
click at [626, 310] on p "[GEOGRAPHIC_DATA], [GEOGRAPHIC_DATA]" at bounding box center [653, 305] width 299 height 15
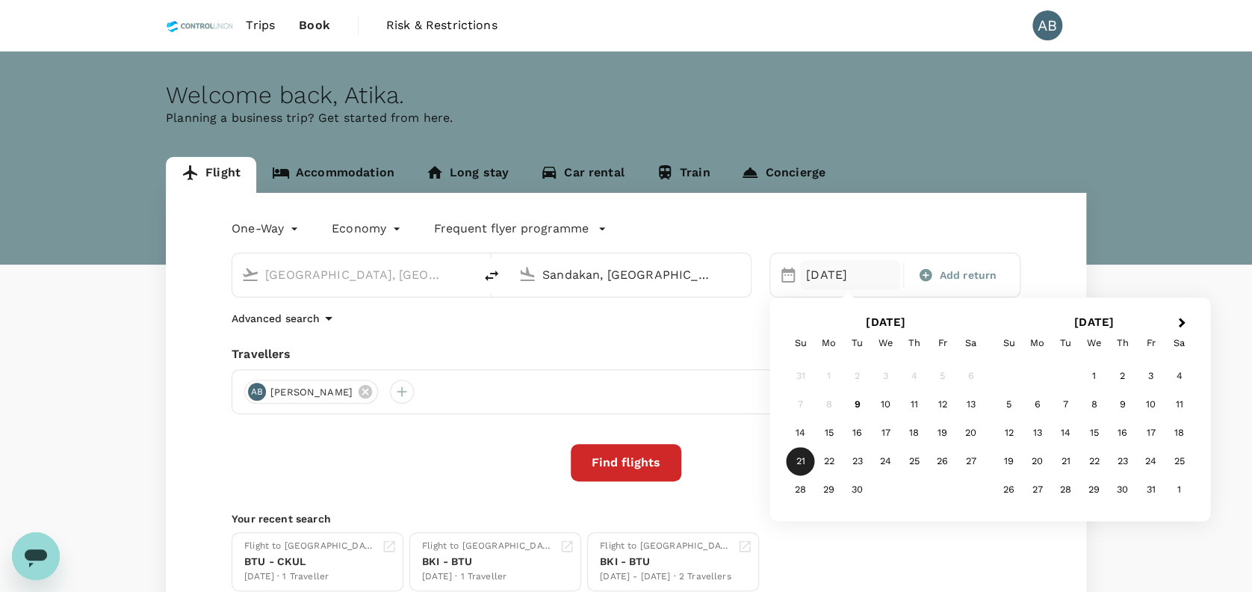
type input "Sandakan, [GEOGRAPHIC_DATA] (any)"
click at [813, 209] on div "One-Way oneway Economy economy Frequent flyer programme [GEOGRAPHIC_DATA], [GEO…" at bounding box center [626, 404] width 920 height 422
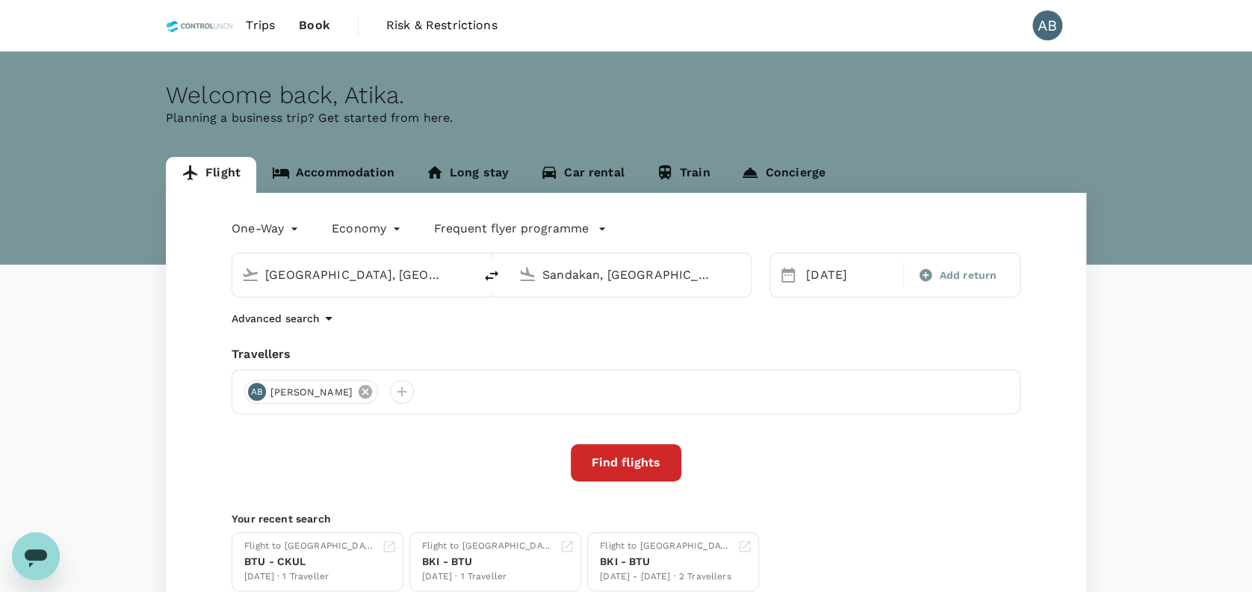
click at [372, 391] on icon at bounding box center [365, 391] width 13 height 13
click at [258, 383] on div at bounding box center [256, 392] width 24 height 24
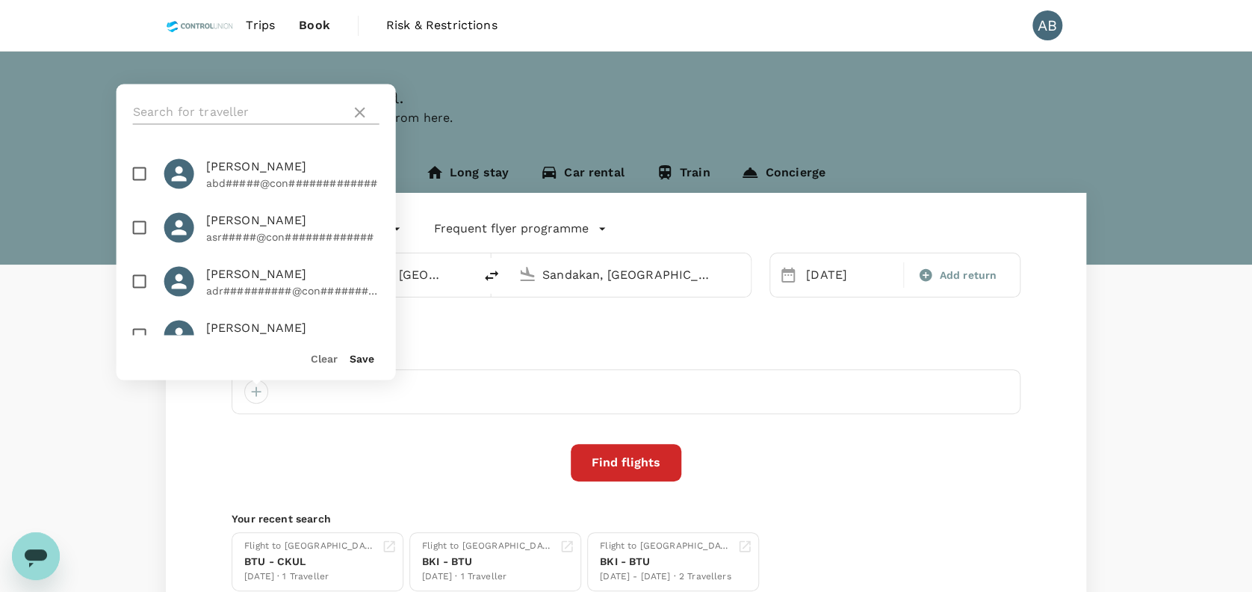
click at [244, 105] on input "text" at bounding box center [239, 112] width 212 height 24
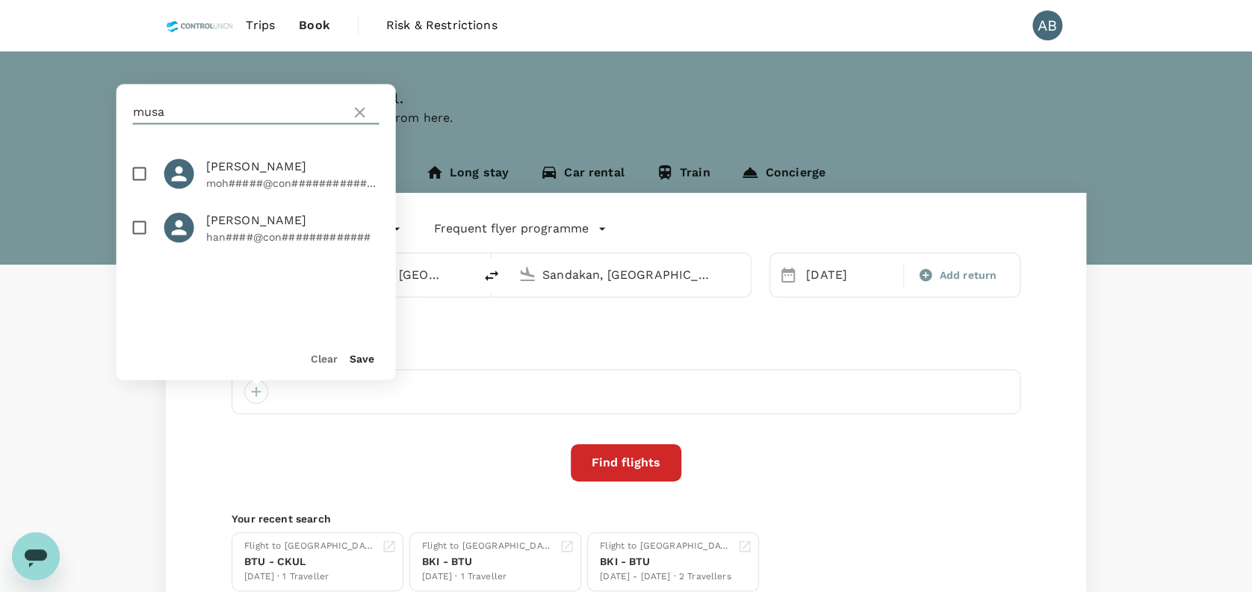
type input "musa"
click at [143, 179] on input "checkbox" at bounding box center [139, 173] width 31 height 31
checkbox input "true"
click at [364, 351] on div "Save" at bounding box center [356, 351] width 37 height 30
click at [354, 359] on button "Save" at bounding box center [362, 358] width 25 height 12
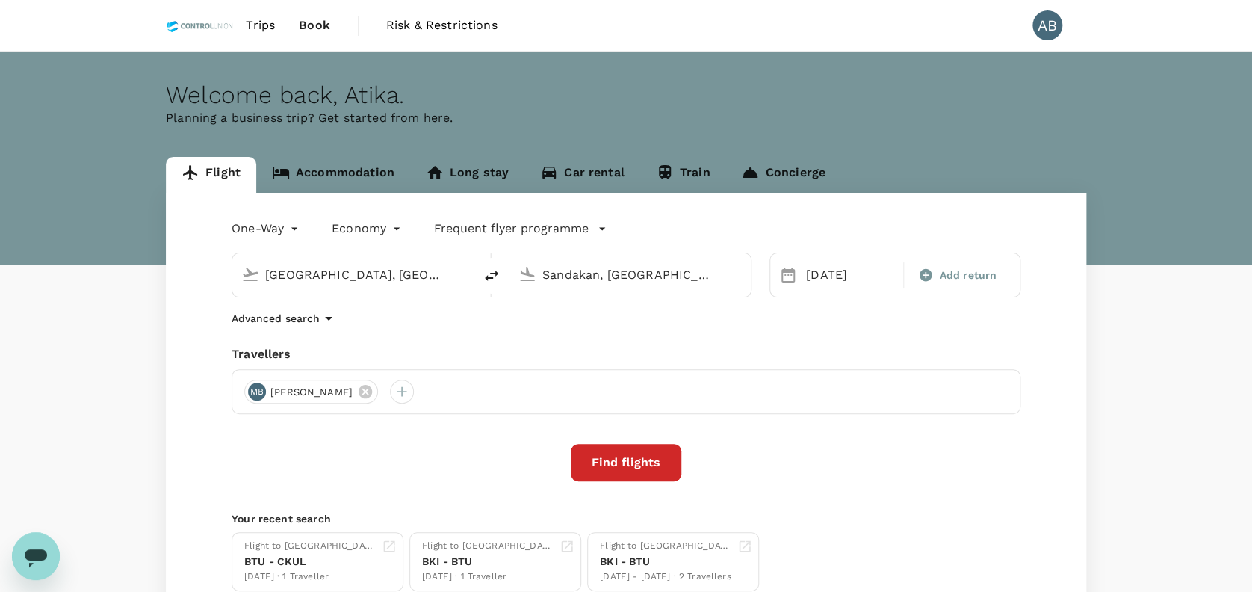
drag, startPoint x: 520, startPoint y: 332, endPoint x: 545, endPoint y: 308, distance: 34.9
click at [521, 332] on div "One-Way oneway Economy economy Frequent flyer programme [GEOGRAPHIC_DATA], [GEO…" at bounding box center [626, 404] width 920 height 422
click at [863, 442] on div "One-Way oneway Economy economy Frequent flyer programme [GEOGRAPHIC_DATA], [GEO…" at bounding box center [626, 404] width 920 height 422
type input "Bintulu (BTU)"
type input "Kota Kinabalu Intl (BKI)"
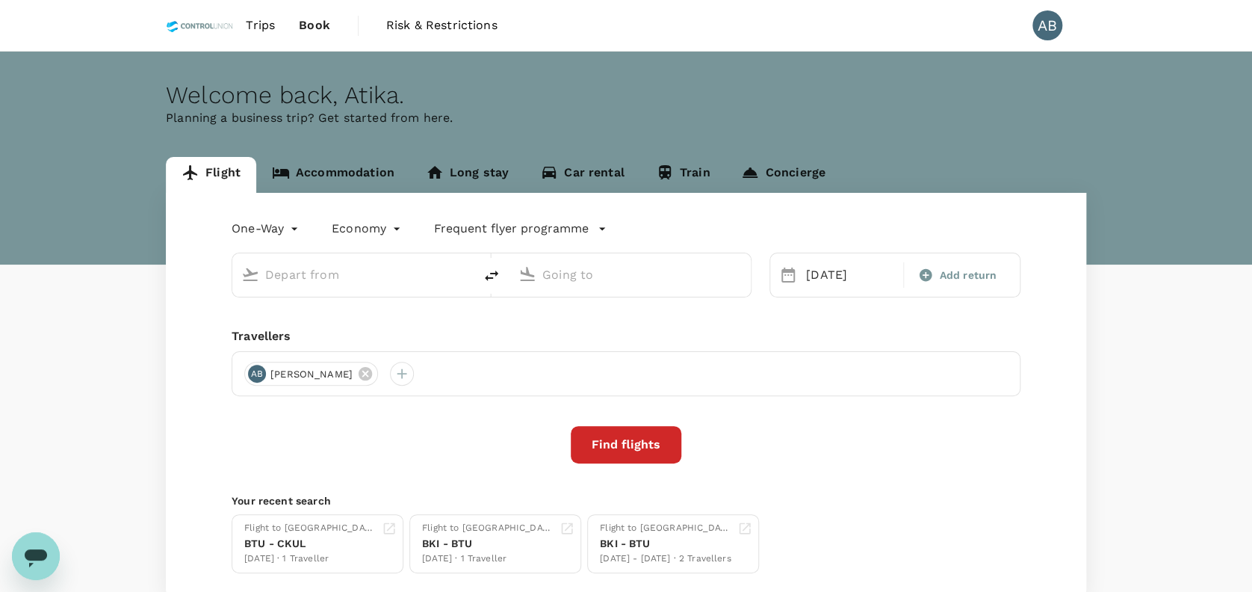
type input "Bintulu (BTU)"
type input "Kota Kinabalu Intl (BKI)"
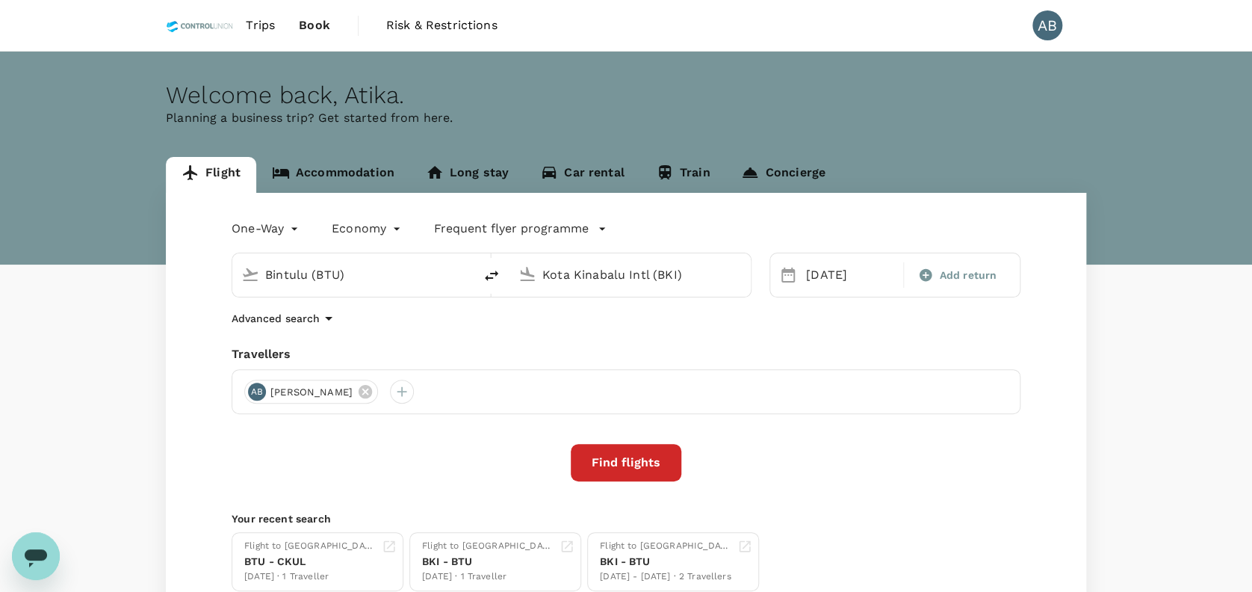
click at [253, 22] on span "Trips" at bounding box center [260, 25] width 29 height 18
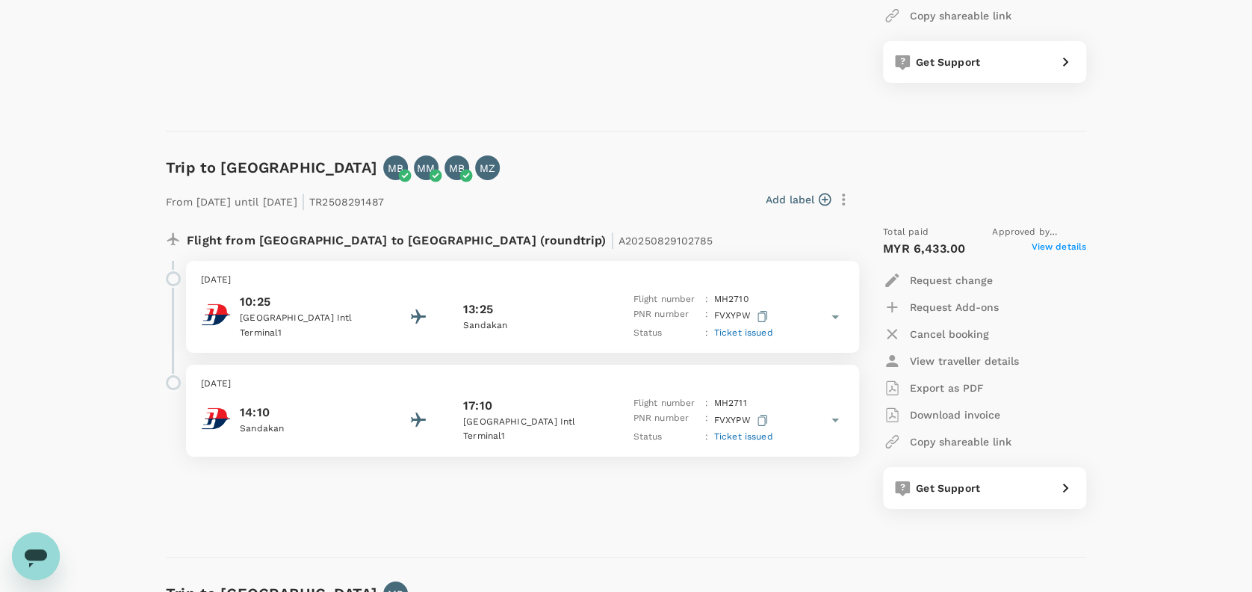
scroll to position [2490, 0]
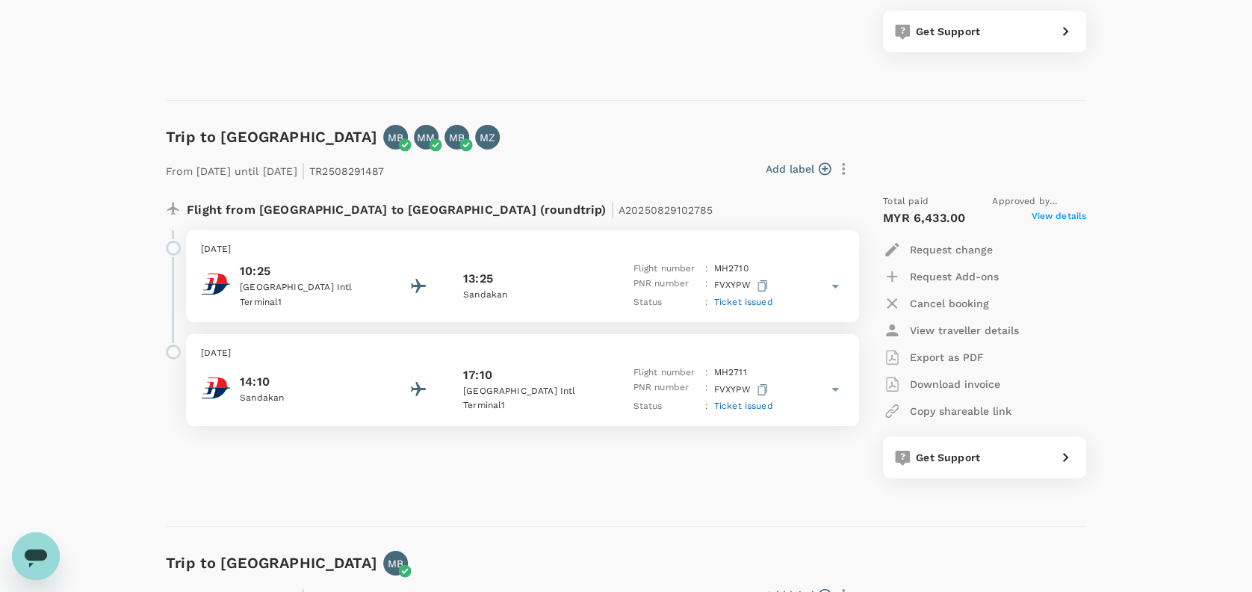
click at [831, 287] on icon at bounding box center [835, 286] width 18 height 18
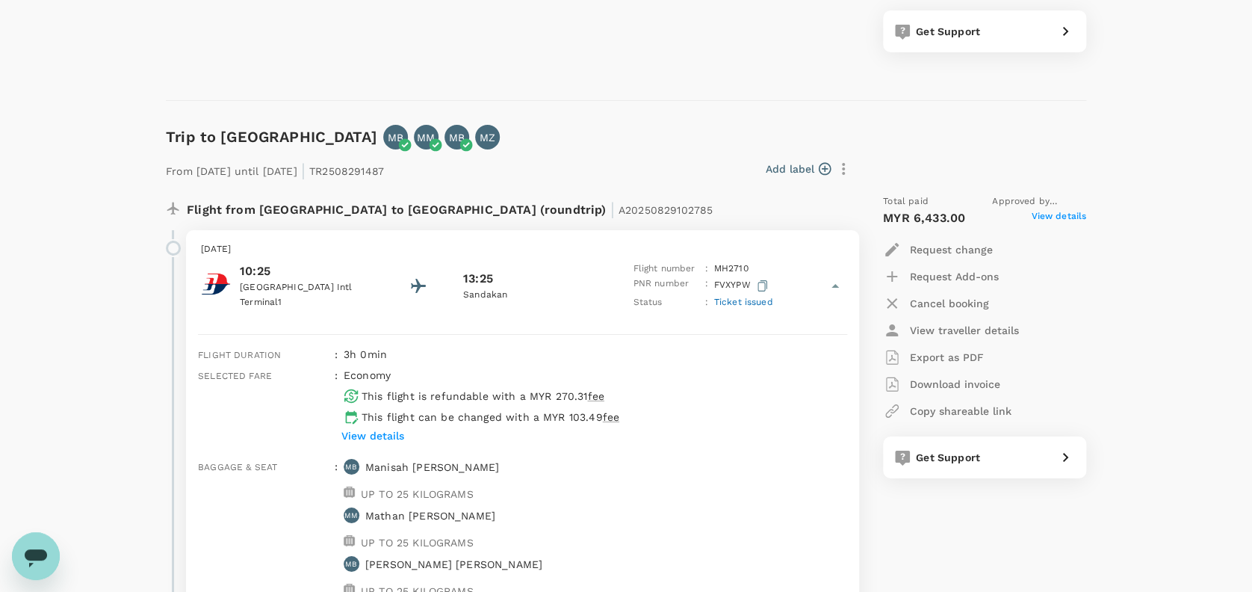
click at [829, 279] on icon at bounding box center [835, 286] width 18 height 18
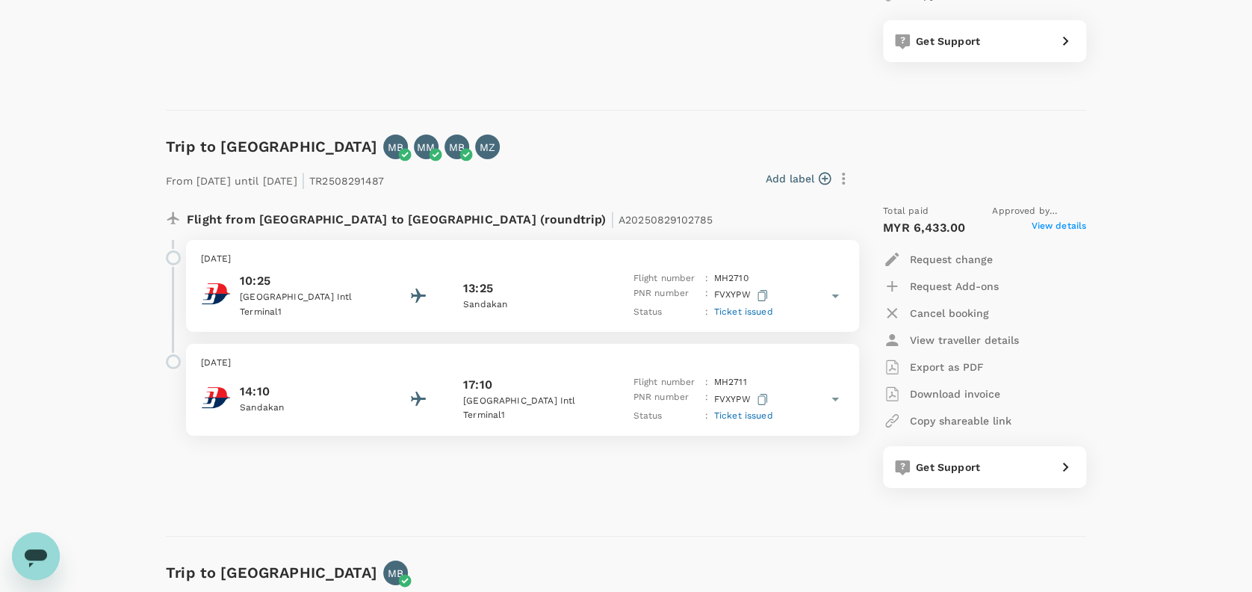
scroll to position [2540, 0]
